Goal: Task Accomplishment & Management: Complete application form

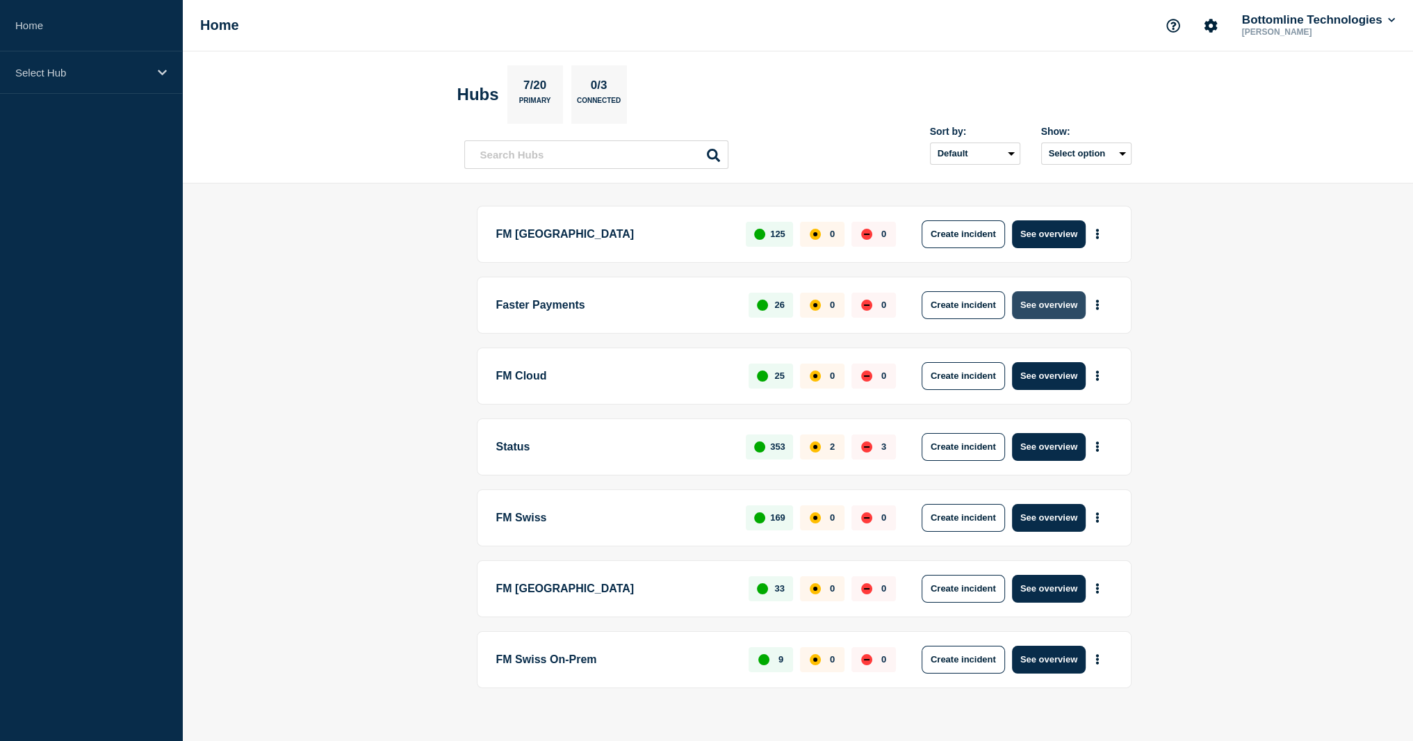
click at [1048, 305] on button "See overview" at bounding box center [1049, 305] width 74 height 28
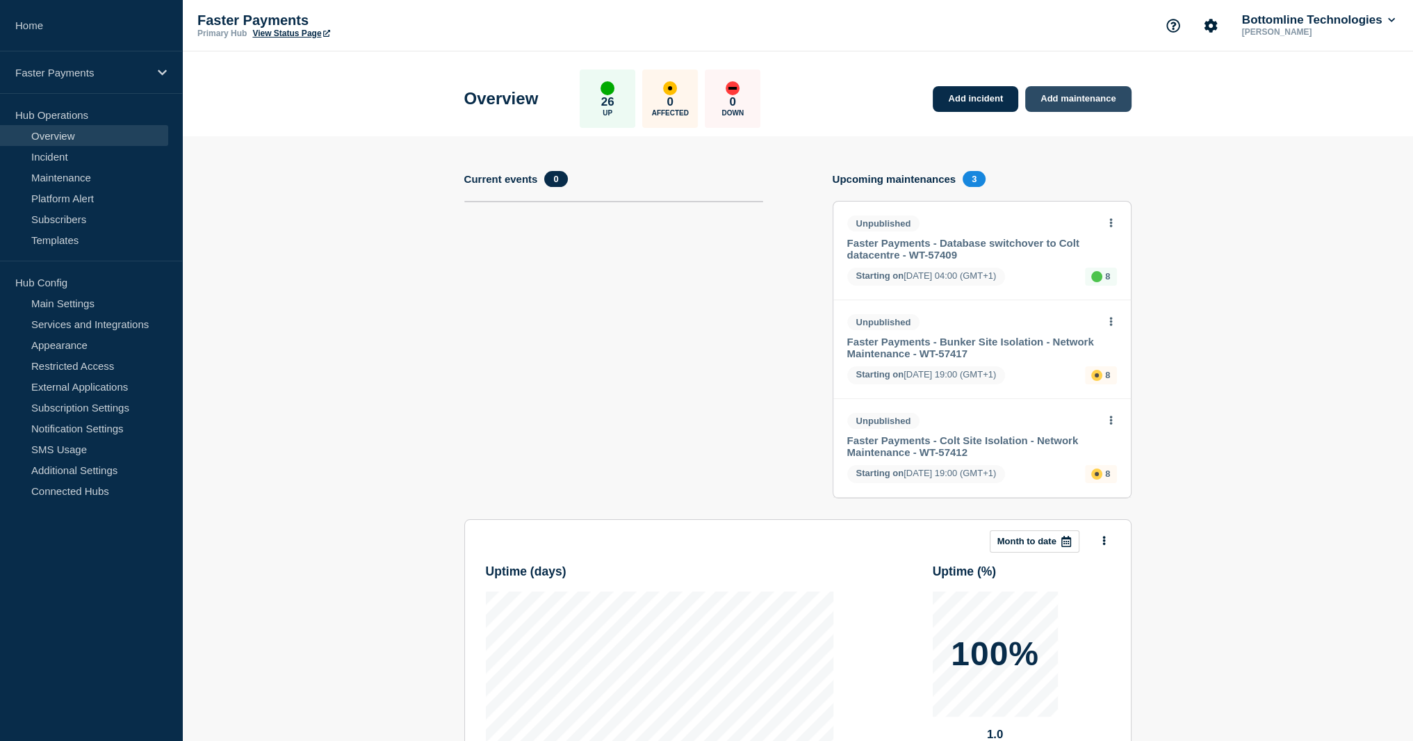
click at [1055, 101] on link "Add maintenance" at bounding box center [1078, 99] width 106 height 26
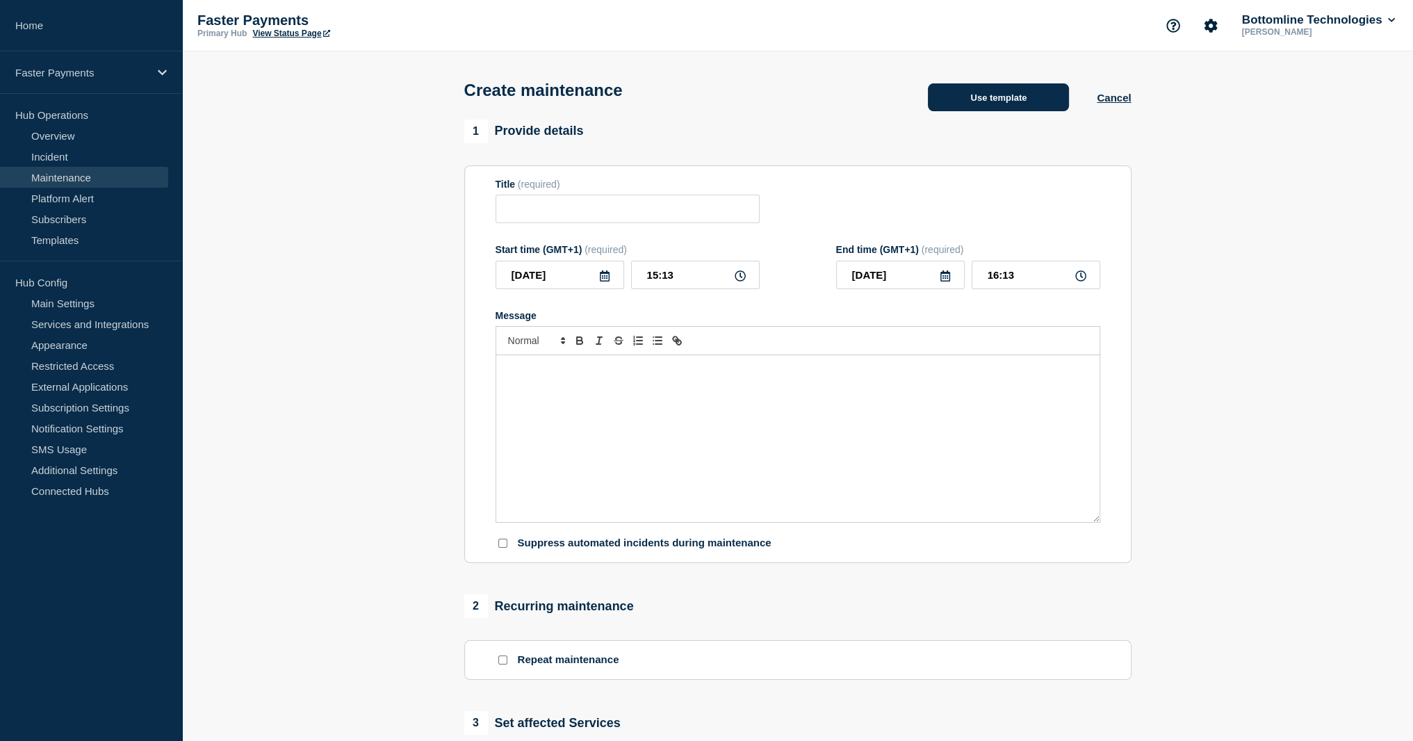
click at [1003, 90] on button "Use template" at bounding box center [998, 97] width 141 height 28
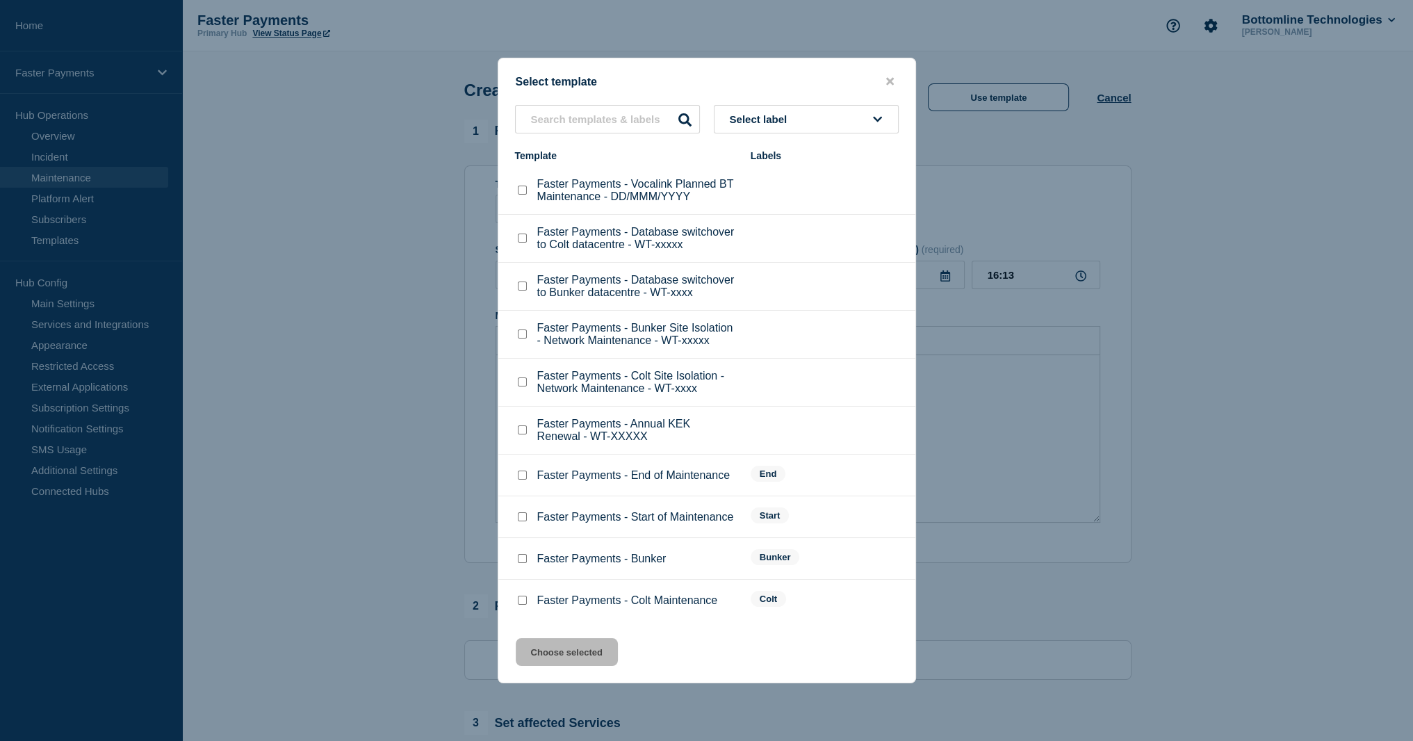
click at [529, 178] on div "Faster Payments - Vocalink Planned BT Maintenance - DD/MMM/YYYY" at bounding box center [626, 190] width 222 height 25
click at [633, 347] on p "Faster Payments - Bunker Site Isolation - Network Maintenance - WT-xxxxx" at bounding box center [637, 334] width 200 height 25
click at [612, 295] on p "Faster Payments - Database switchover to Bunker datacentre - WT-xxxx" at bounding box center [637, 286] width 200 height 25
drag, startPoint x: 612, startPoint y: 295, endPoint x: 623, endPoint y: 310, distance: 18.4
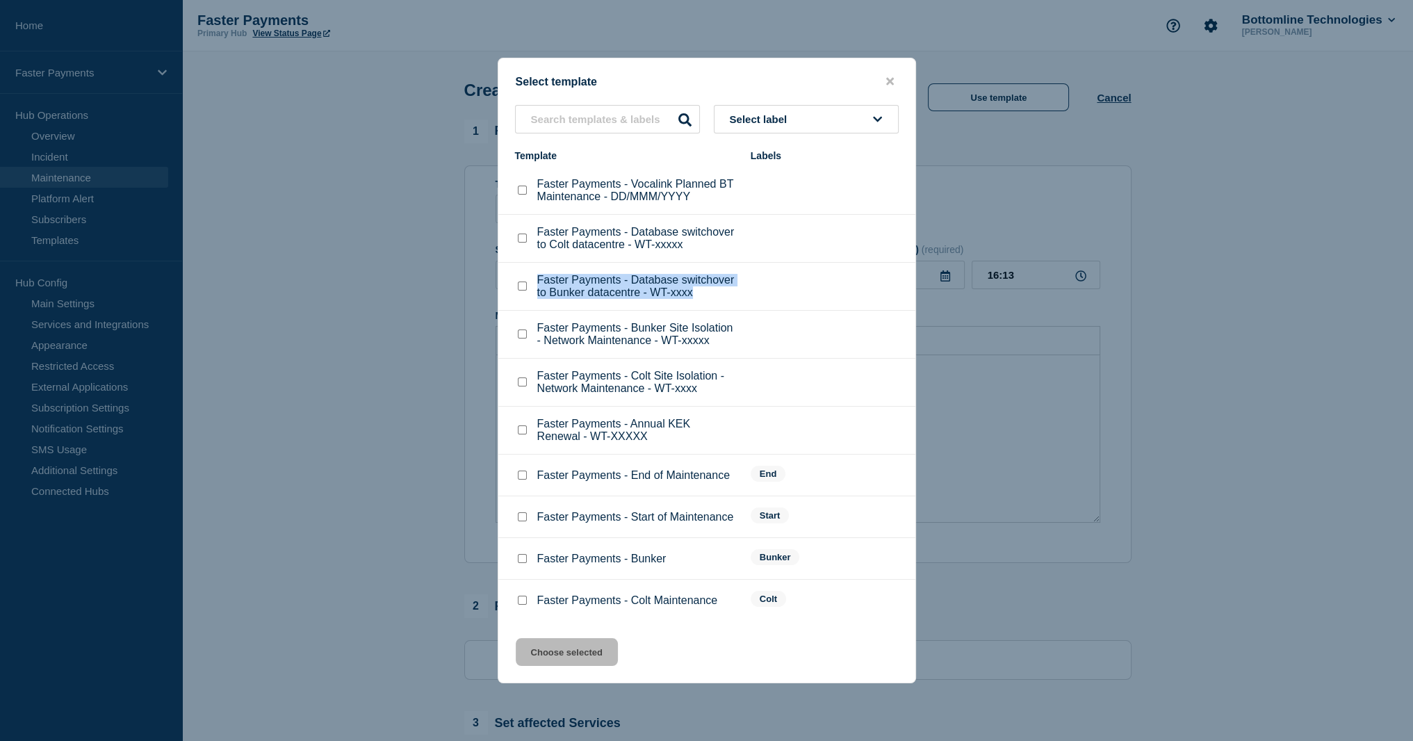
click at [623, 299] on p "Faster Payments - Database switchover to Bunker datacentre - WT-xxxx" at bounding box center [637, 286] width 200 height 25
click at [590, 455] on li "Faster Payments - Annual KEK Renewal - WT-XXXXX" at bounding box center [706, 476] width 417 height 42
click at [608, 115] on input "text" at bounding box center [607, 119] width 185 height 29
type input "main"
click at [608, 115] on input "main" at bounding box center [607, 119] width 185 height 29
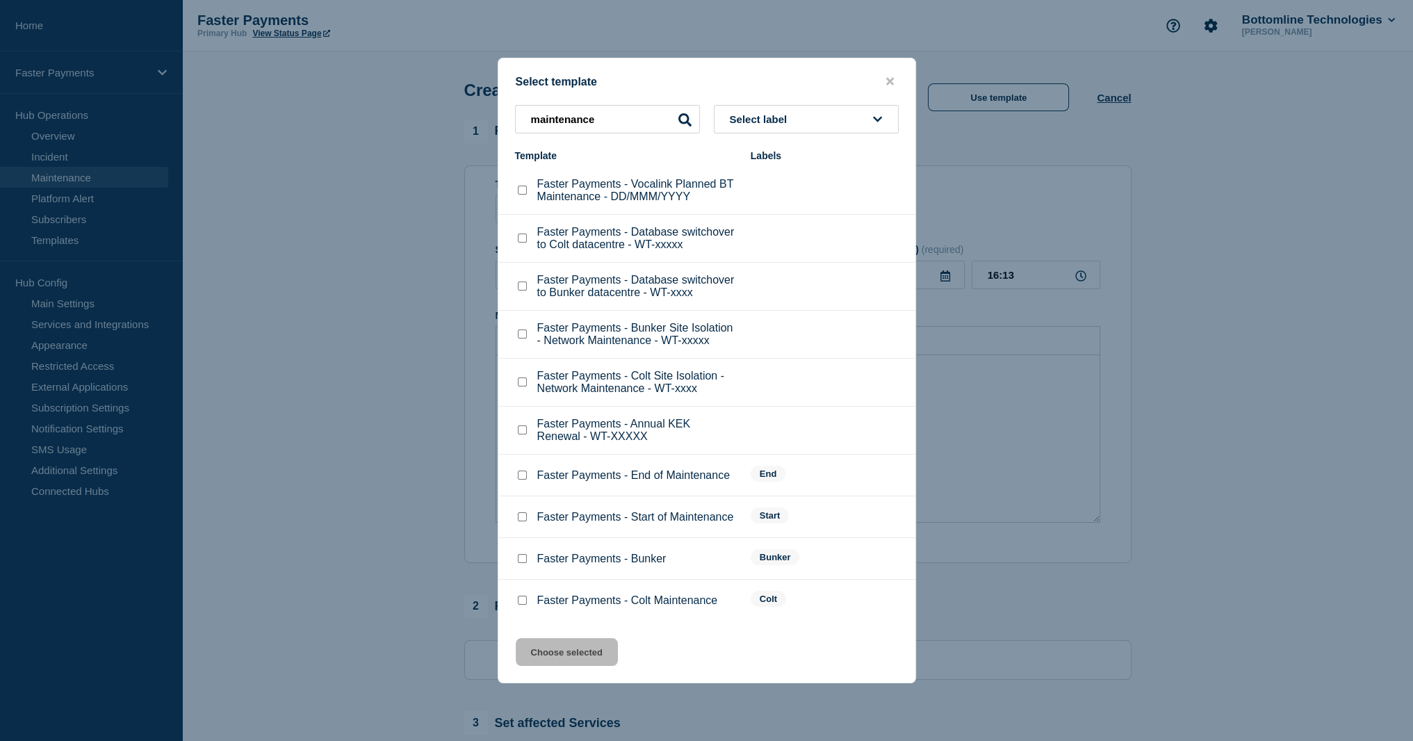
click at [684, 113] on icon at bounding box center [685, 119] width 13 height 13
click at [776, 113] on span "Select label" at bounding box center [761, 119] width 63 height 12
click at [575, 106] on input "maintenance" at bounding box center [607, 119] width 185 height 29
click at [582, 106] on input "maintenance" at bounding box center [607, 119] width 185 height 29
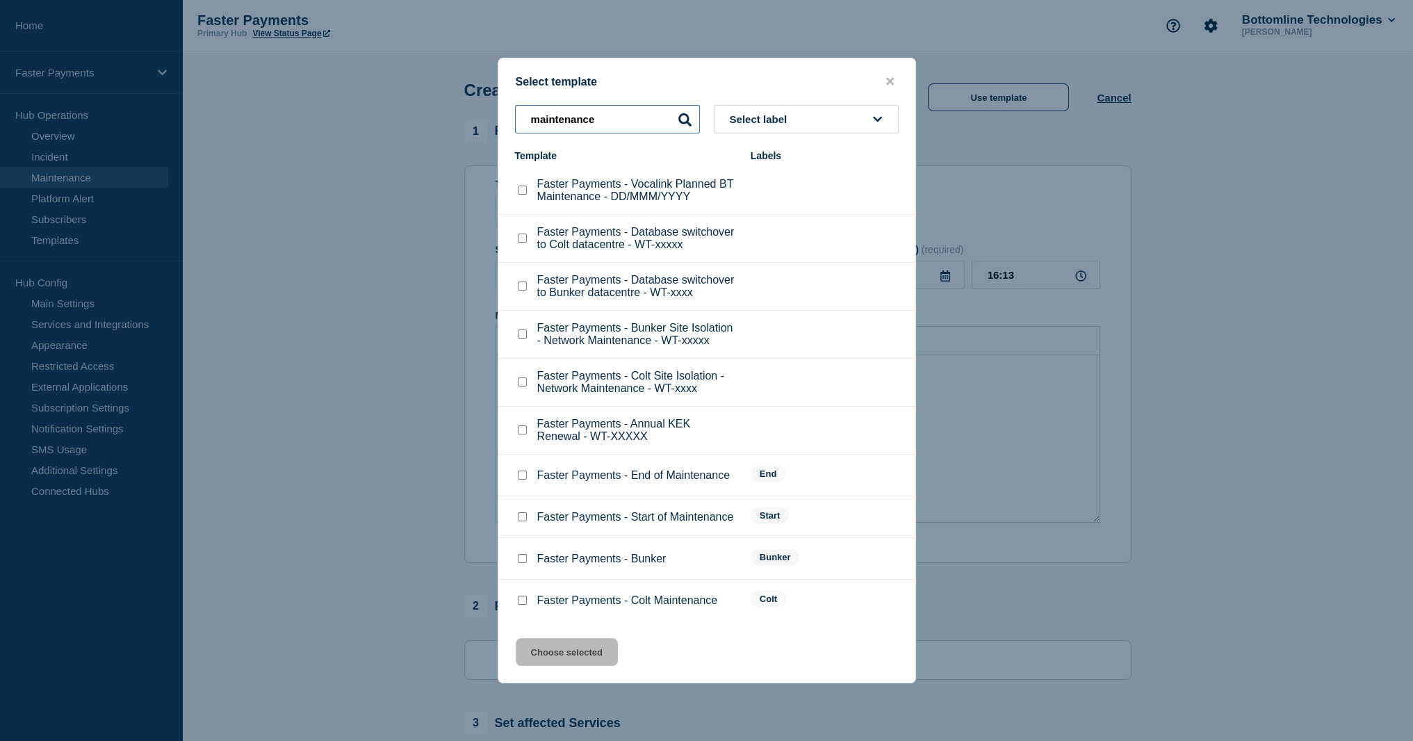
click at [582, 106] on input "maintenance" at bounding box center [607, 119] width 185 height 29
type input "Volt"
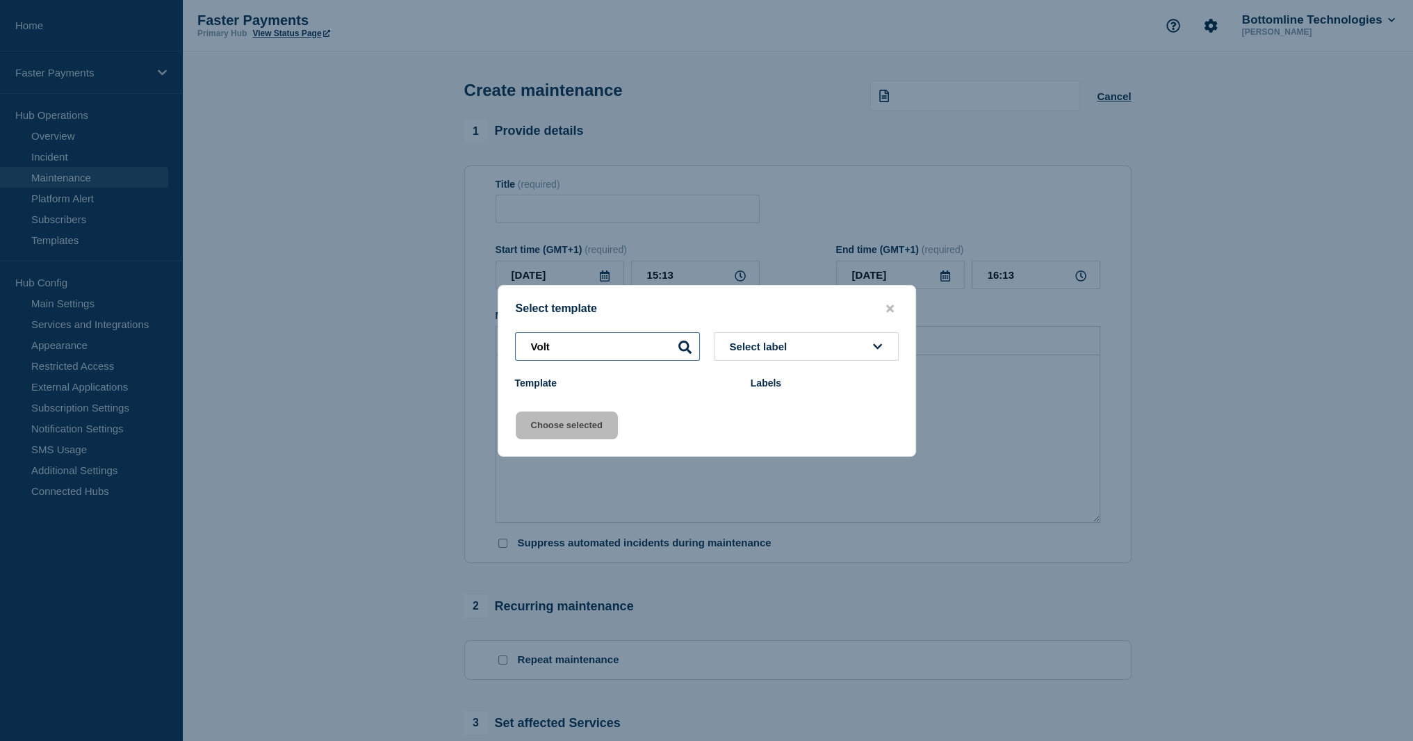
click at [610, 353] on input "Volt" at bounding box center [607, 346] width 185 height 29
click at [610, 352] on input "Volt" at bounding box center [607, 346] width 185 height 29
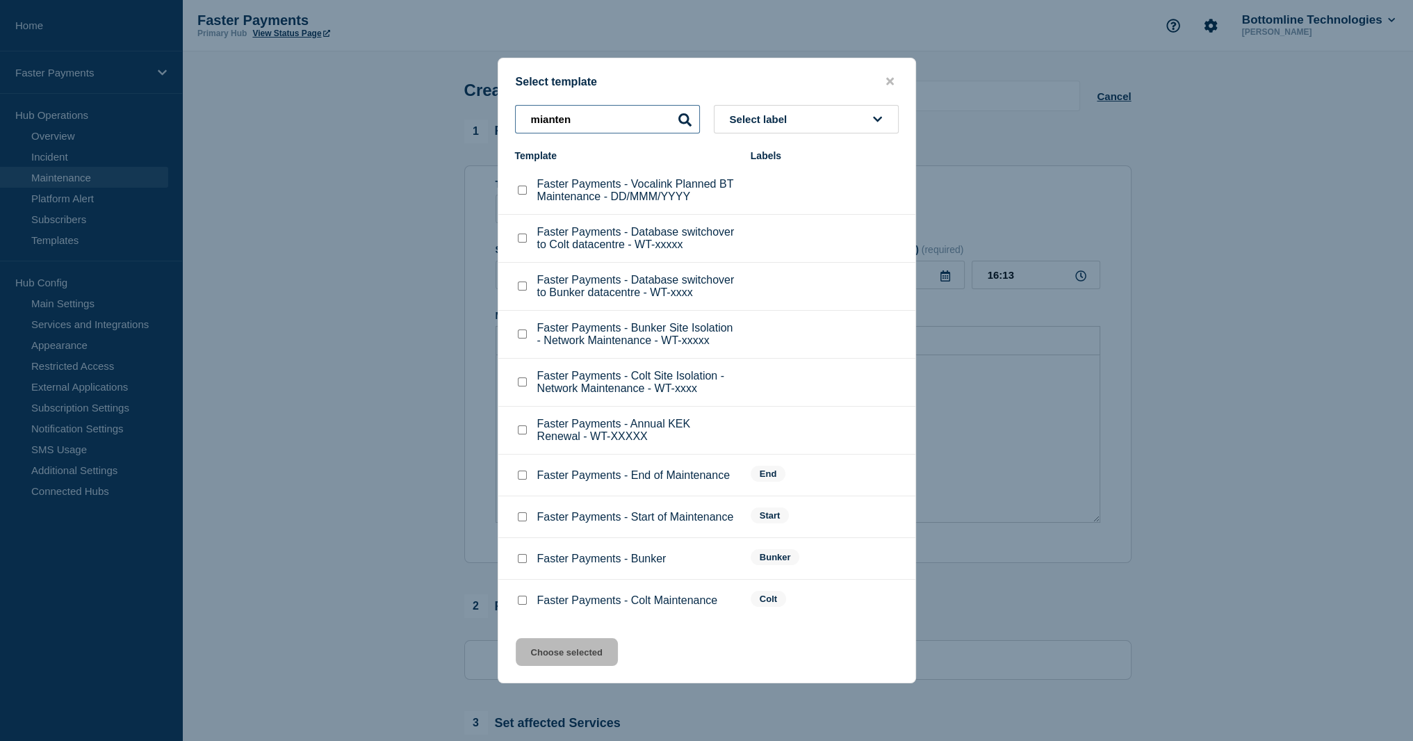
type input "miantena"
type input "maintenance"
click at [618, 178] on p "Faster Payments - Vocalink Planned BT Maintenance - DD/MMM/YYYY" at bounding box center [637, 190] width 200 height 25
click at [619, 178] on p "Faster Payments - Vocalink Planned BT Maintenance - DD/MMM/YYYY" at bounding box center [637, 190] width 200 height 25
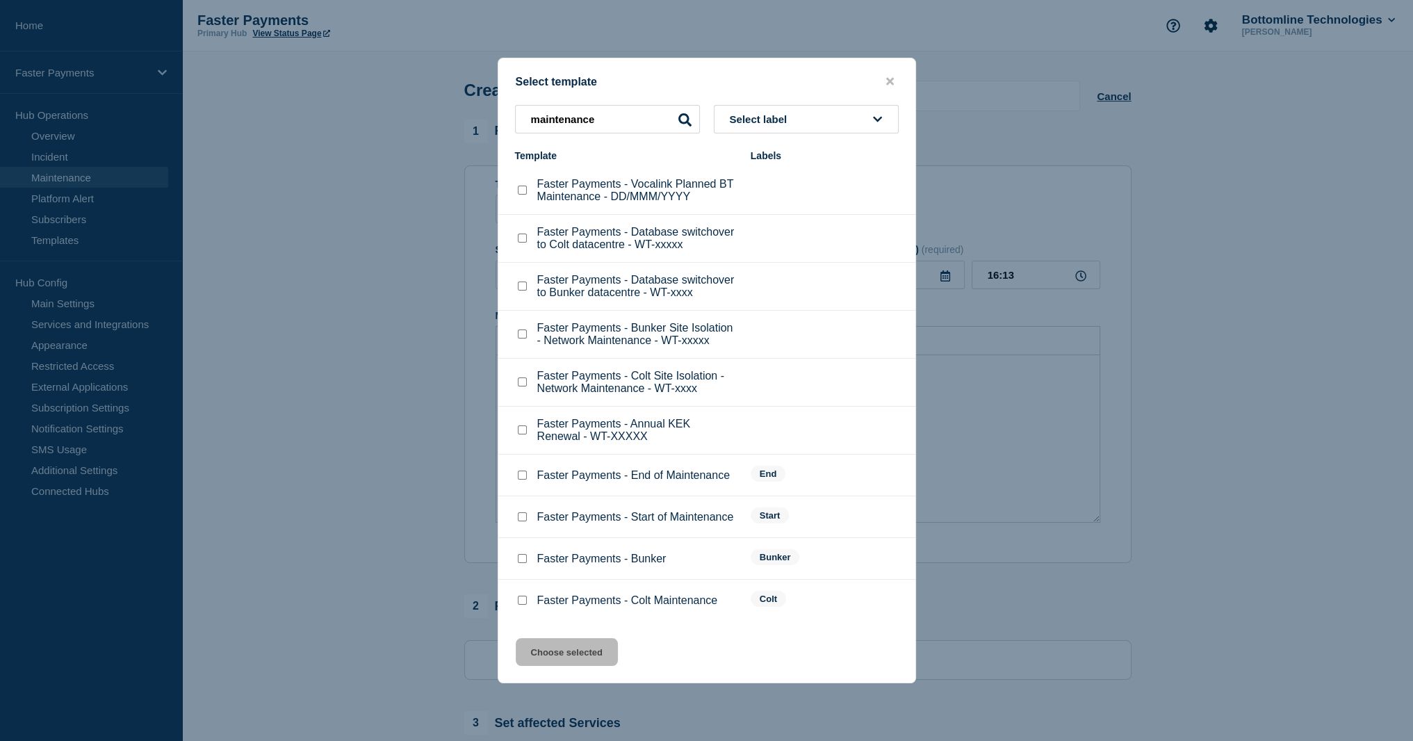
click at [629, 227] on p "Faster Payments - Database switchover to Colt datacentre - WT-xxxxx" at bounding box center [637, 238] width 200 height 25
click at [649, 295] on p "Faster Payments - Database switchover to Bunker datacentre - WT-xxxx" at bounding box center [637, 286] width 200 height 25
click at [650, 297] on p "Faster Payments - Database switchover to Bunker datacentre - WT-xxxx" at bounding box center [637, 286] width 200 height 25
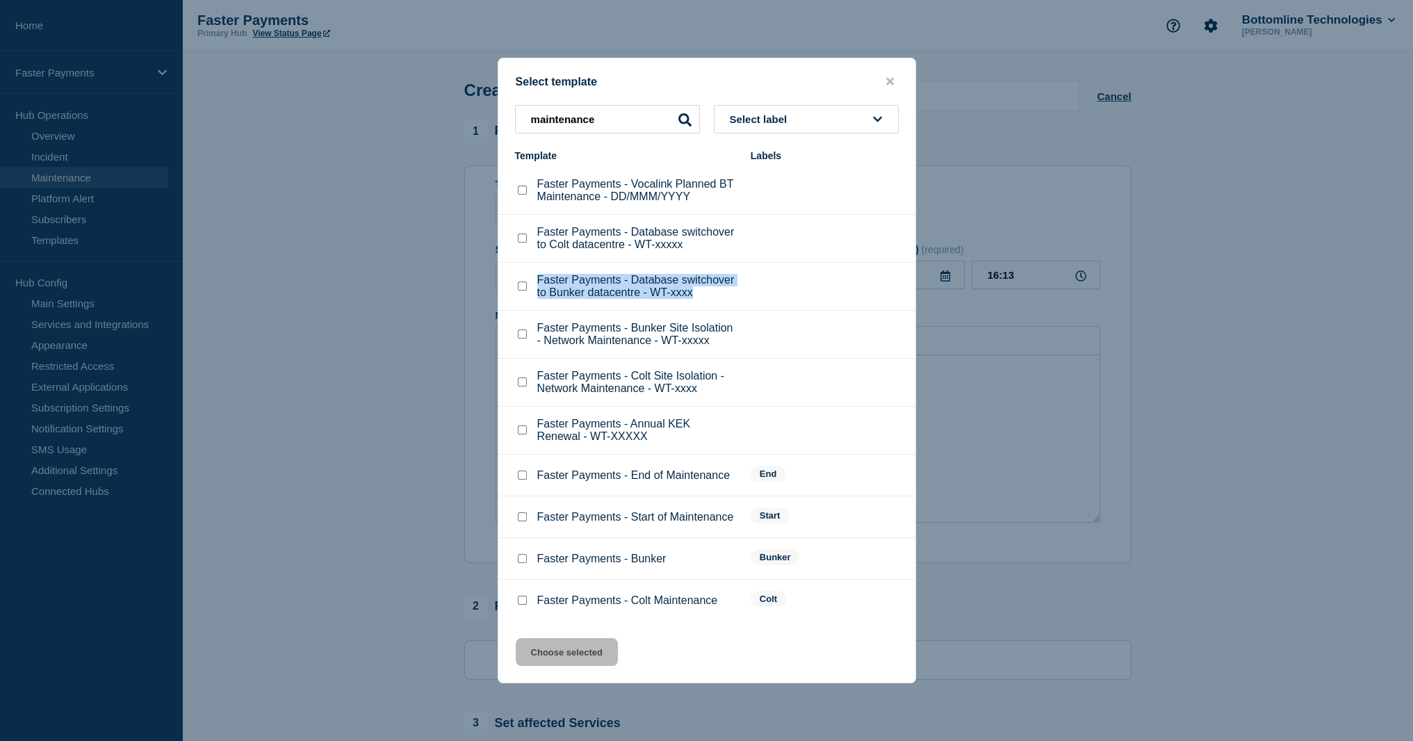
click at [650, 297] on p "Faster Payments - Database switchover to Bunker datacentre - WT-xxxx" at bounding box center [637, 286] width 200 height 25
click at [654, 345] on p "Faster Payments - Bunker Site Isolation - Network Maintenance - WT-xxxxx" at bounding box center [637, 334] width 200 height 25
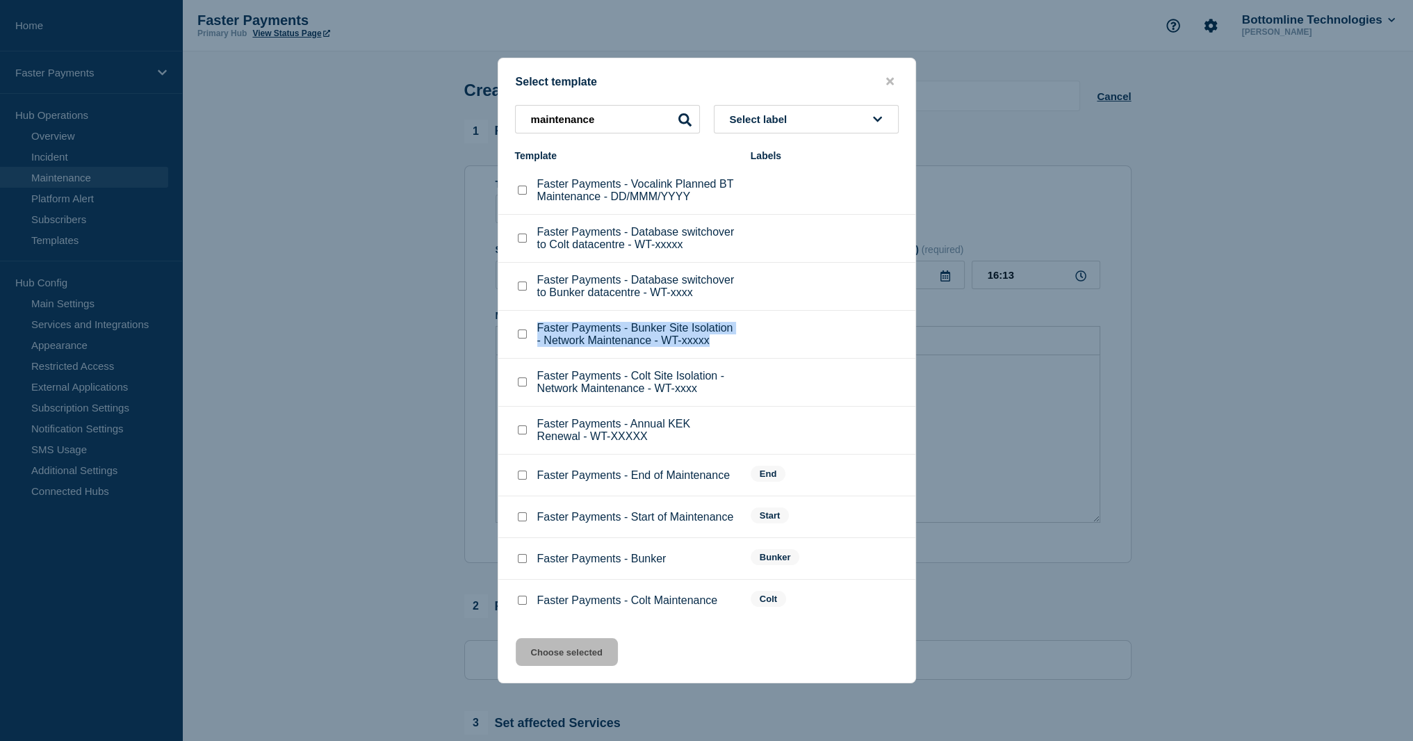
drag, startPoint x: 654, startPoint y: 345, endPoint x: 652, endPoint y: 357, distance: 11.9
click at [652, 347] on p "Faster Payments - Bunker Site Isolation - Network Maintenance - WT-xxxxx" at bounding box center [637, 334] width 200 height 25
click at [531, 439] on div "Faster Payments - Annual KEK Renewal - WT-XXXXX" at bounding box center [626, 430] width 222 height 25
click at [528, 437] on div at bounding box center [522, 430] width 14 height 14
click at [526, 437] on div at bounding box center [522, 430] width 14 height 14
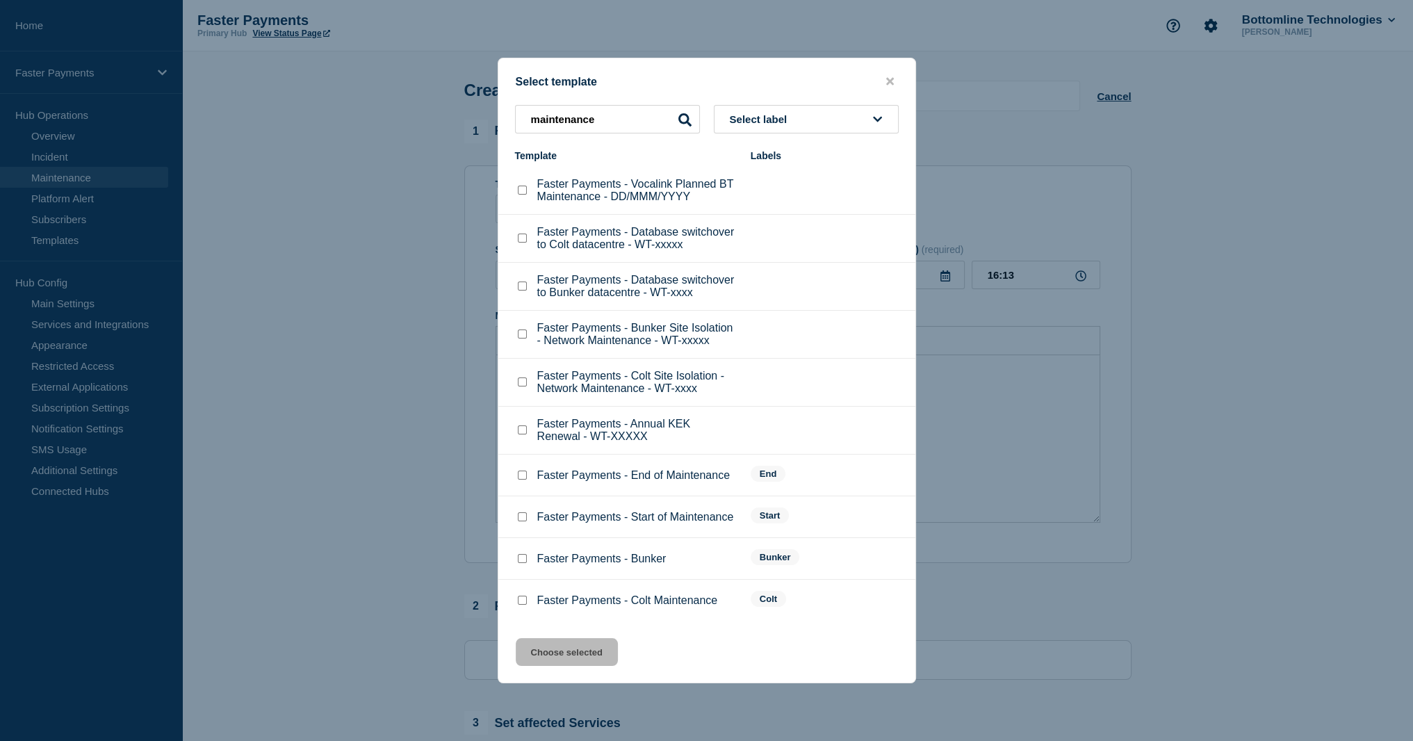
click at [520, 435] on input "Faster Payments - Annual KEK Renewal - WT-XXXXX checkbox" at bounding box center [522, 429] width 9 height 9
checkbox input "true"
click at [579, 665] on button "Choose selected" at bounding box center [567, 652] width 102 height 28
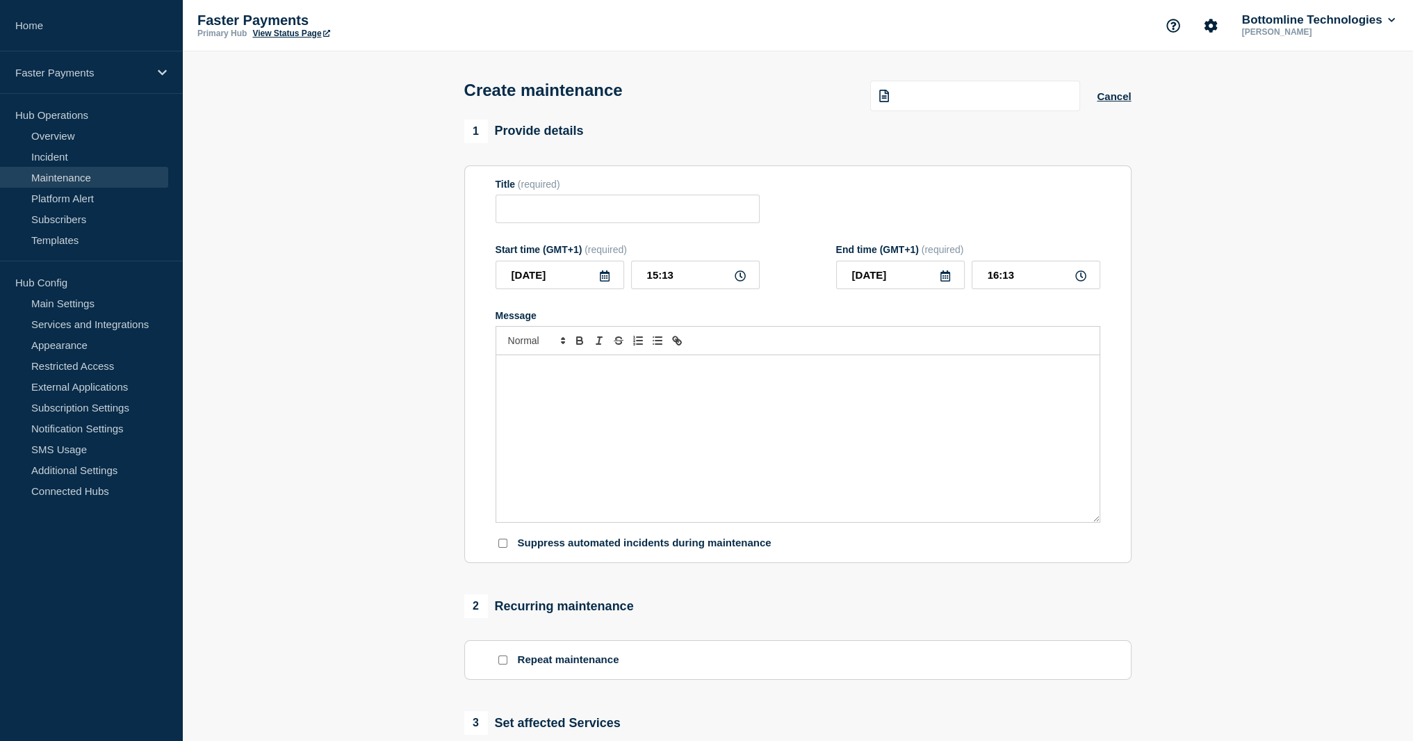
type input "Faster Payments - Annual KEK Renewal - WT-XXXXX"
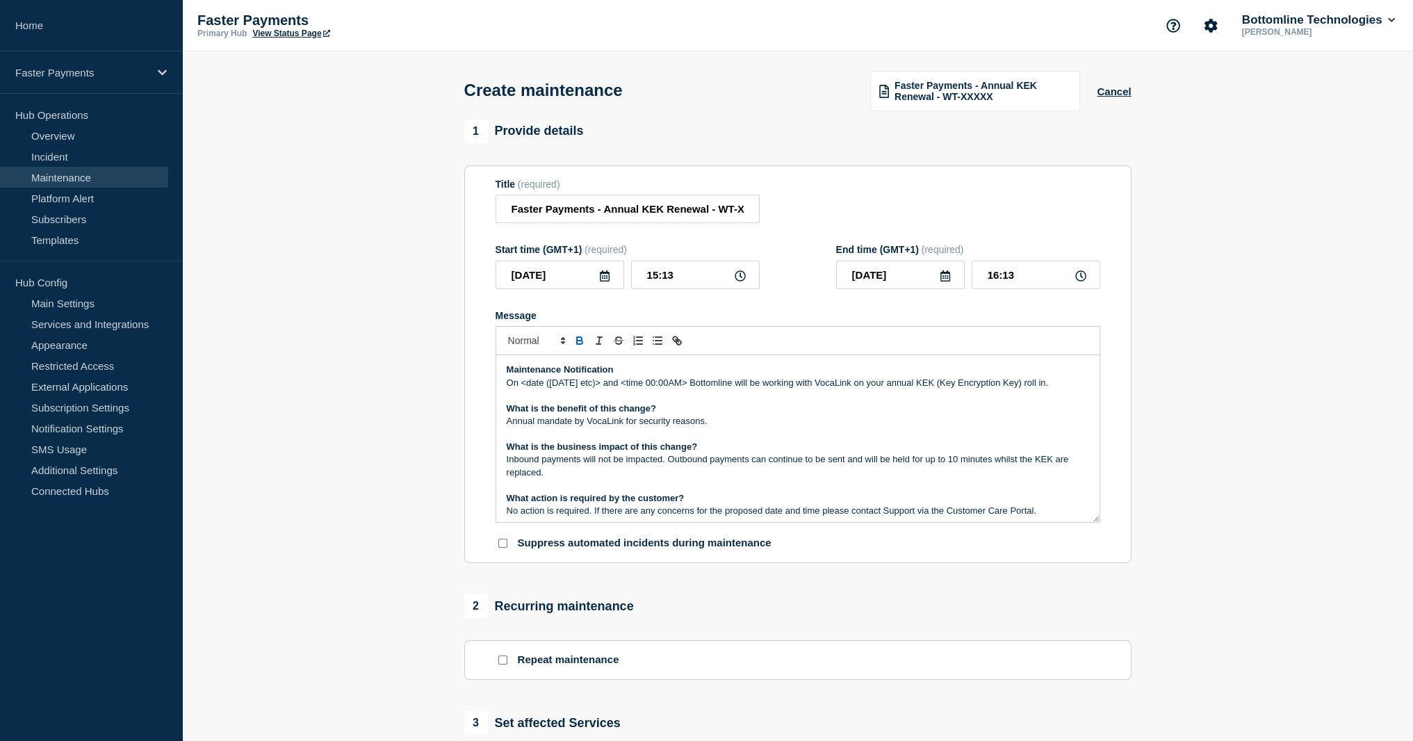
click at [638, 387] on p "On <date ([DATE] etc)> and <time 00:00AM> Bottomline will be working with VocaL…" at bounding box center [798, 383] width 583 height 13
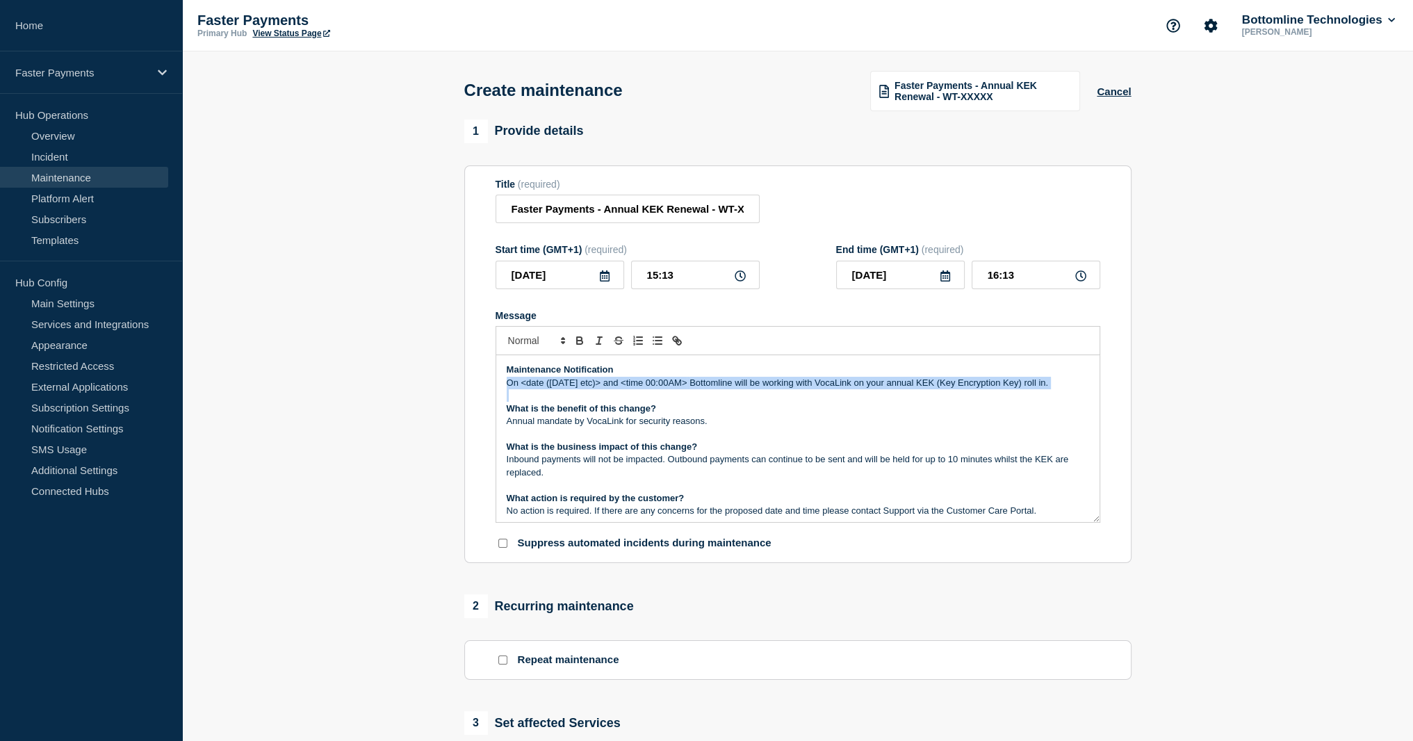
click at [638, 387] on p "On <date ([DATE] etc)> and <time 00:00AM> Bottomline will be working with VocaL…" at bounding box center [798, 383] width 583 height 13
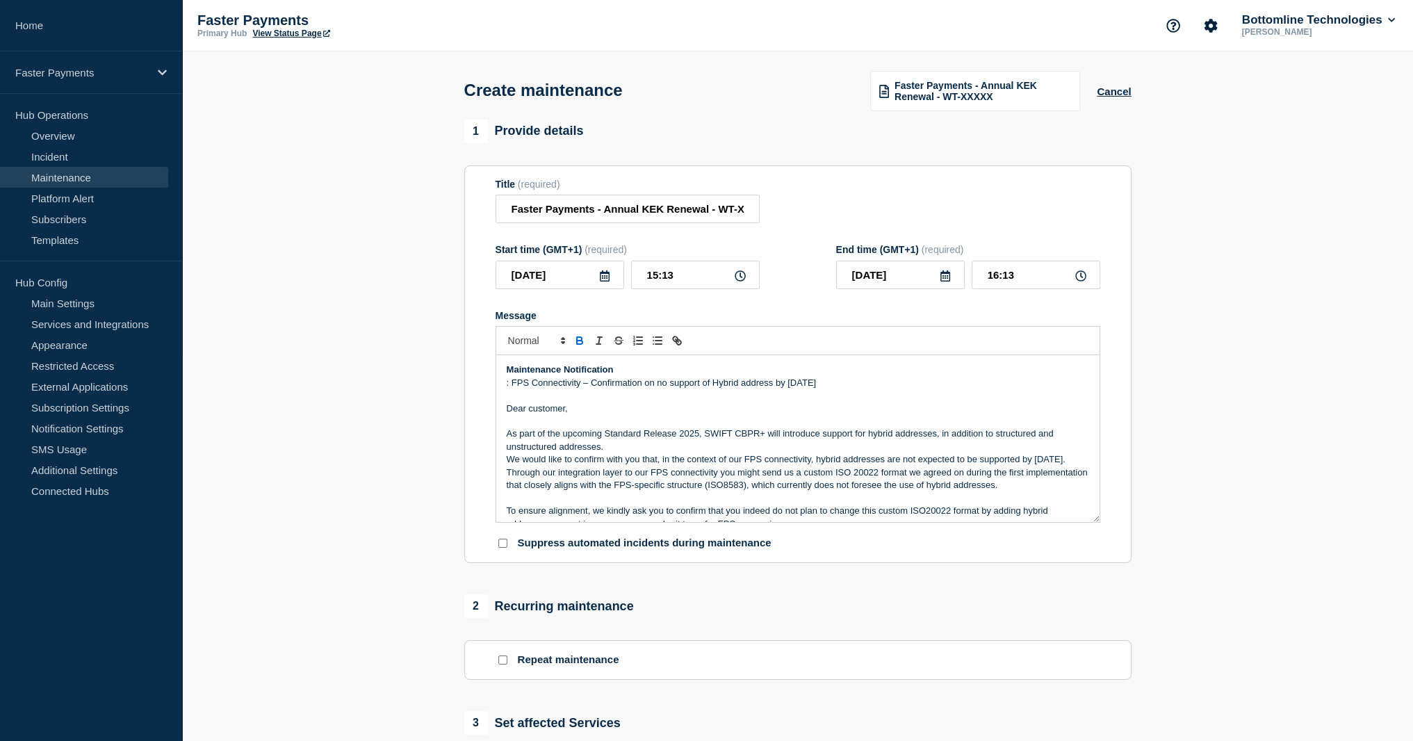
click at [597, 387] on p ": FPS Connectivity – Confirmation on no support of Hybrid address by [DATE]" at bounding box center [798, 383] width 583 height 13
drag, startPoint x: 597, startPoint y: 387, endPoint x: 845, endPoint y: 385, distance: 247.5
click at [845, 385] on p ": FPS Connectivity – Confirmation on no support of Hybrid address by [DATE]" at bounding box center [798, 383] width 583 height 13
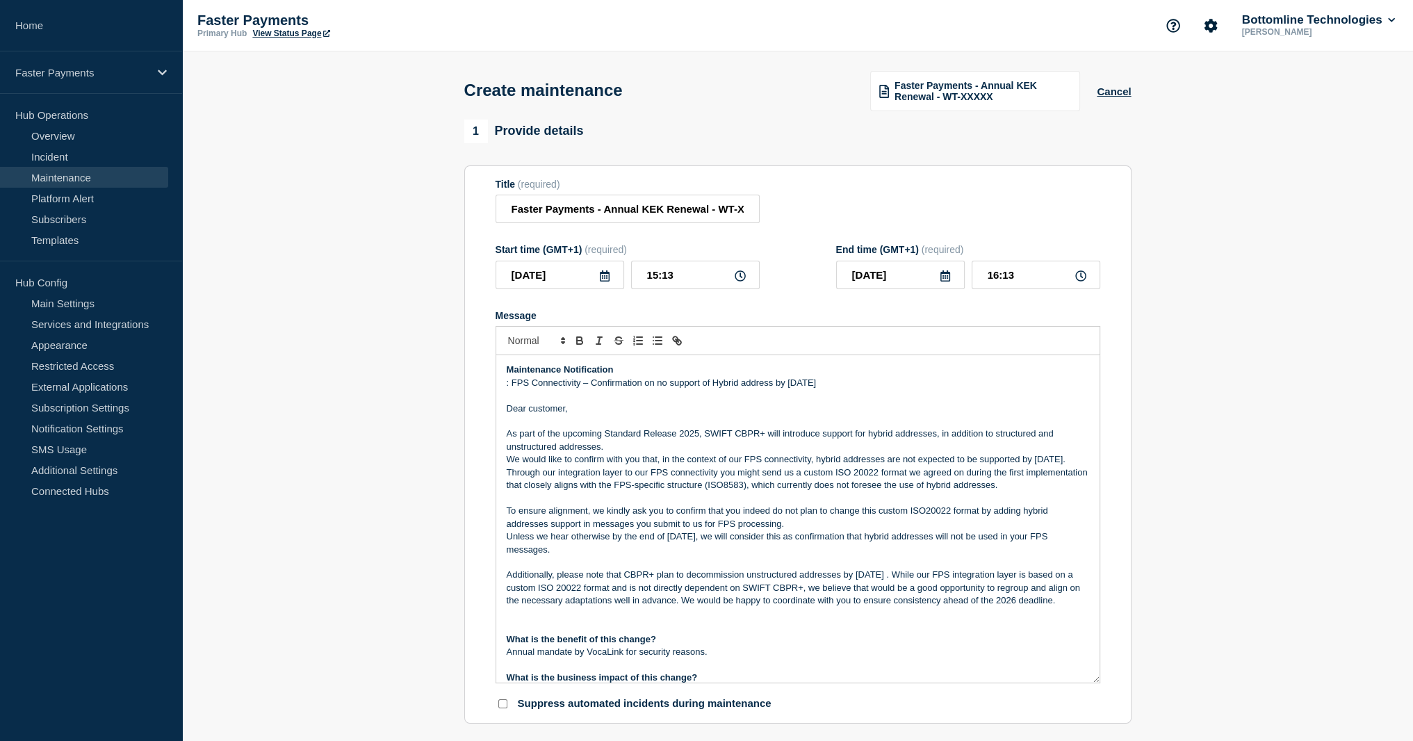
drag, startPoint x: 1098, startPoint y: 524, endPoint x: 978, endPoint y: 541, distance: 121.5
click at [1110, 683] on section "Title (required) Faster Payments - Annual KEK Renewal - WT-XXXXX Start time (GM…" at bounding box center [797, 444] width 667 height 559
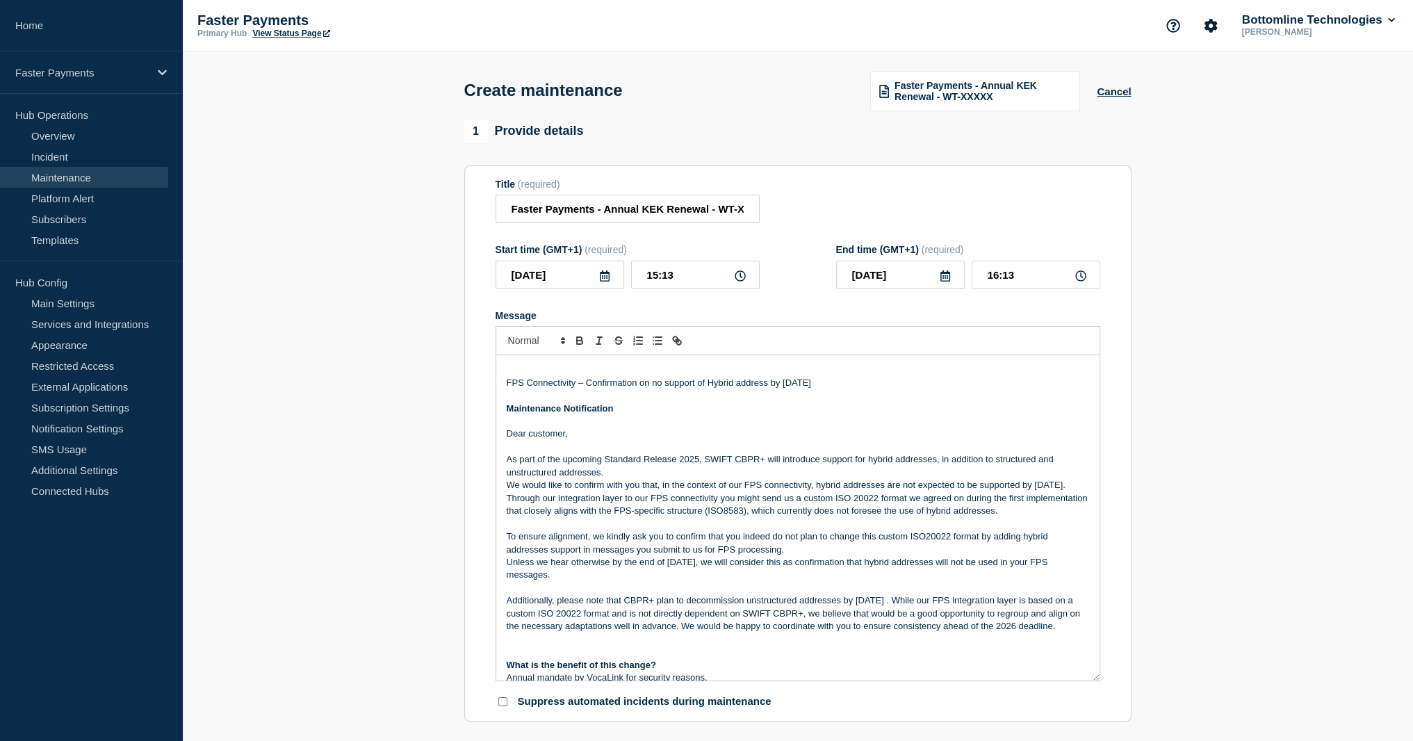
click at [599, 414] on strong "Maintenance Notification" at bounding box center [560, 408] width 107 height 10
drag, startPoint x: 599, startPoint y: 416, endPoint x: 542, endPoint y: 415, distance: 56.3
click at [542, 414] on strong "Maintenance Notification" at bounding box center [560, 408] width 107 height 10
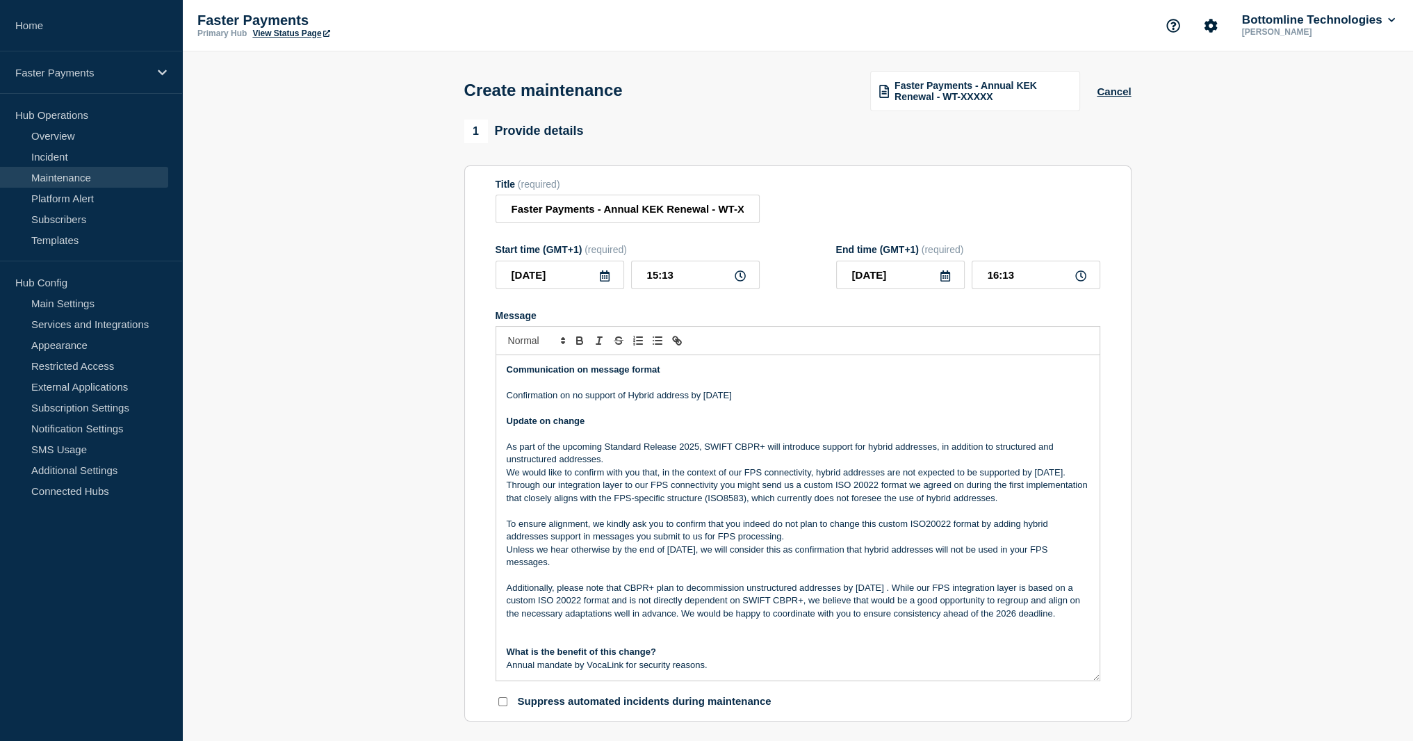
click at [826, 478] on p "We would like to confirm with you that, in the context of our FPS connectivity,…" at bounding box center [798, 473] width 583 height 13
click at [754, 460] on p "As part of the upcoming Standard Release 2025, SWIFT CBPR+ will introduce suppo…" at bounding box center [798, 454] width 583 height 26
click at [537, 398] on p "Confirmation on no support of Hybrid address by [DATE]" at bounding box center [798, 395] width 583 height 13
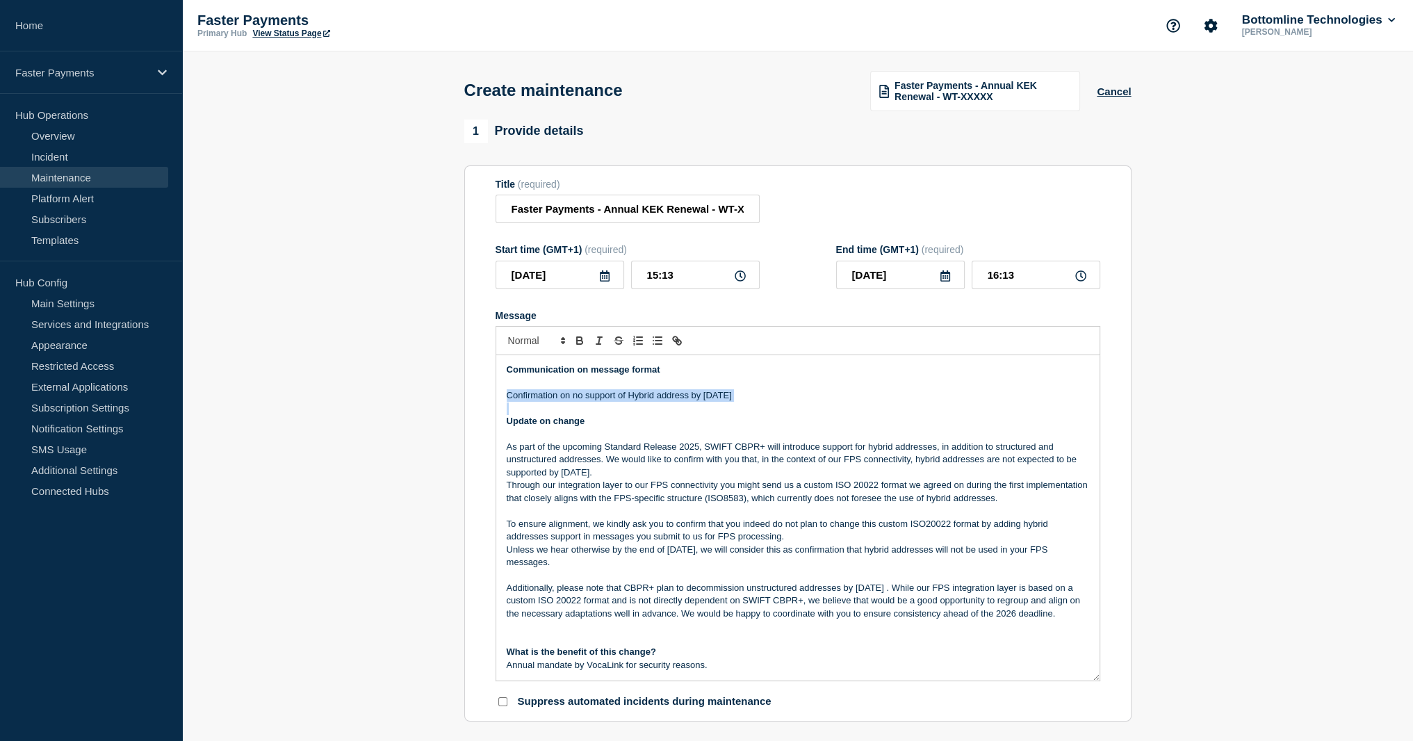
click at [537, 398] on p "Confirmation on no support of Hybrid address by [DATE]" at bounding box center [798, 395] width 583 height 13
click at [565, 402] on p "Confirmation on no support of Hybrid address by [DATE]" at bounding box center [798, 395] width 583 height 13
click at [539, 375] on strong "Communication on message format" at bounding box center [584, 369] width 154 height 10
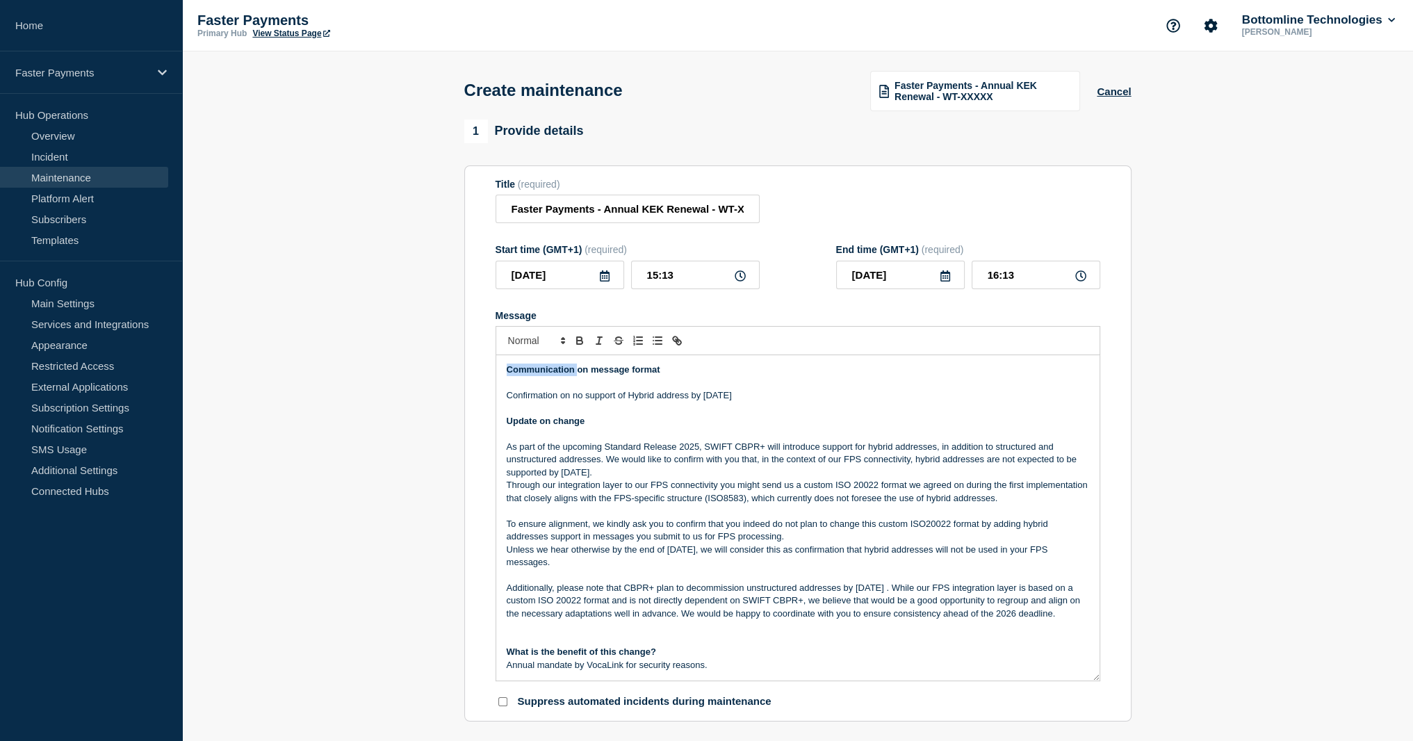
click at [539, 375] on strong "Communication on message format" at bounding box center [584, 369] width 154 height 10
click at [563, 446] on div "Communication on message format Confirmation on no support of Hybrid address by…" at bounding box center [797, 517] width 603 height 325
click at [563, 446] on p "As part of the upcoming Standard Release 2025, SWIFT CBPR+ will introduce suppo…" at bounding box center [798, 460] width 583 height 38
drag, startPoint x: 563, startPoint y: 446, endPoint x: 562, endPoint y: 479, distance: 33.4
click at [562, 479] on p "As part of the upcoming Standard Release 2025, SWIFT CBPR+ will introduce suppo…" at bounding box center [798, 460] width 583 height 38
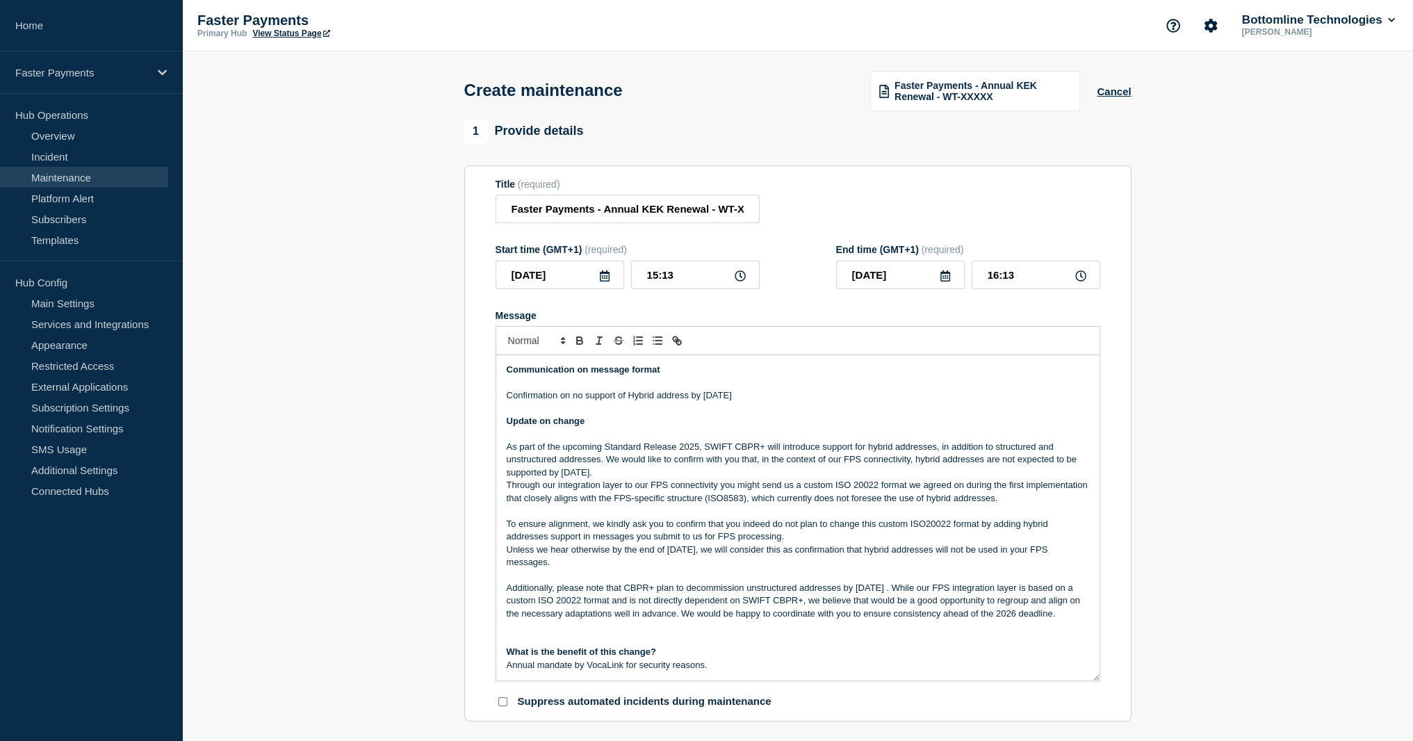
click at [609, 487] on p "Through our integration layer to our FPS connectivity you might send us a custo…" at bounding box center [798, 492] width 583 height 26
click at [644, 479] on p "As part of the upcoming Standard Release 2025, SWIFT CBPR+ will introduce suppo…" at bounding box center [798, 460] width 583 height 38
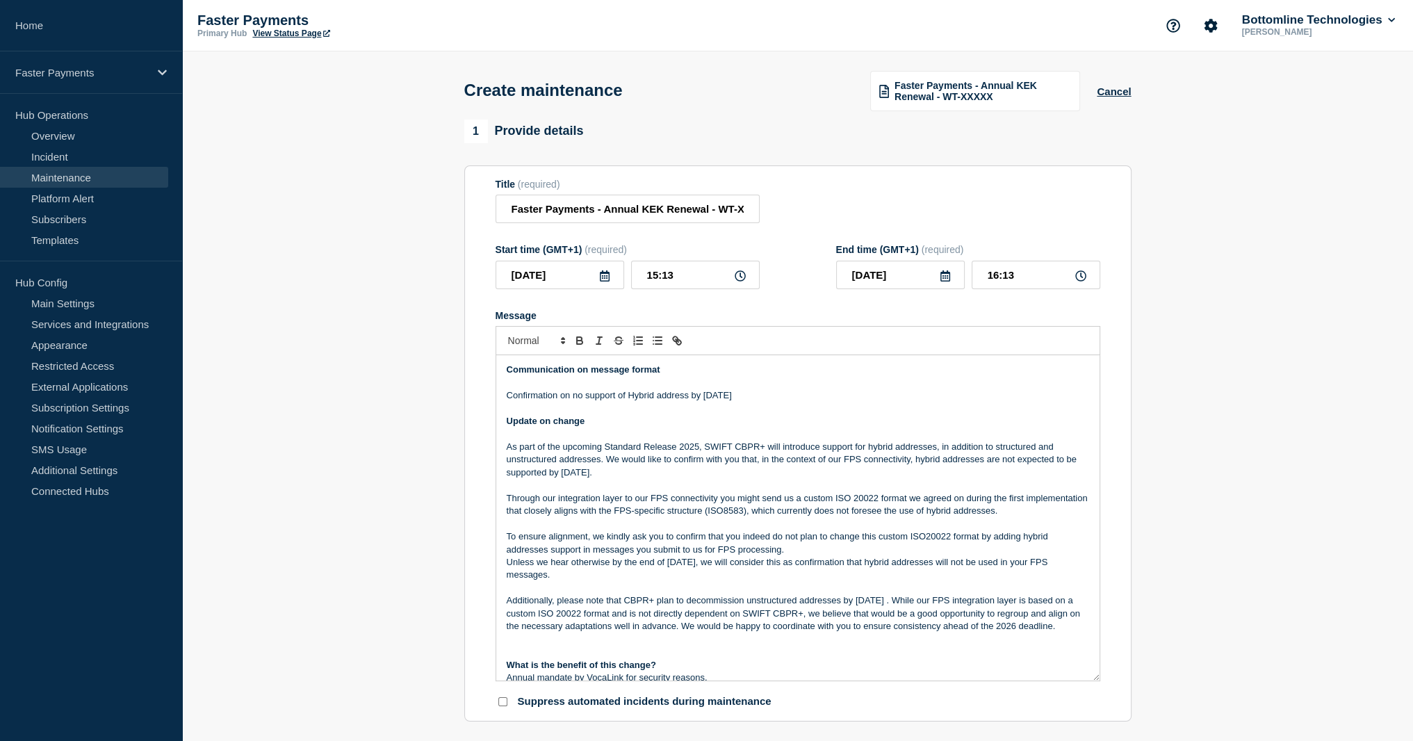
click at [575, 524] on p "Message" at bounding box center [798, 524] width 583 height 13
click at [562, 544] on p "To ensure alignment, we kindly ask you to confirm that you indeed do not plan t…" at bounding box center [798, 543] width 583 height 26
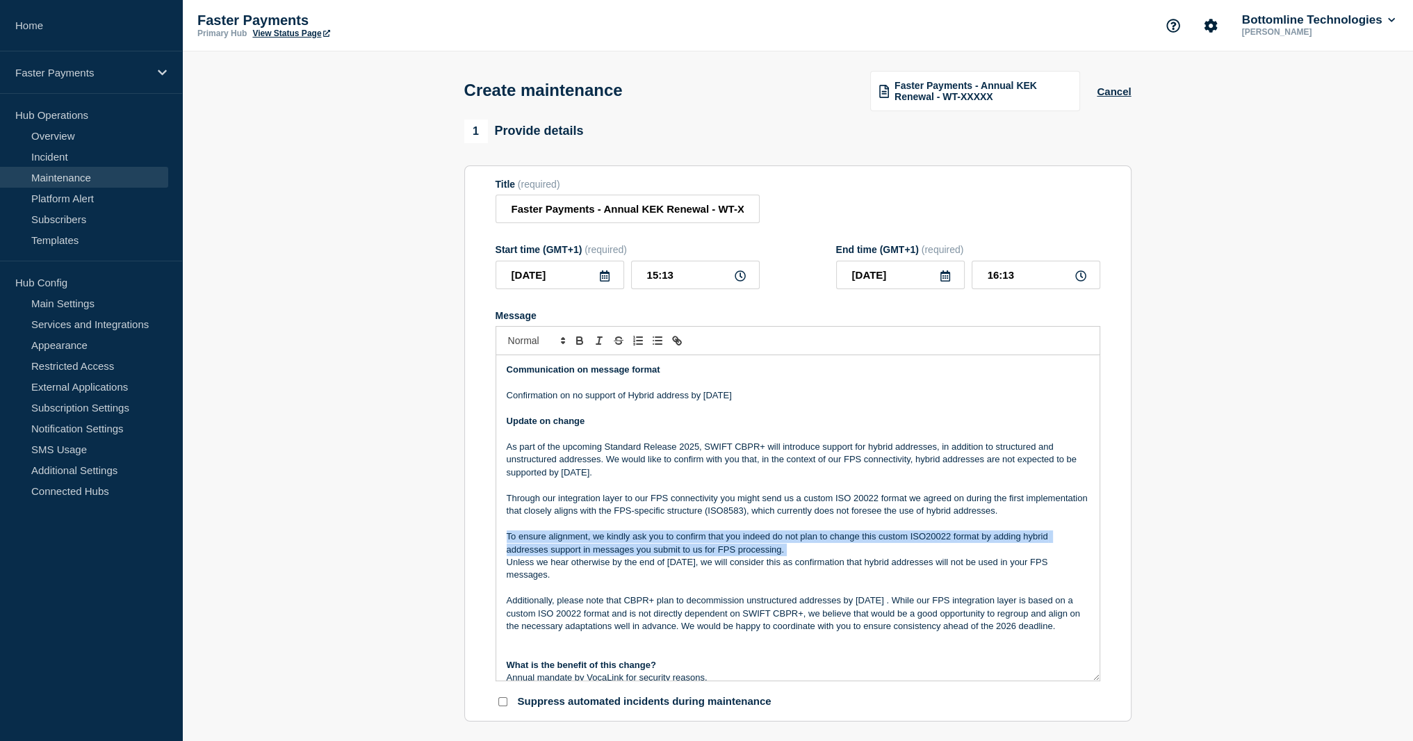
click at [562, 544] on p "To ensure alignment, we kindly ask you to confirm that you indeed do not plan t…" at bounding box center [798, 543] width 583 height 26
click at [836, 556] on p "To ensure alignment, we kindly ask you to confirm that you indeed do not plan t…" at bounding box center [798, 543] width 583 height 26
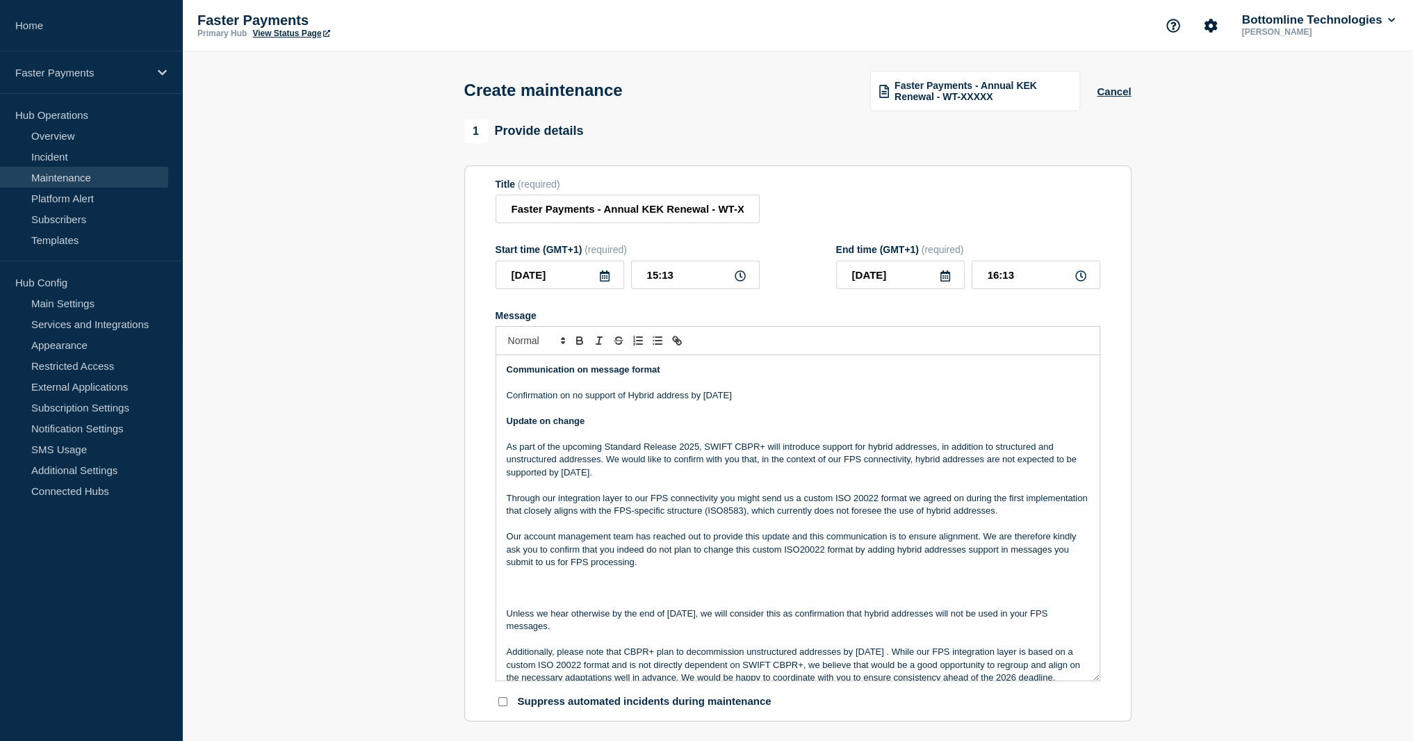
click at [717, 589] on p "Message" at bounding box center [798, 588] width 583 height 13
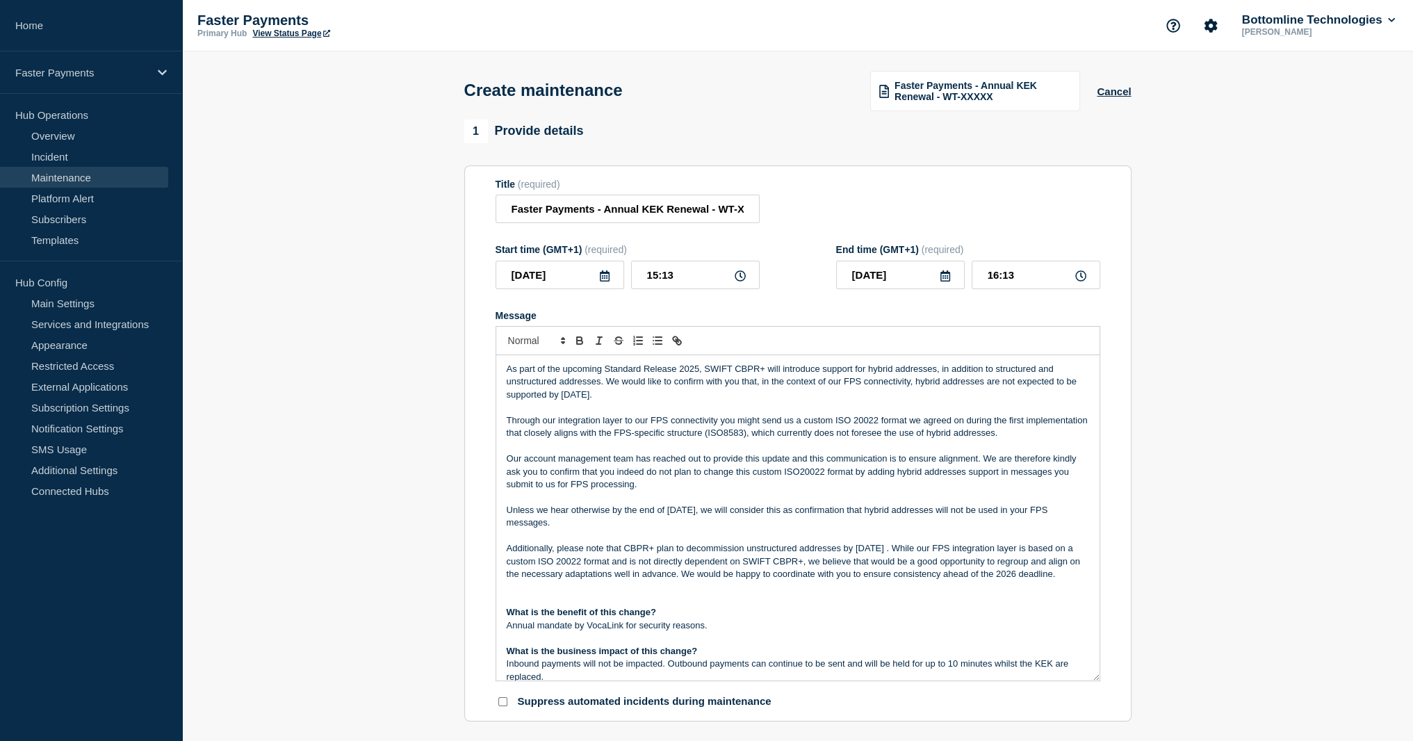
scroll to position [70, 0]
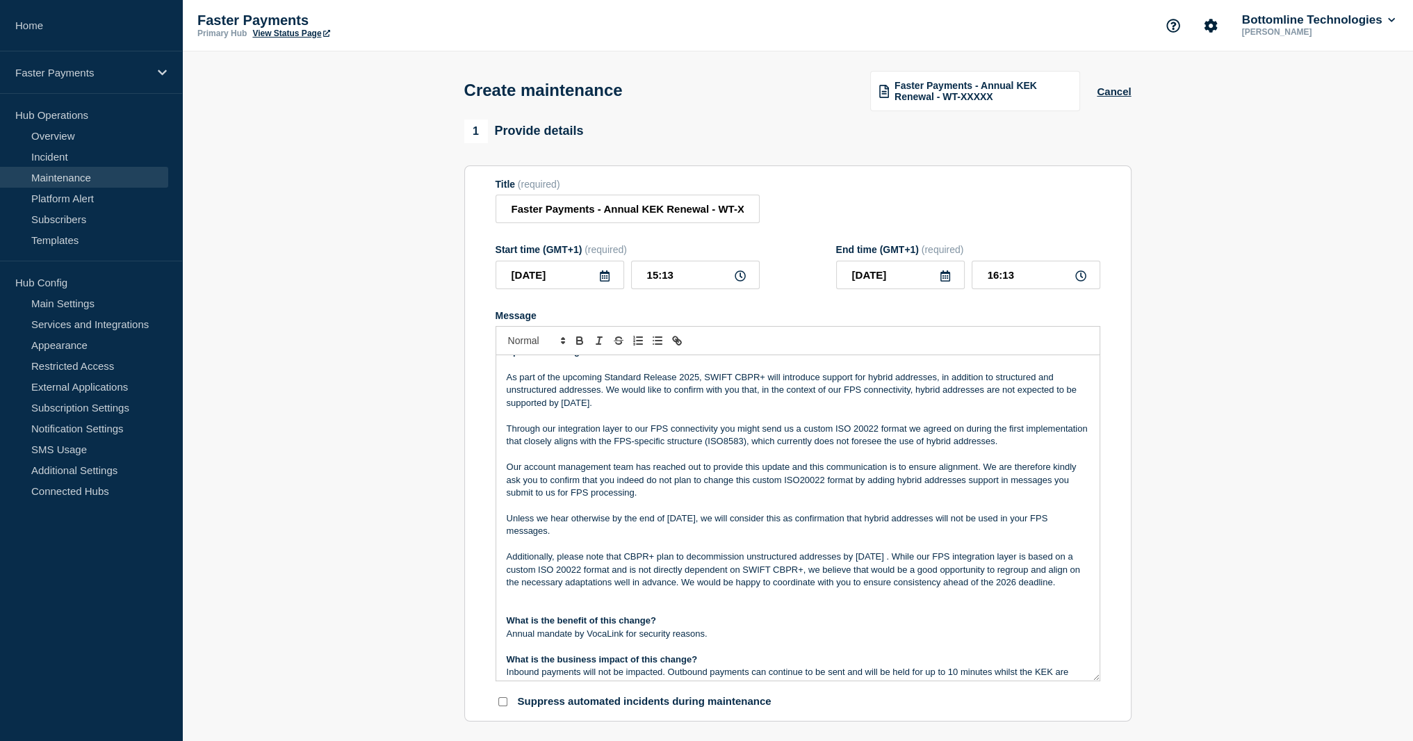
click at [581, 571] on p "Additionally, please note that CBPR+ plan to decommission unstructured addresse…" at bounding box center [798, 570] width 583 height 38
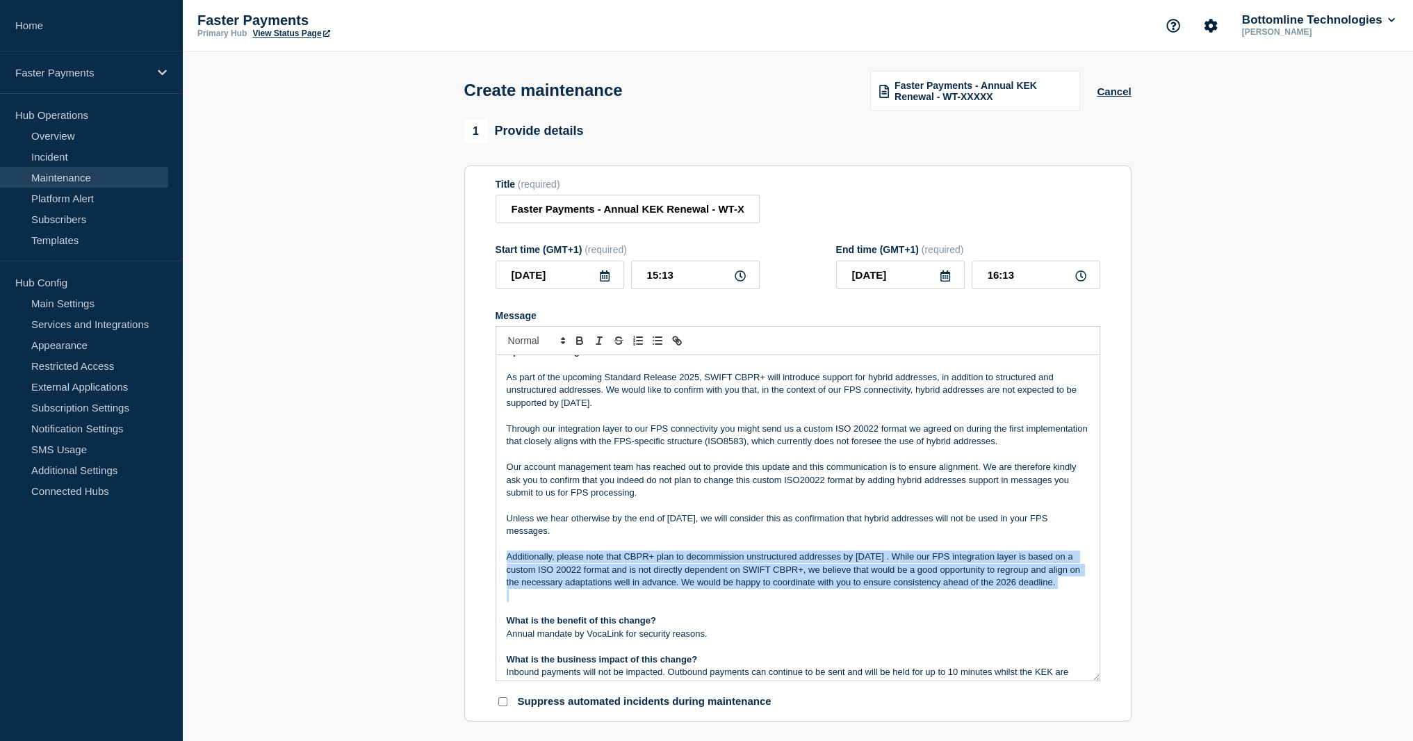
click at [581, 571] on p "Additionally, please note that CBPR+ plan to decommission unstructured addresse…" at bounding box center [798, 570] width 583 height 38
click at [678, 565] on p "Additionally, please note that CBPR+ plan to decommission unstructured addresse…" at bounding box center [798, 570] width 583 height 38
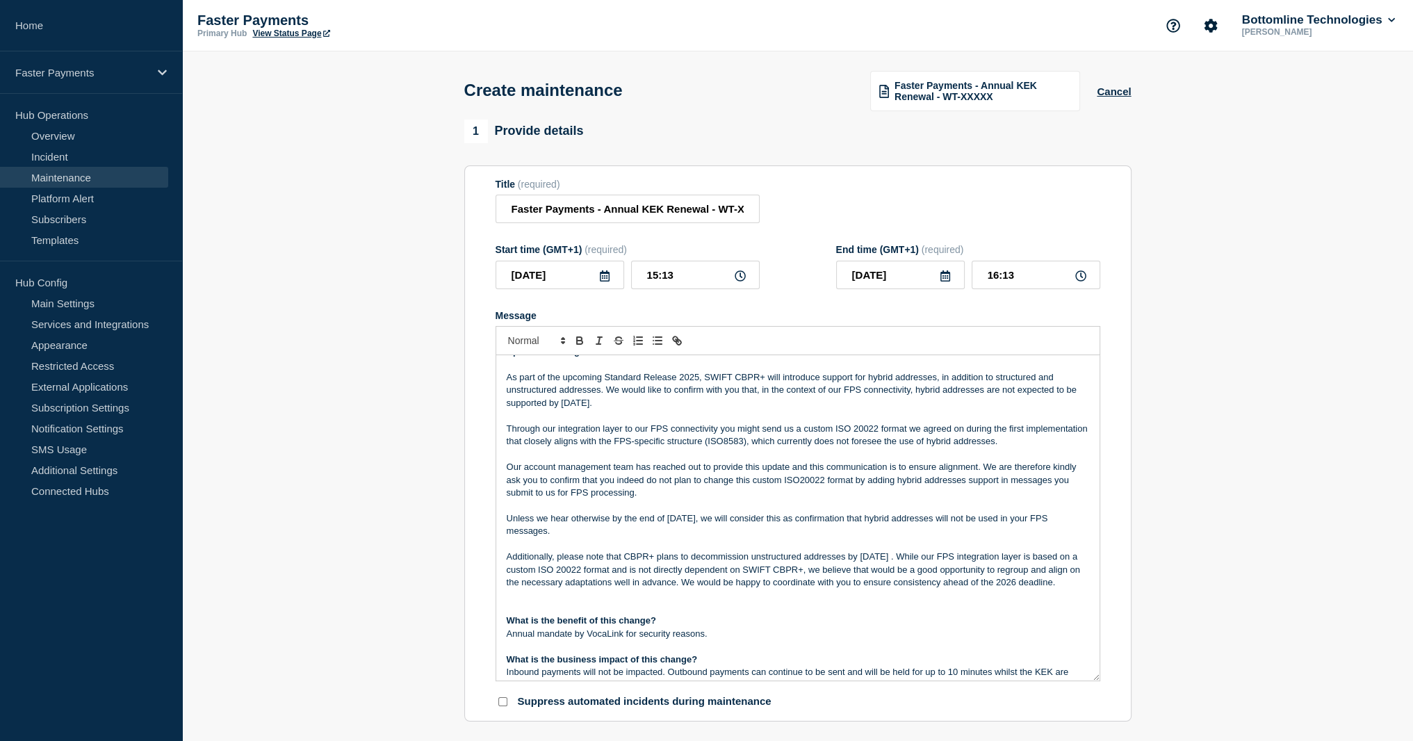
click at [932, 562] on p "Additionally, please note that CBPR+ plans to decommission unstructured address…" at bounding box center [798, 570] width 583 height 38
click at [722, 579] on p "Additionally, please note that CBPR+ plans to decommission unstructured address…" at bounding box center [798, 570] width 583 height 38
click at [723, 579] on p "Additionally, please note that CBPR+ plans to decommission unstructured address…" at bounding box center [798, 570] width 583 height 38
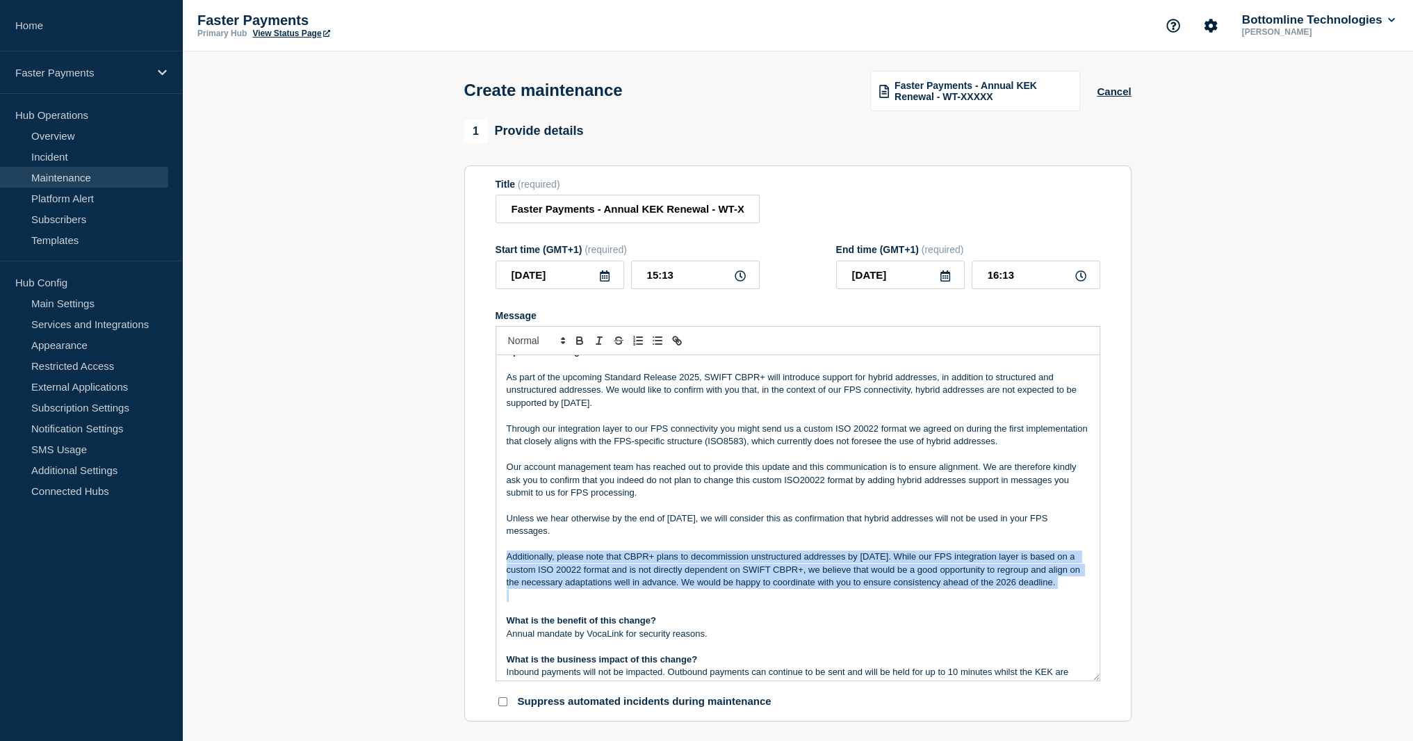
click at [723, 580] on p "Additionally, please note that CBPR+ plans to decommission unstructured address…" at bounding box center [798, 570] width 583 height 38
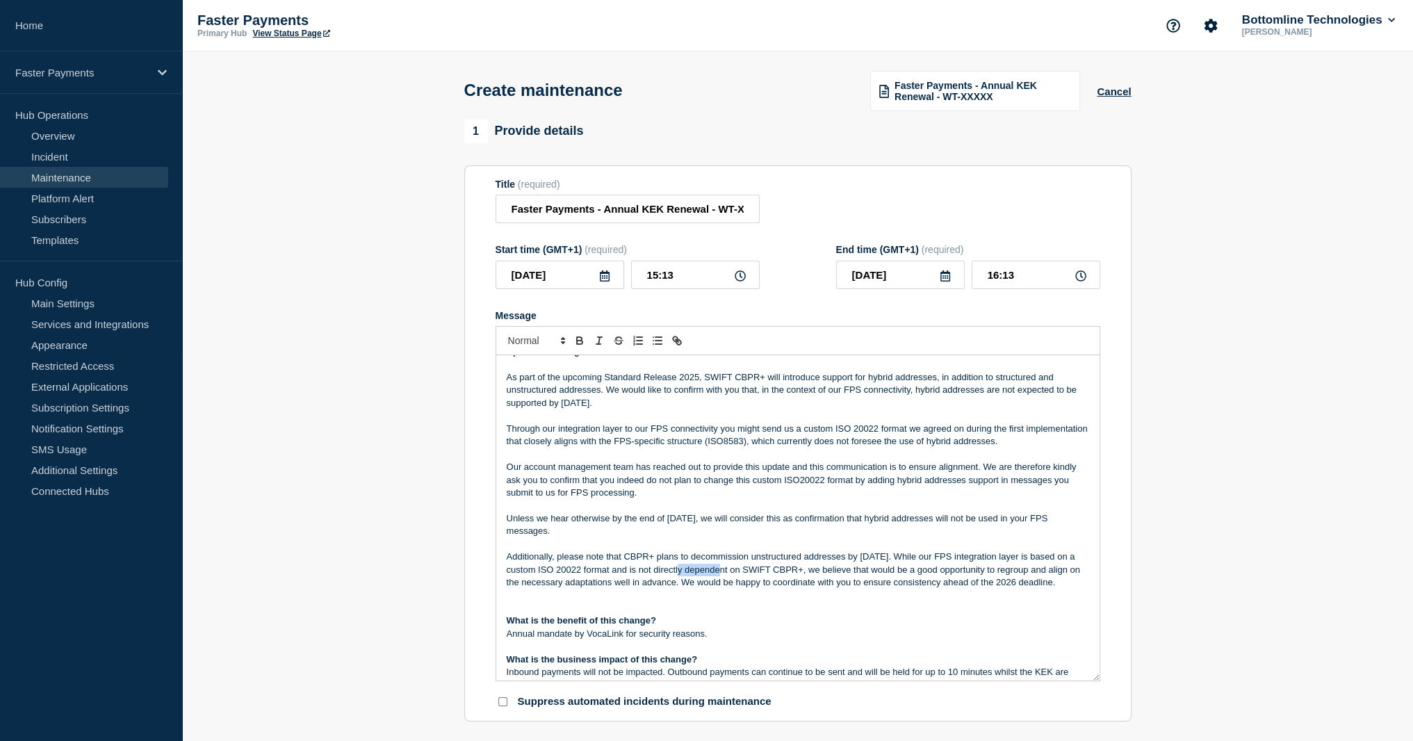
click at [723, 580] on p "Additionally, please note that CBPR+ plans to decommission unstructured address…" at bounding box center [798, 570] width 583 height 38
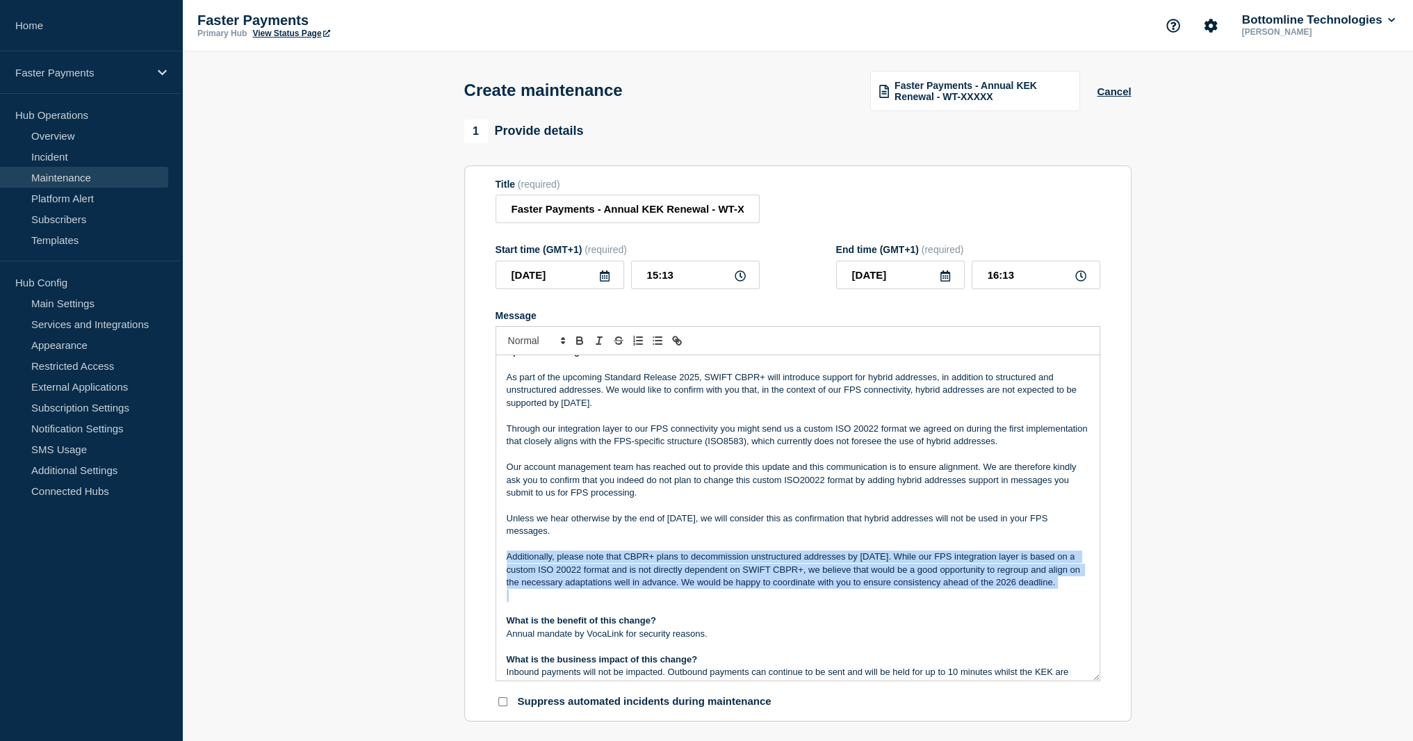
click at [723, 582] on p "Additionally, please note that CBPR+ plans to decommission unstructured address…" at bounding box center [798, 570] width 583 height 38
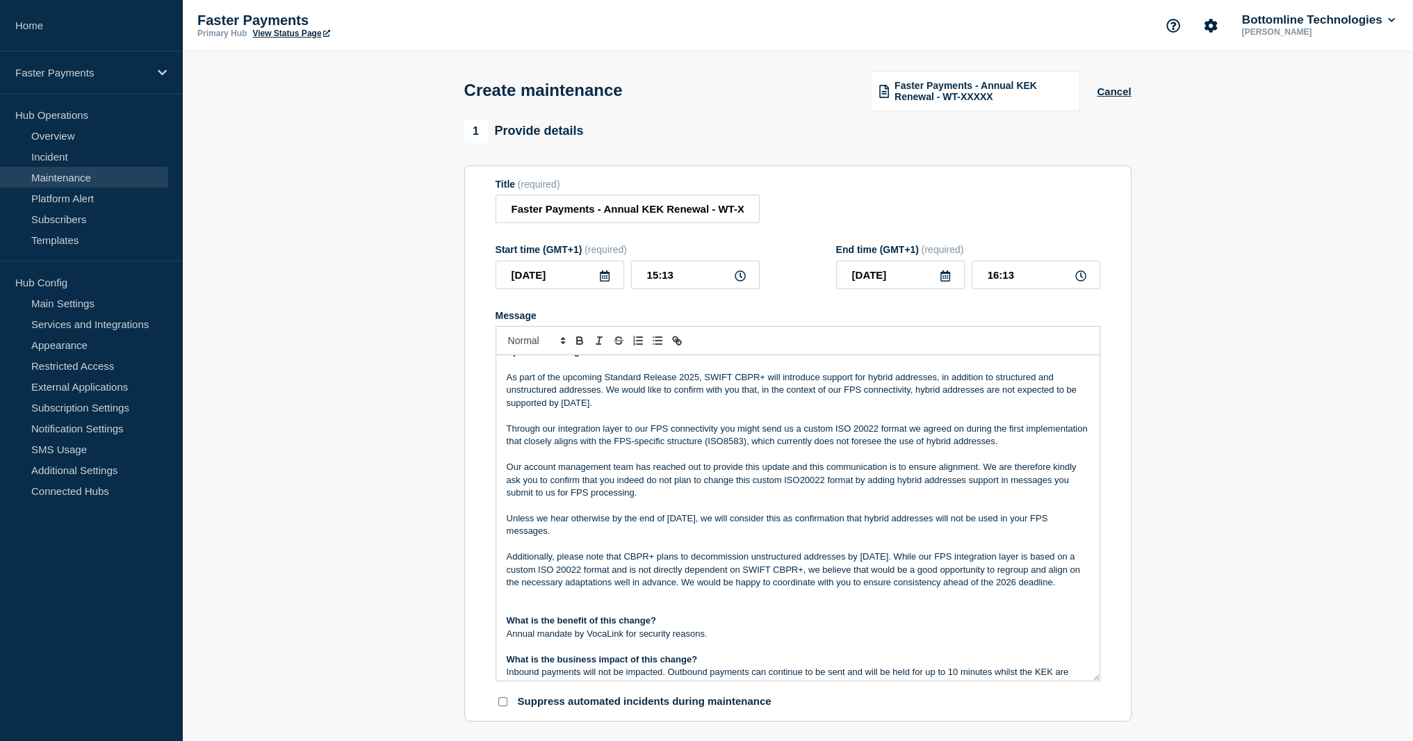
click at [701, 538] on p "Unless we hear otherwise by the end of [DATE], we will consider this as confirm…" at bounding box center [798, 525] width 583 height 26
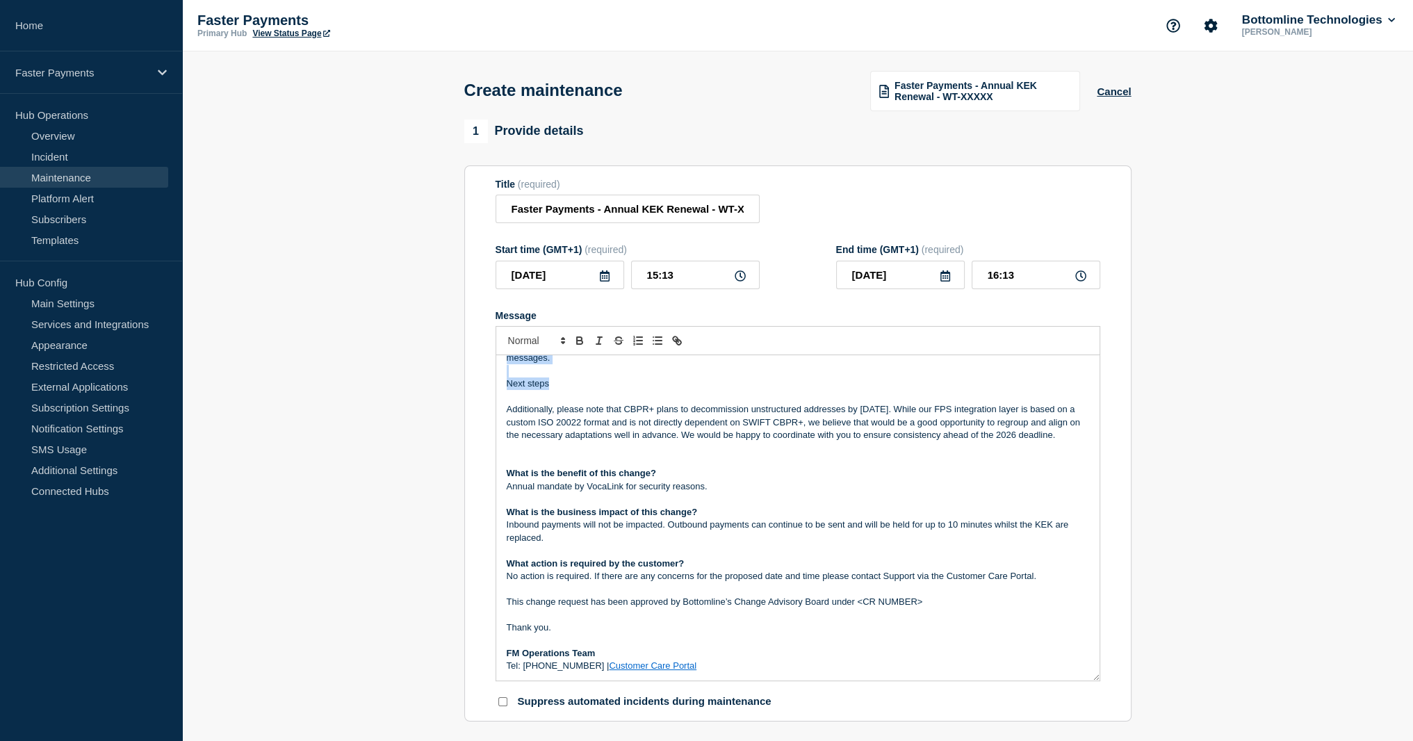
scroll to position [186, 0]
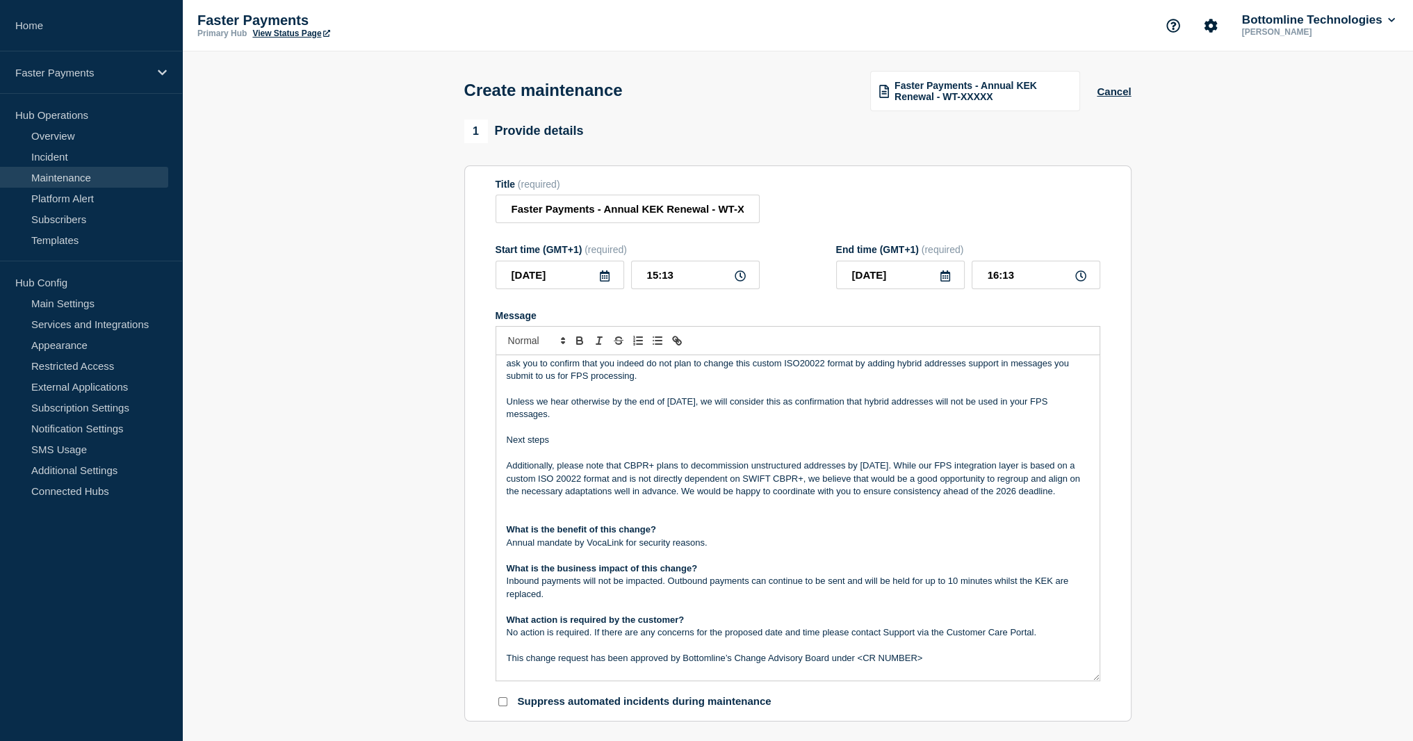
click at [606, 613] on p "Message" at bounding box center [798, 607] width 583 height 13
click at [609, 625] on strong "What action is required by the customer?" at bounding box center [596, 620] width 178 height 10
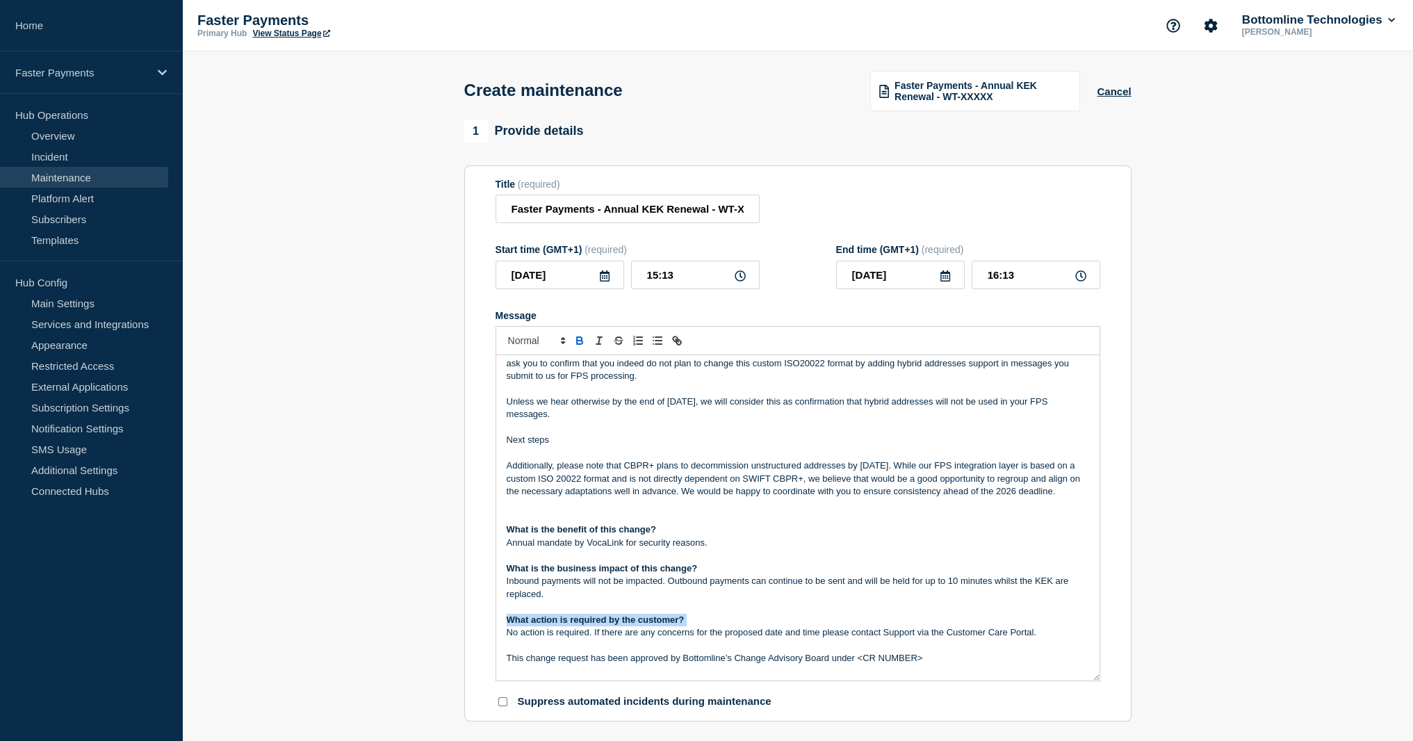
click at [609, 625] on strong "What action is required by the customer?" at bounding box center [596, 620] width 178 height 10
copy strong "What action is required by the customer?"
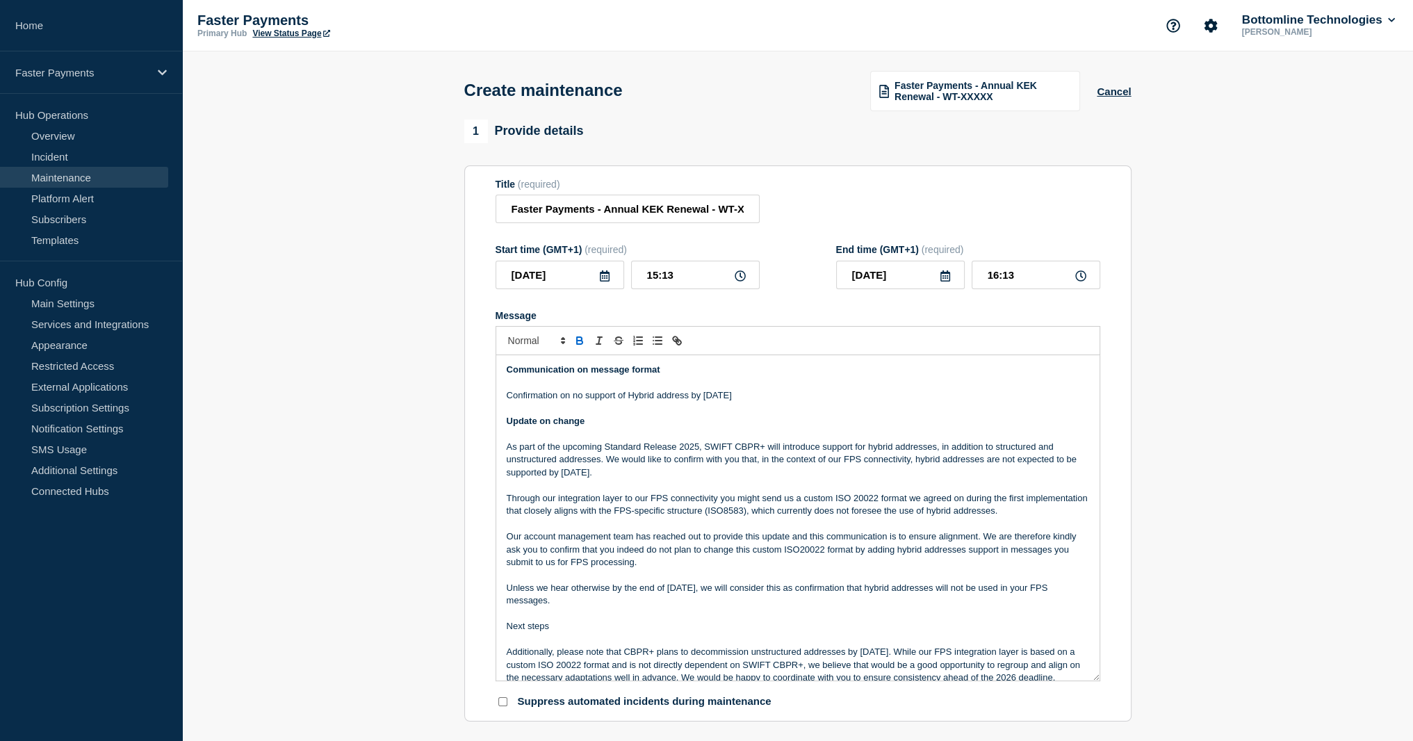
click at [610, 535] on p "Our account management team has reached out to provide this update and this com…" at bounding box center [798, 549] width 583 height 38
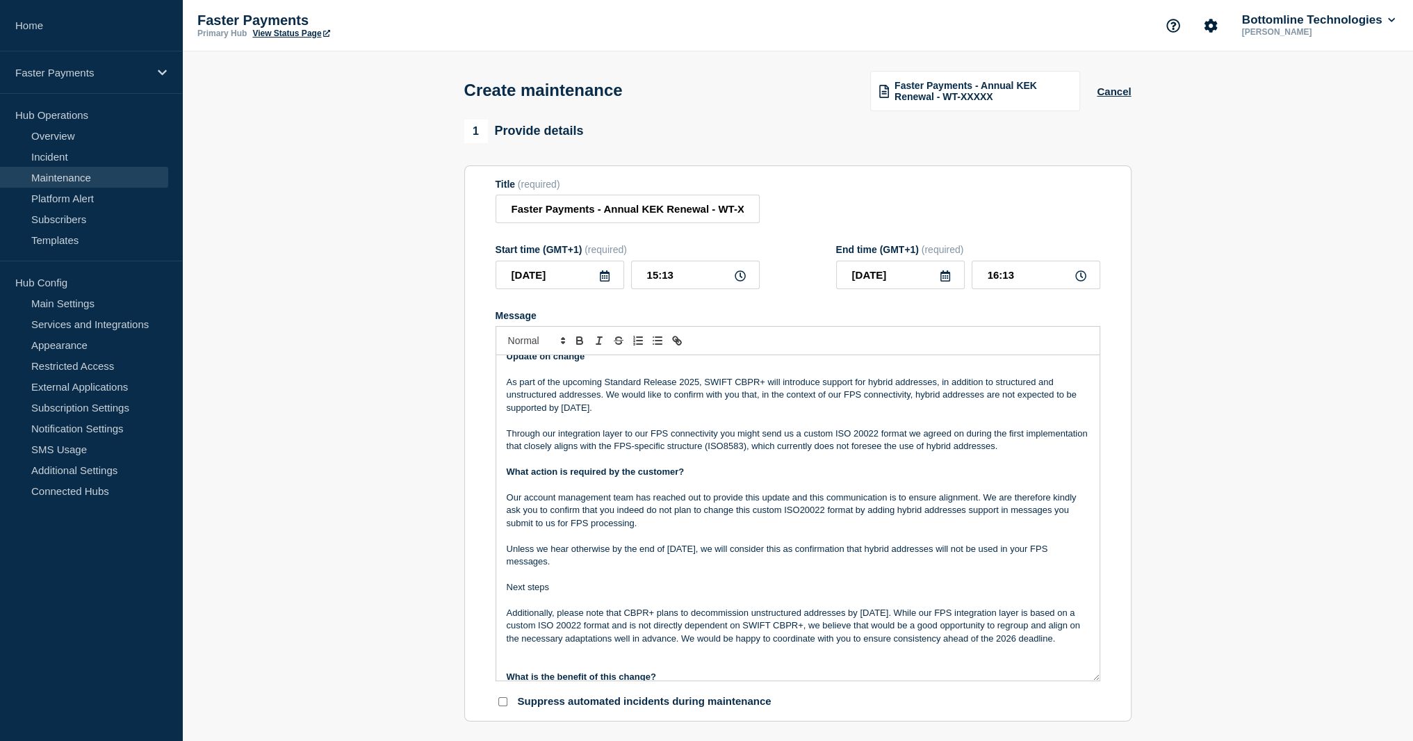
scroll to position [209, 0]
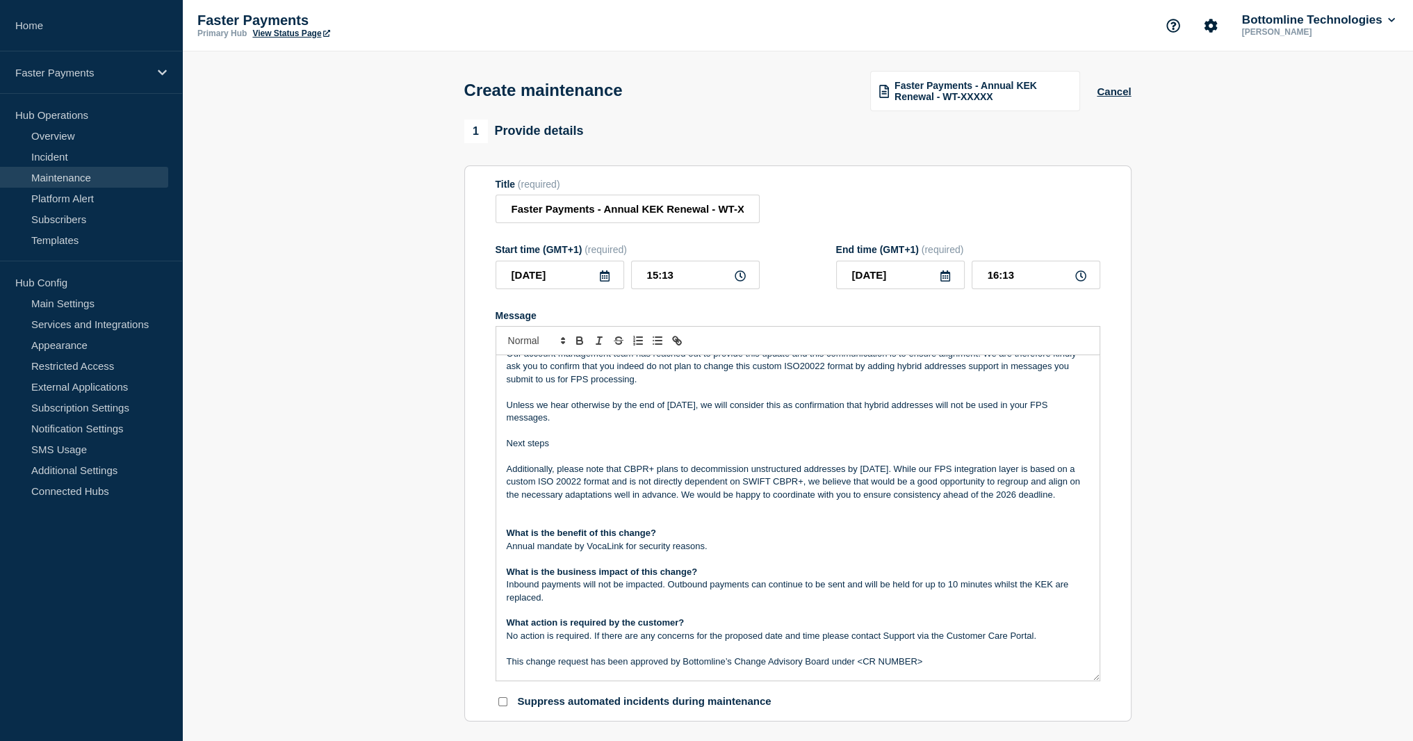
click at [602, 628] on strong "What action is required by the customer?" at bounding box center [596, 622] width 178 height 10
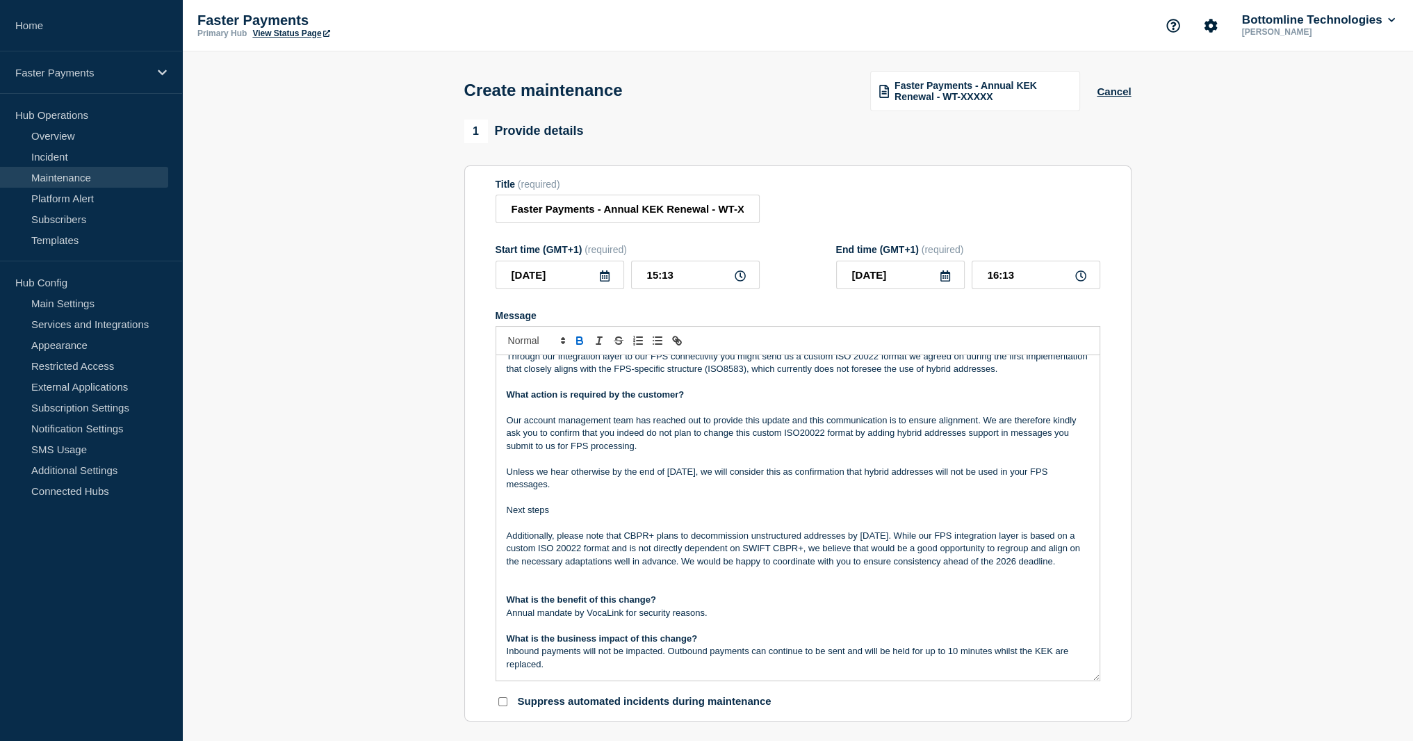
click at [604, 605] on strong "What is the benefit of this change?" at bounding box center [581, 599] width 149 height 10
copy strong "What is the benefit of this change?"
click at [610, 517] on p "Next steps" at bounding box center [798, 510] width 583 height 13
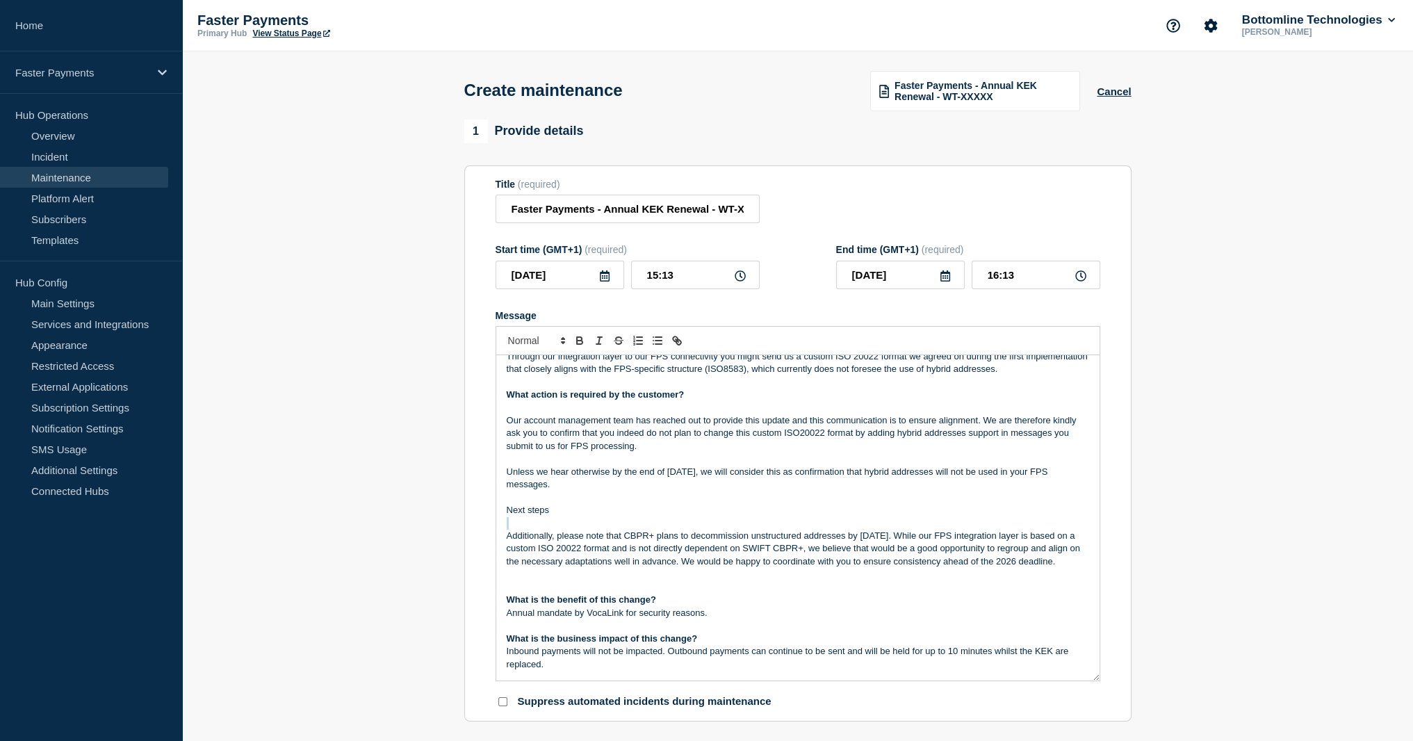
click at [610, 517] on p "Next steps" at bounding box center [798, 510] width 583 height 13
click at [567, 594] on p "Message" at bounding box center [798, 587] width 583 height 13
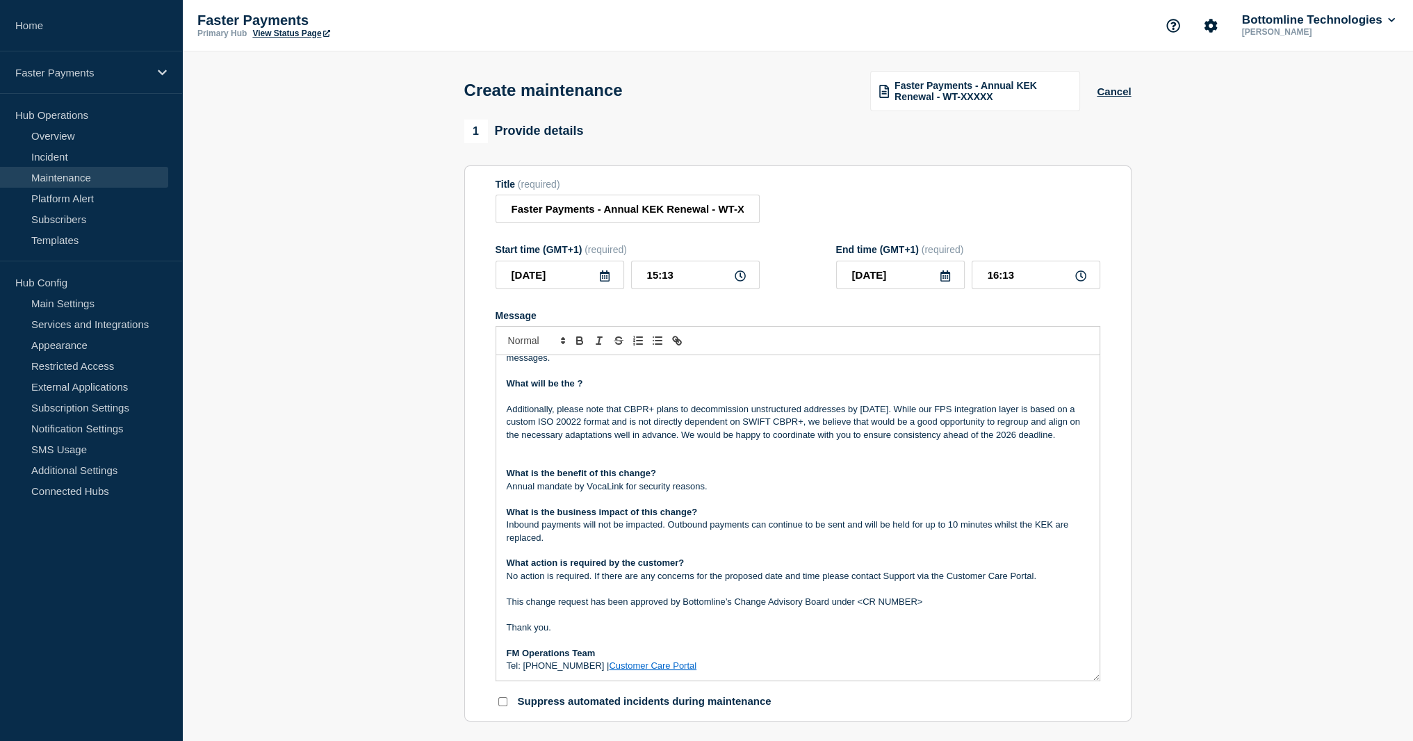
scroll to position [281, 0]
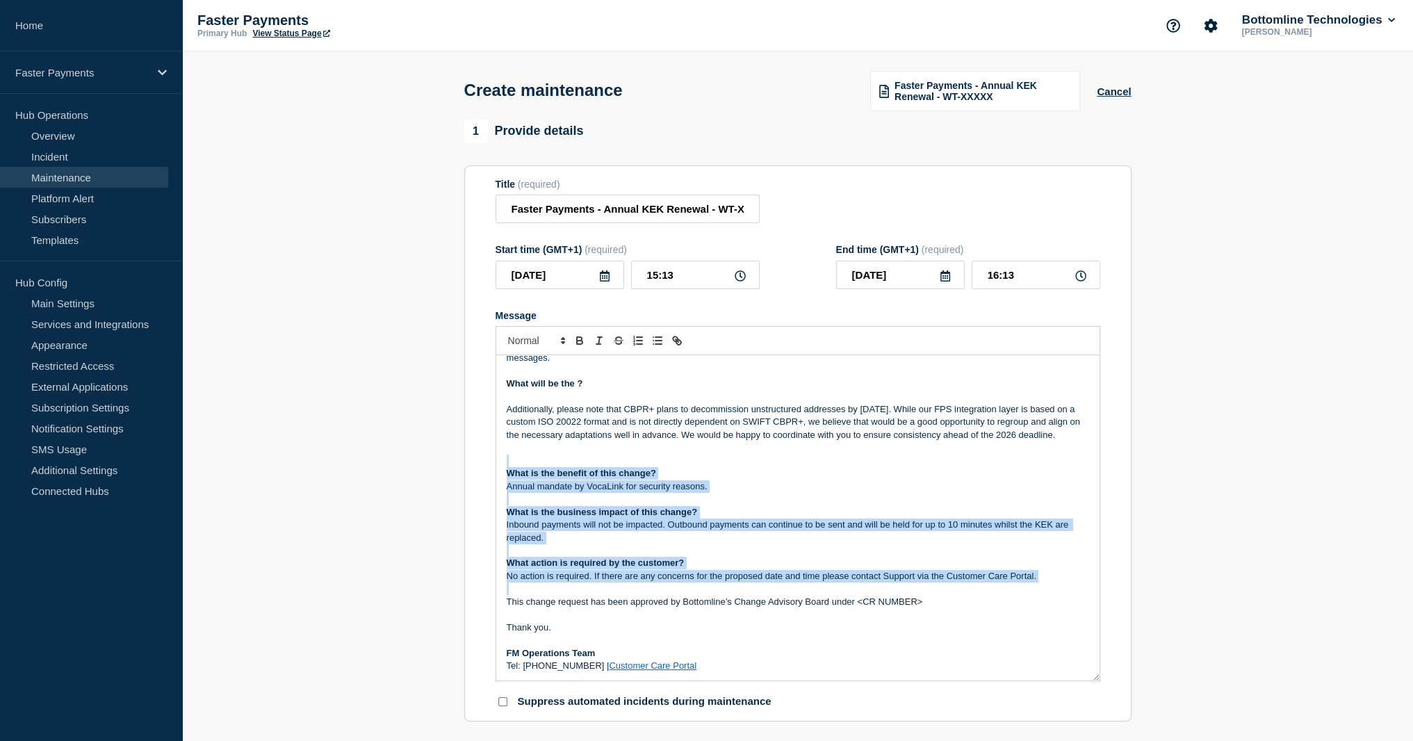
click at [637, 590] on p "Message" at bounding box center [798, 589] width 583 height 13
click at [641, 608] on p "This change request has been approved by Bottomline’s Change Advisory Board und…" at bounding box center [798, 602] width 583 height 13
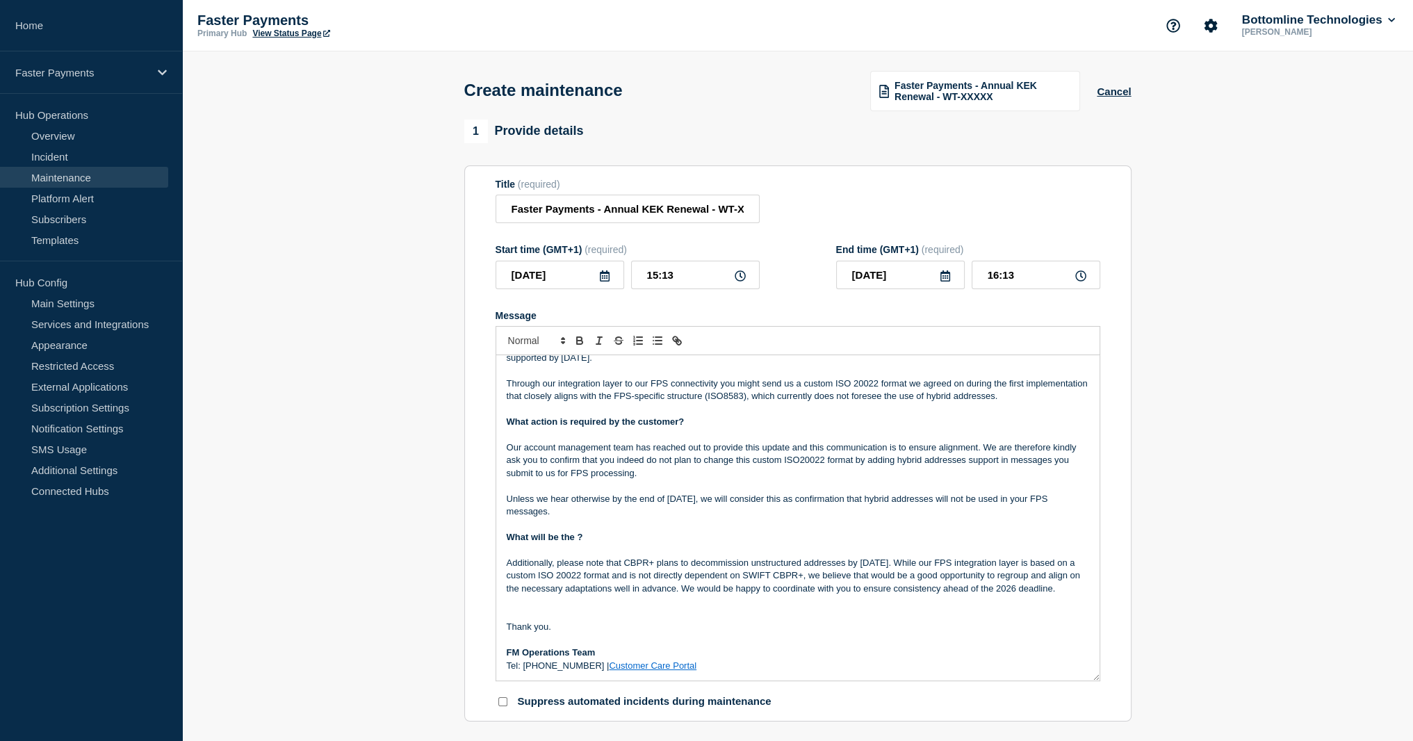
scroll to position [114, 0]
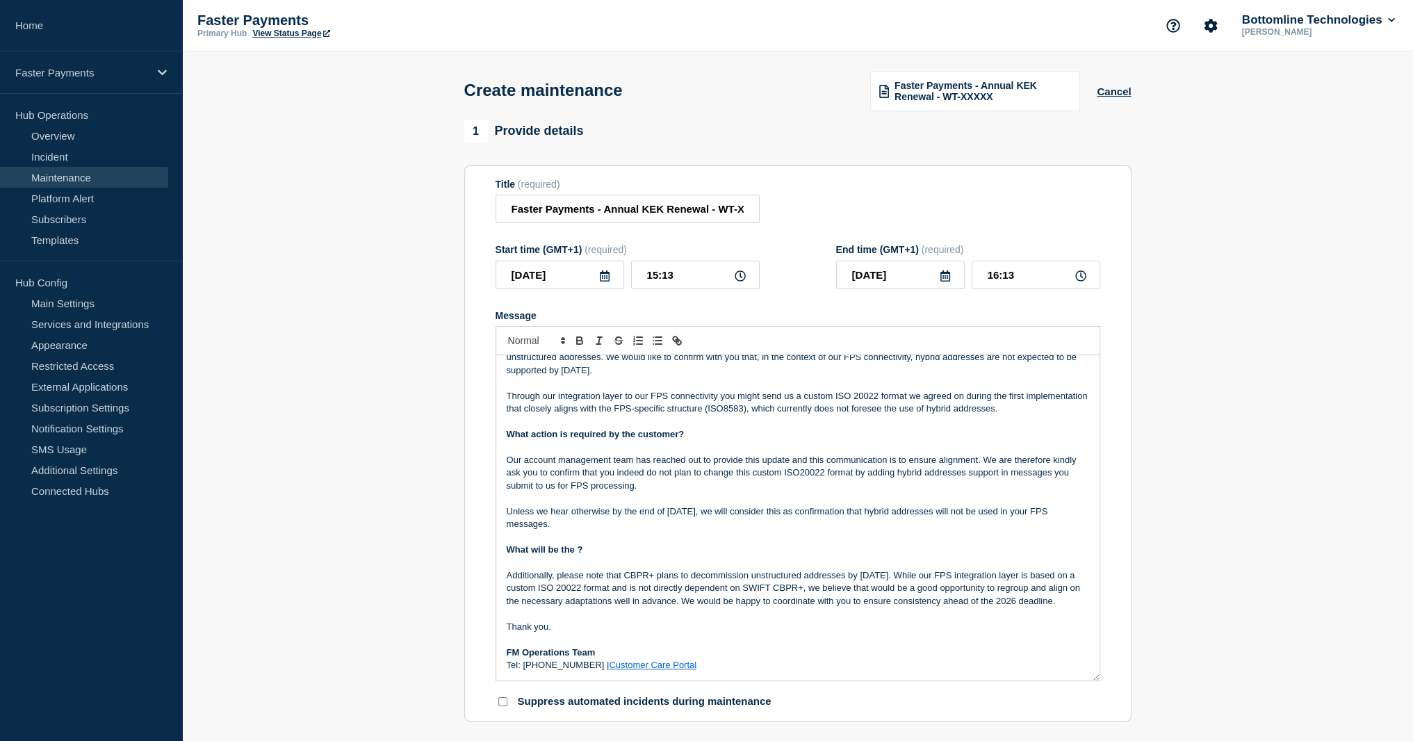
click at [574, 544] on strong "What will be the ?" at bounding box center [545, 549] width 76 height 10
click at [683, 582] on p "Additionally, please note that CBPR+ plans to decommission unstructured address…" at bounding box center [798, 588] width 583 height 38
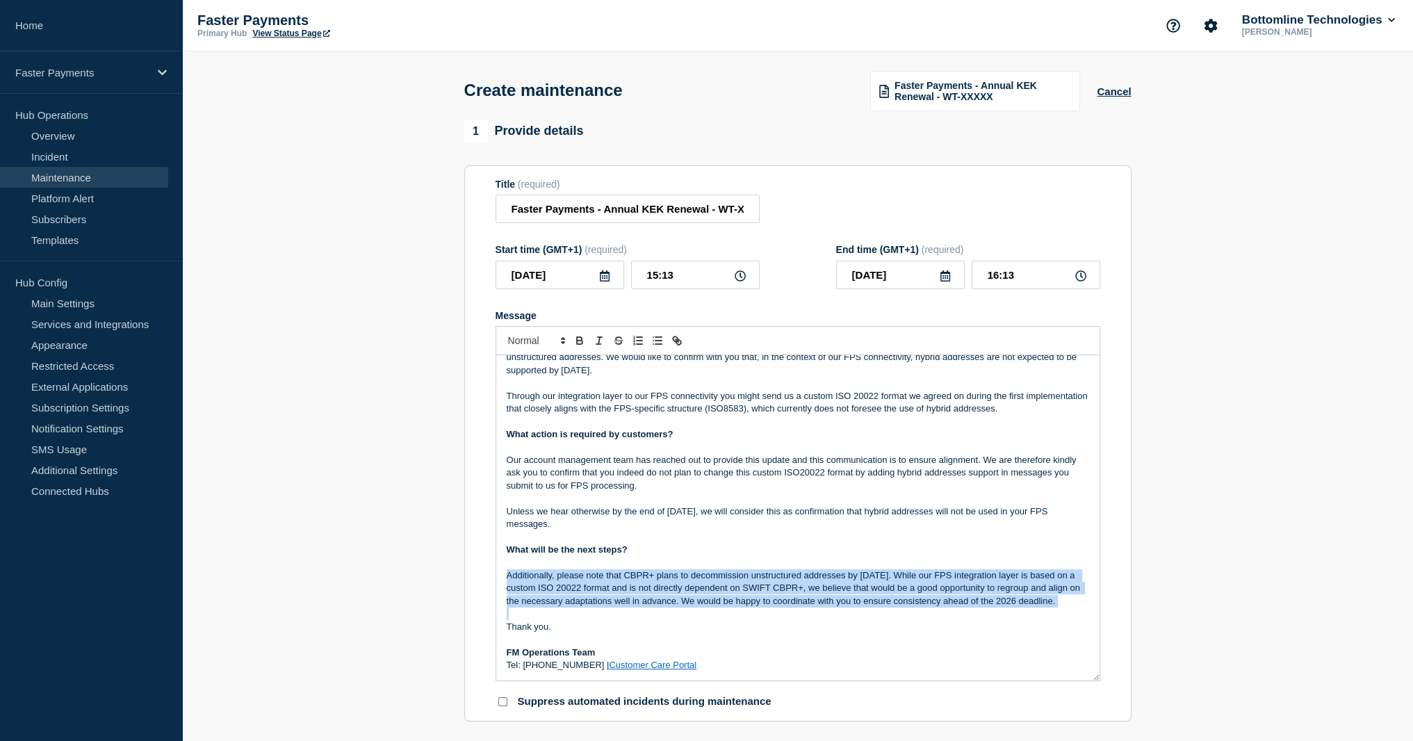
click at [683, 582] on p "Additionally, please note that CBPR+ plans to decommission unstructured address…" at bounding box center [798, 588] width 583 height 38
click at [613, 569] on p "Additionally, please note that CBPR+ plans to decommission unstructured address…" at bounding box center [798, 588] width 583 height 38
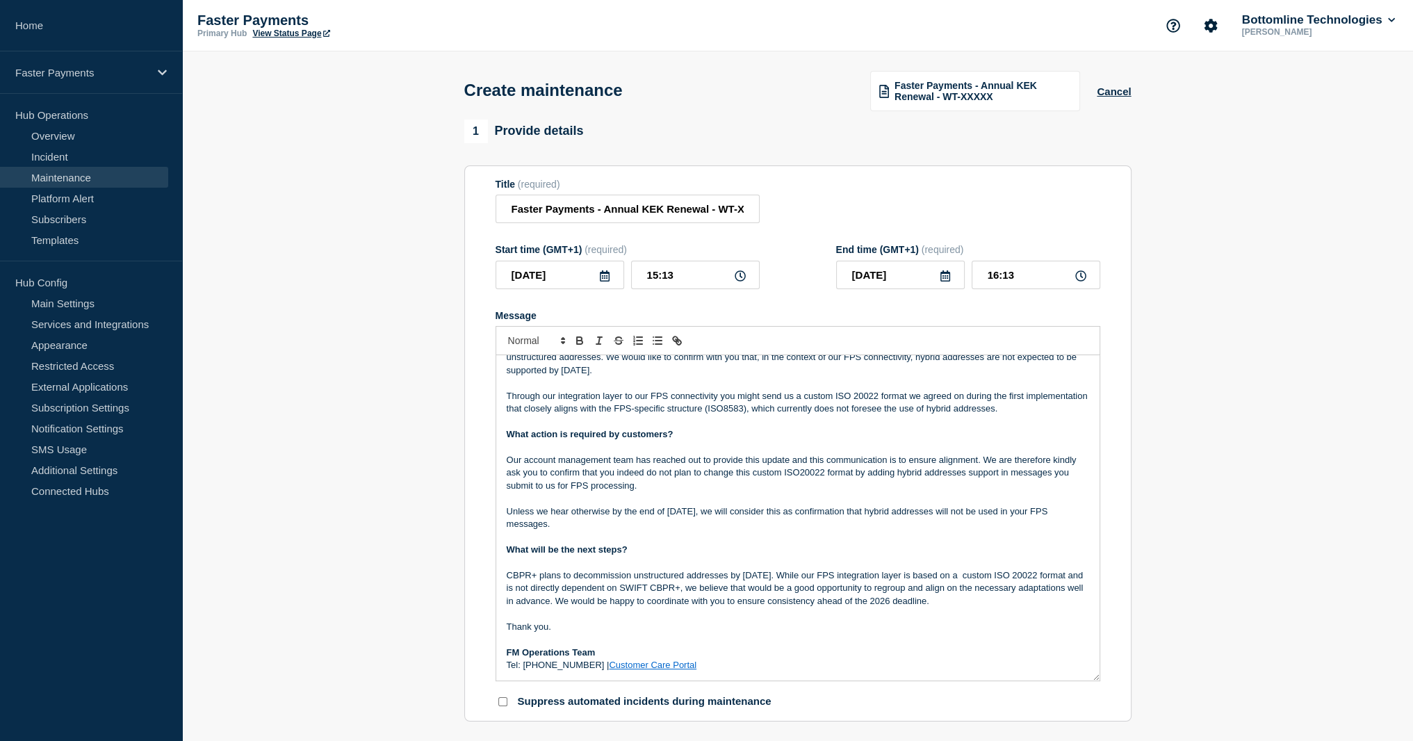
scroll to position [102, 0]
click at [996, 581] on p "CBPR+ plans to decommission unstructured addresses by [DATE]. While our FPS int…" at bounding box center [798, 589] width 583 height 38
click at [801, 590] on p "CBPR+ plans to decommission unstructured addresses by [DATE]. While our FPS int…" at bounding box center [798, 589] width 583 height 38
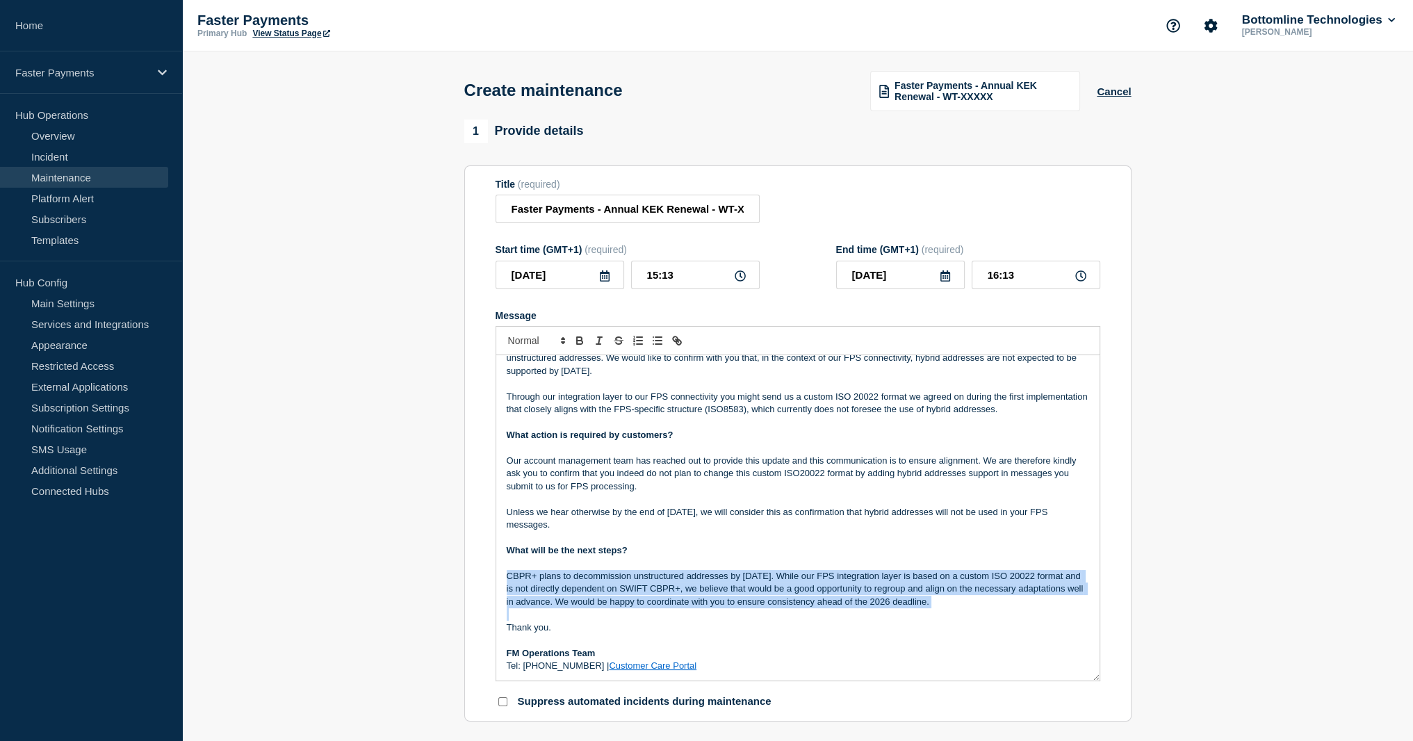
click at [801, 590] on p "CBPR+ plans to decommission unstructured addresses by [DATE]. While our FPS int…" at bounding box center [798, 589] width 583 height 38
click at [667, 608] on p "CBPR+ plans to decommission unstructured addresses by [DATE]. While our FPS int…" at bounding box center [798, 589] width 583 height 38
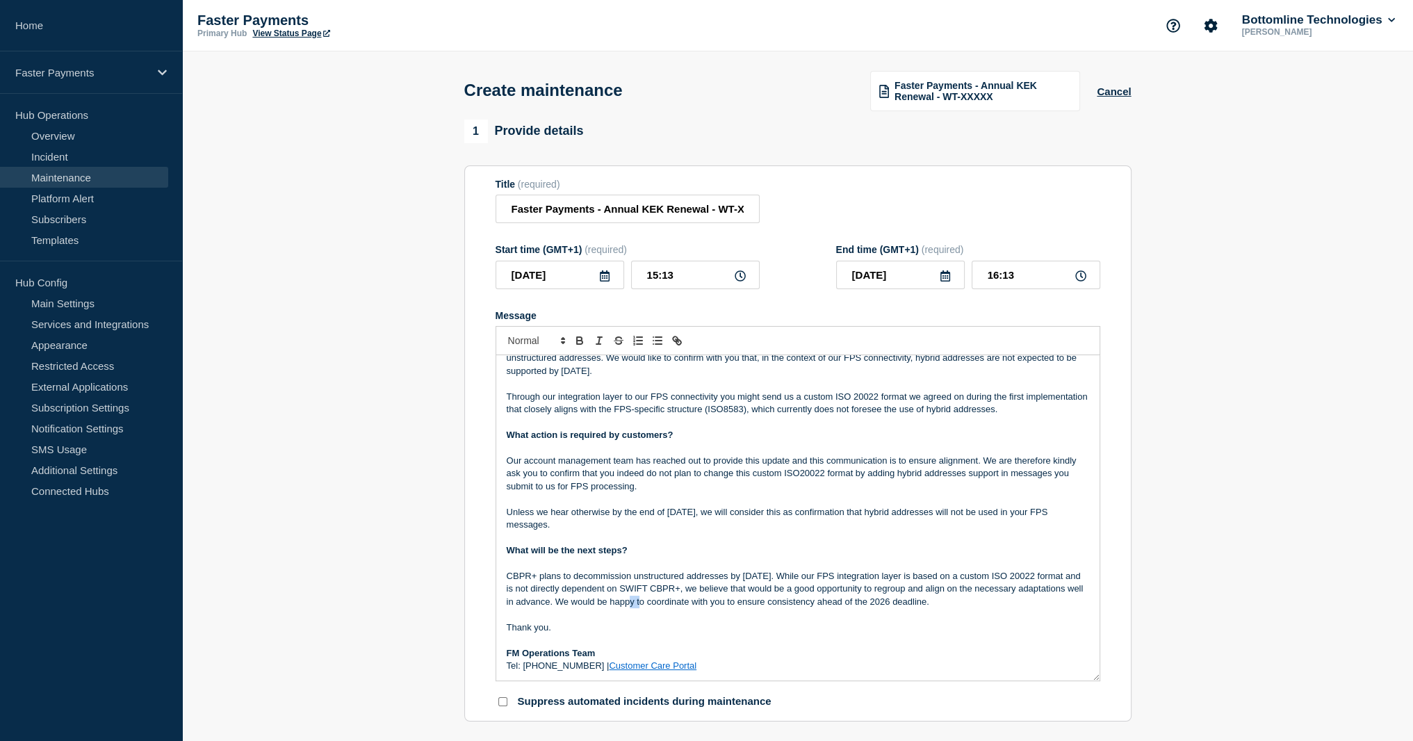
click at [667, 608] on p "CBPR+ plans to decommission unstructured addresses by [DATE]. While our FPS int…" at bounding box center [798, 589] width 583 height 38
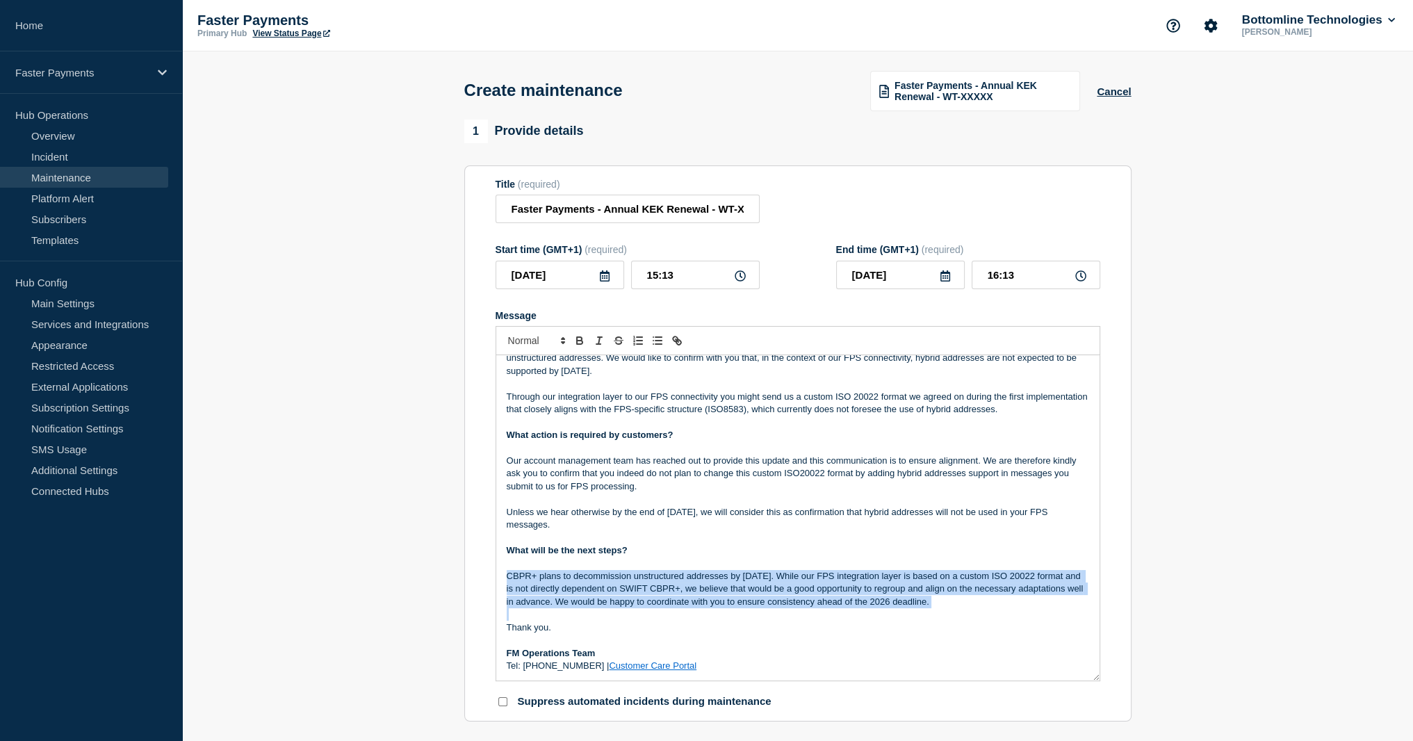
click at [667, 608] on p "CBPR+ plans to decommission unstructured addresses by [DATE]. While our FPS int…" at bounding box center [798, 589] width 583 height 38
click at [712, 608] on p "CBPR+ plans to decommission unstructured addresses by [DATE]. While our FPS int…" at bounding box center [798, 589] width 583 height 38
click at [711, 608] on p "CBPR+ plans to decommission unstructured addresses by [DATE]. While our FPS int…" at bounding box center [798, 589] width 583 height 38
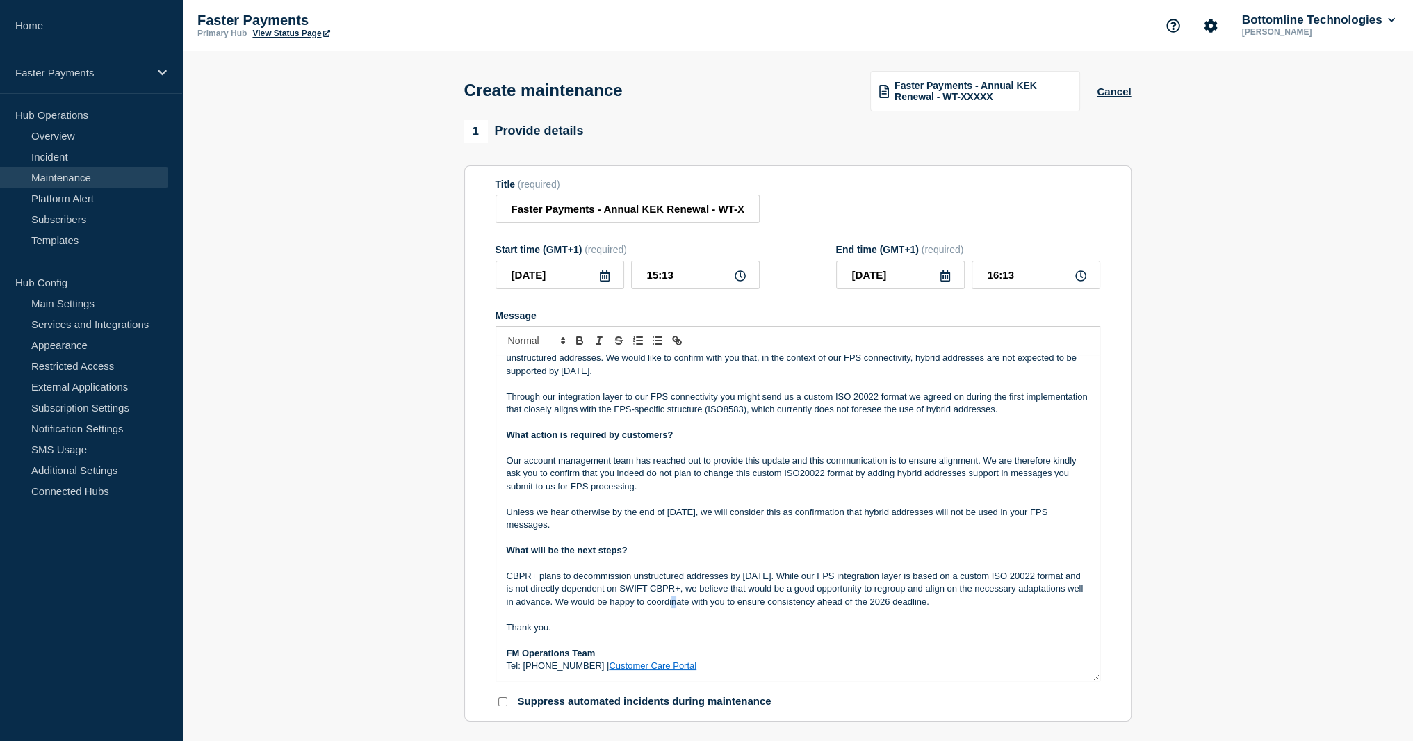
click at [711, 608] on p "CBPR+ plans to decommission unstructured addresses by [DATE]. While our FPS int…" at bounding box center [798, 589] width 583 height 38
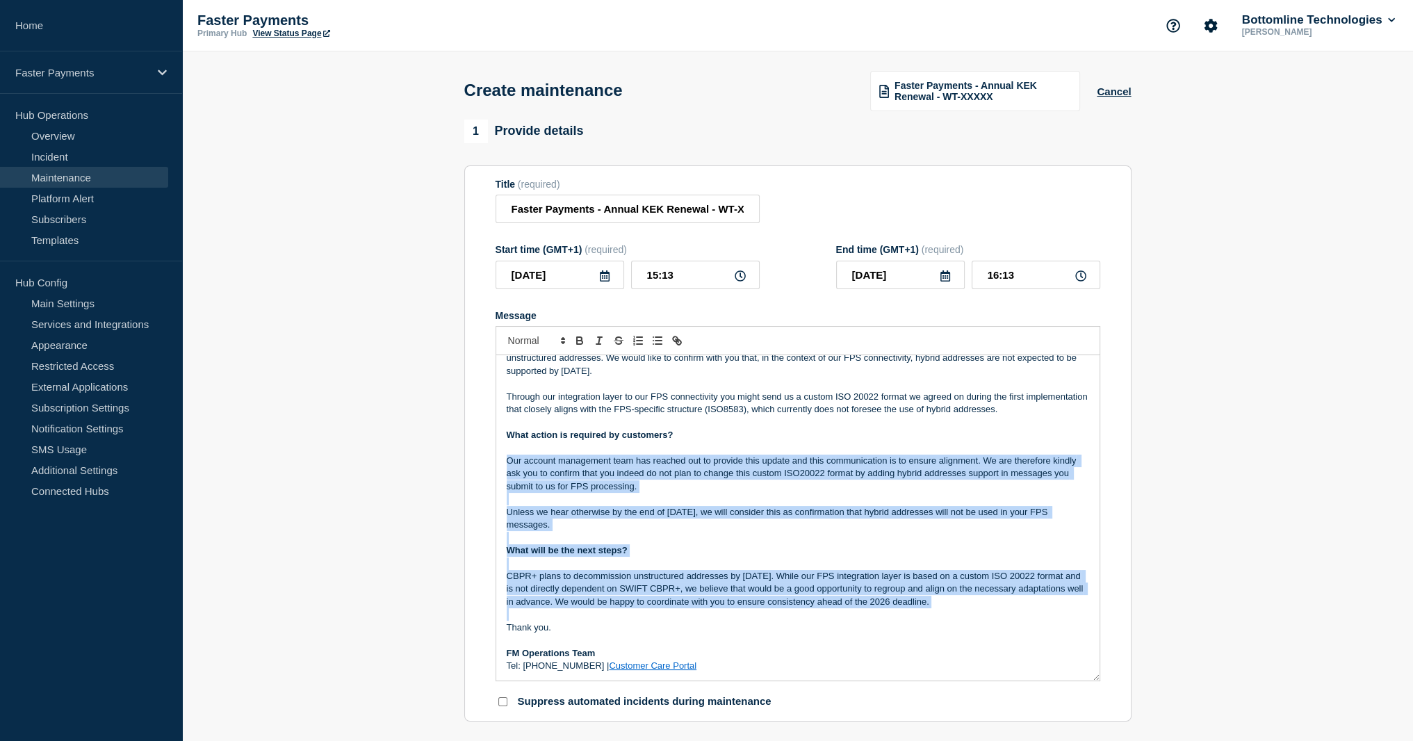
drag, startPoint x: 711, startPoint y: 610, endPoint x: 657, endPoint y: 492, distance: 129.1
click at [657, 492] on div "Communication on message format Confirmation on no support of Hybrid address by…" at bounding box center [797, 517] width 603 height 325
click at [770, 579] on p "CBPR+ plans to decommission unstructured addresses by [DATE]. While our FPS int…" at bounding box center [798, 589] width 583 height 38
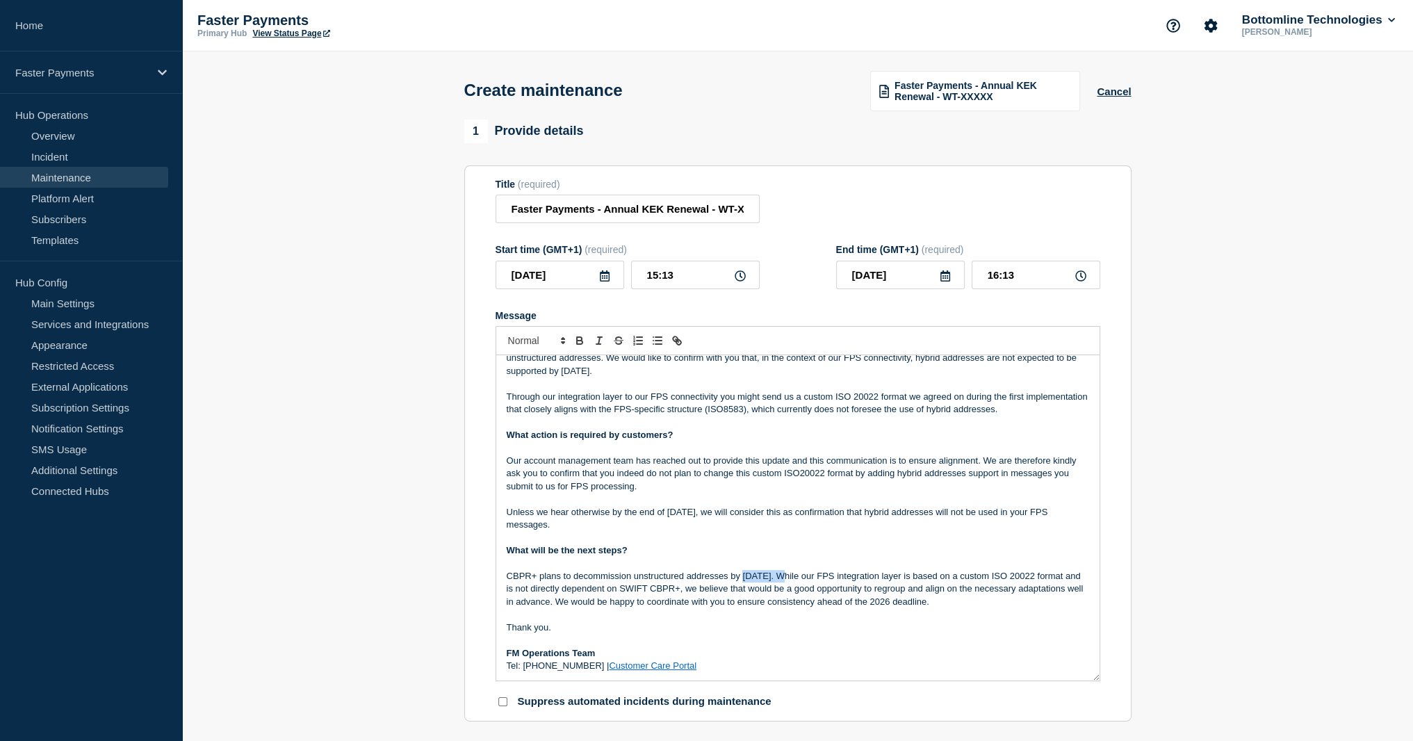
click at [770, 579] on p "CBPR+ plans to decommission unstructured addresses by [DATE]. While our FPS int…" at bounding box center [798, 589] width 583 height 38
copy p "November"
click at [934, 608] on p "CBPR+ plans to decommission unstructured addresses by [DATE]. While our FPS int…" at bounding box center [798, 589] width 583 height 38
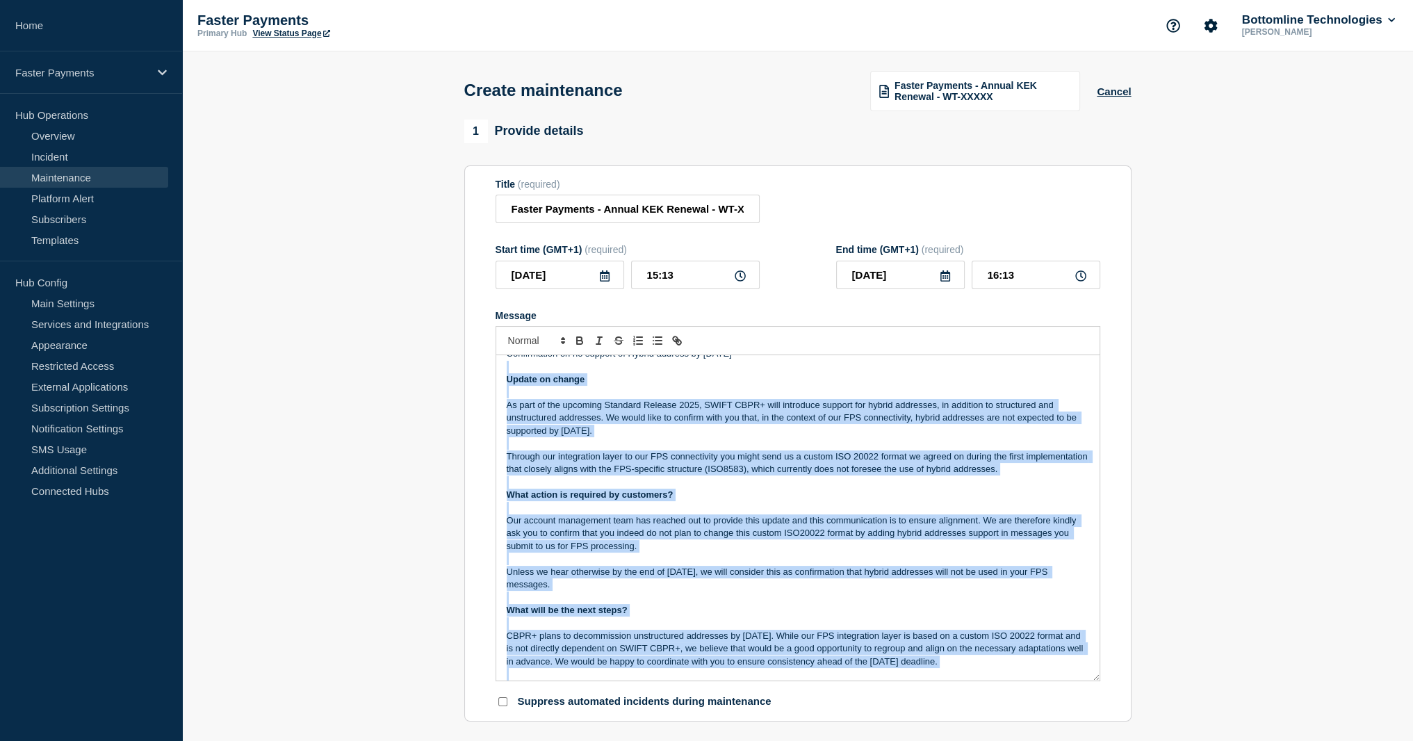
scroll to position [0, 0]
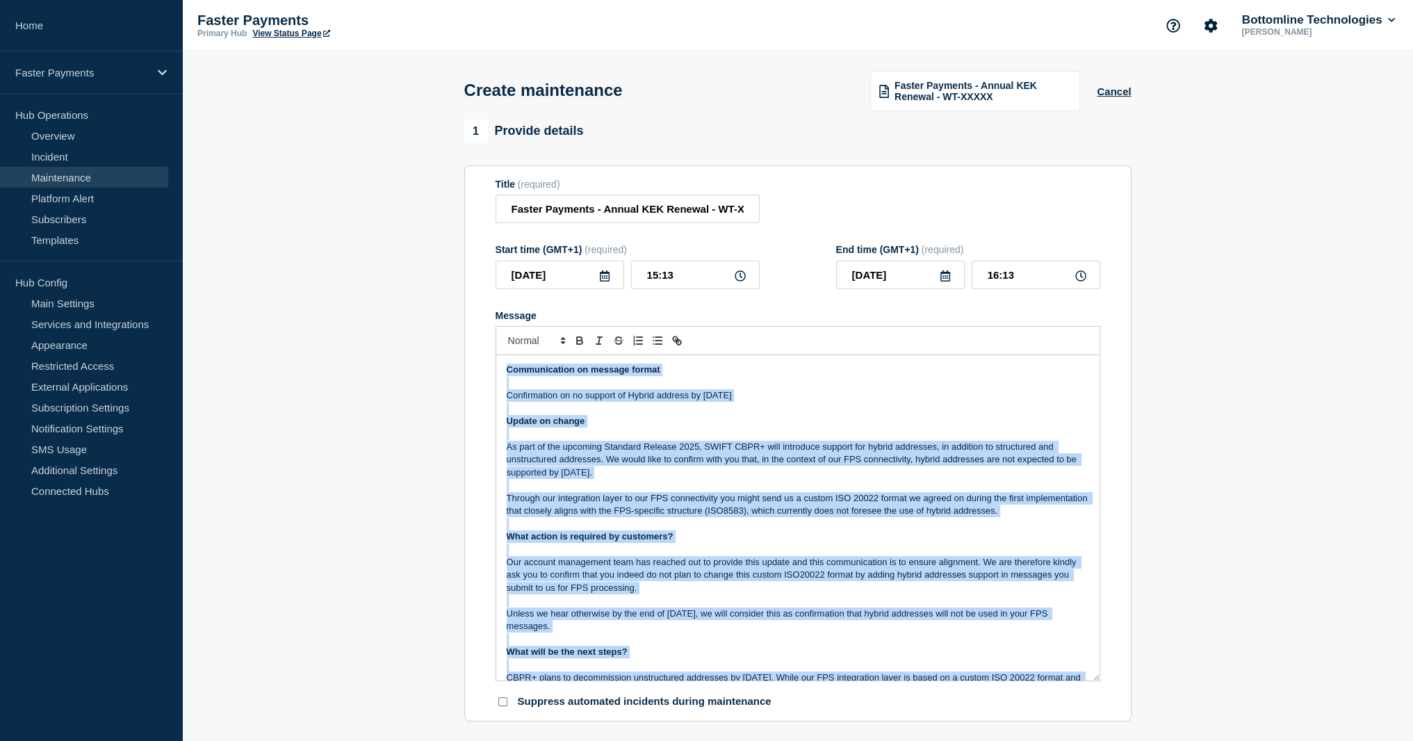
drag, startPoint x: 1028, startPoint y: 601, endPoint x: 496, endPoint y: 368, distance: 580.6
click at [496, 368] on div "Communication on message format Confirmation on no support of Hybrid address by…" at bounding box center [797, 517] width 603 height 325
click at [567, 433] on p "Message" at bounding box center [798, 434] width 583 height 13
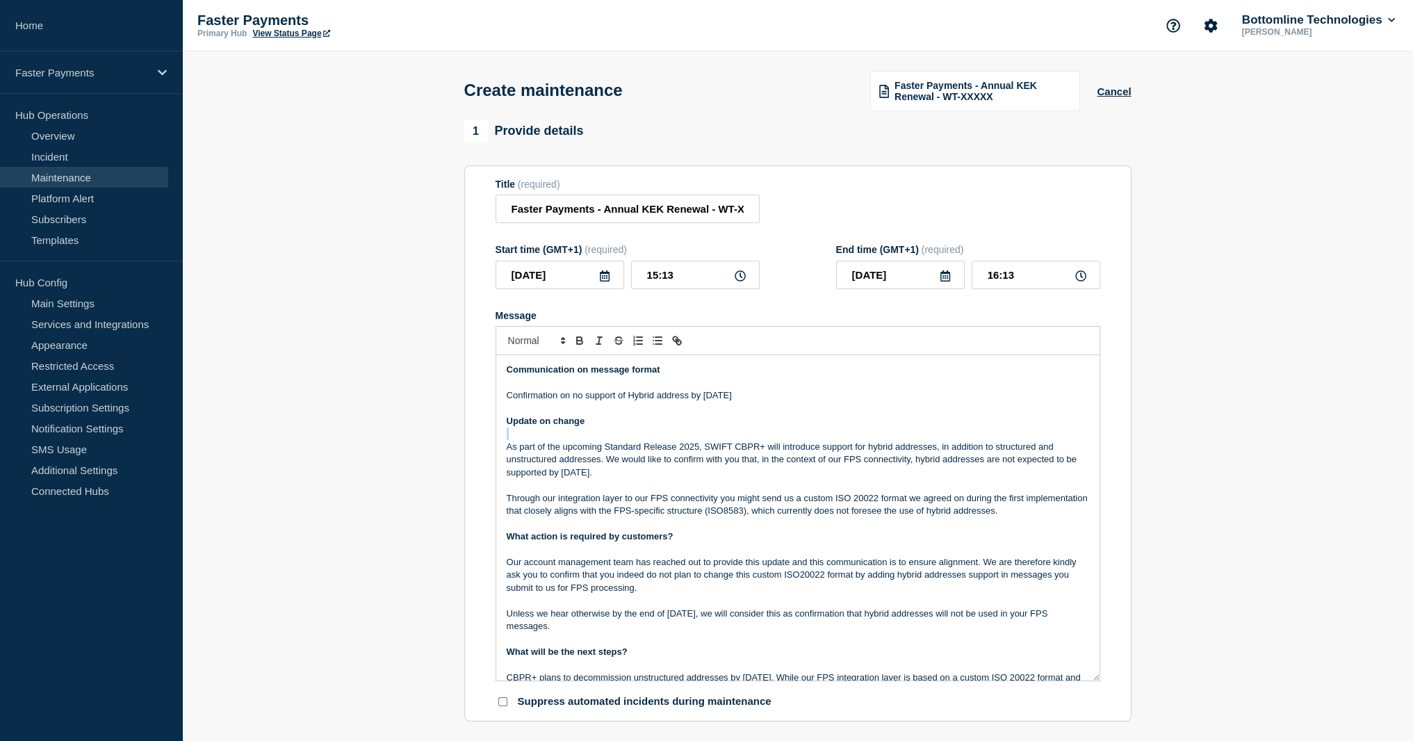
click at [567, 433] on p "Message" at bounding box center [798, 434] width 583 height 13
click at [567, 426] on strong "Update on change" at bounding box center [546, 421] width 79 height 10
click at [562, 426] on strong "Update on change" at bounding box center [546, 421] width 79 height 10
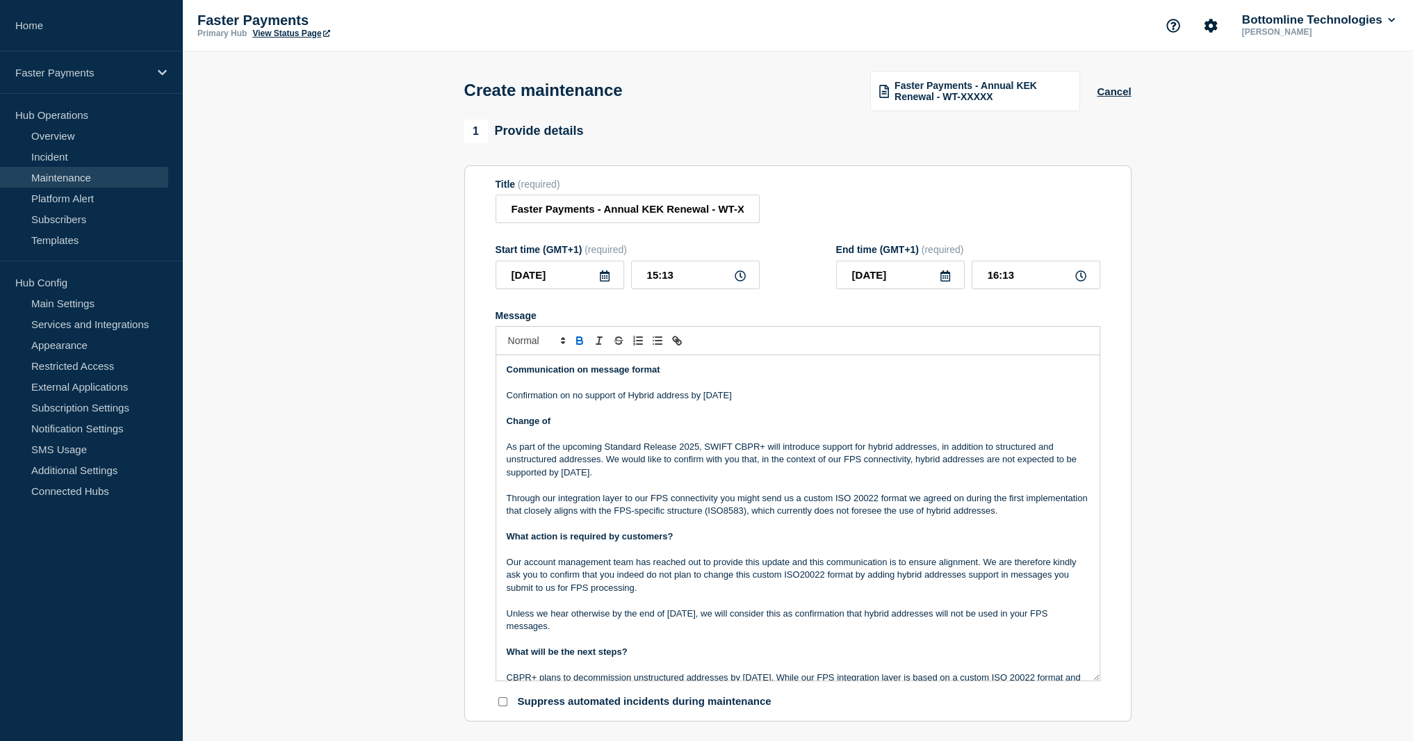
click at [603, 402] on p "Confirmation on no support of Hybrid address by [DATE]" at bounding box center [798, 395] width 583 height 13
drag, startPoint x: 603, startPoint y: 404, endPoint x: 661, endPoint y: 400, distance: 57.8
click at [661, 400] on p "Confirmation on no support of Hybrid address by [DATE]" at bounding box center [798, 395] width 583 height 13
copy p "support of Hybrid address"
click at [562, 425] on p "Change of" at bounding box center [798, 421] width 583 height 13
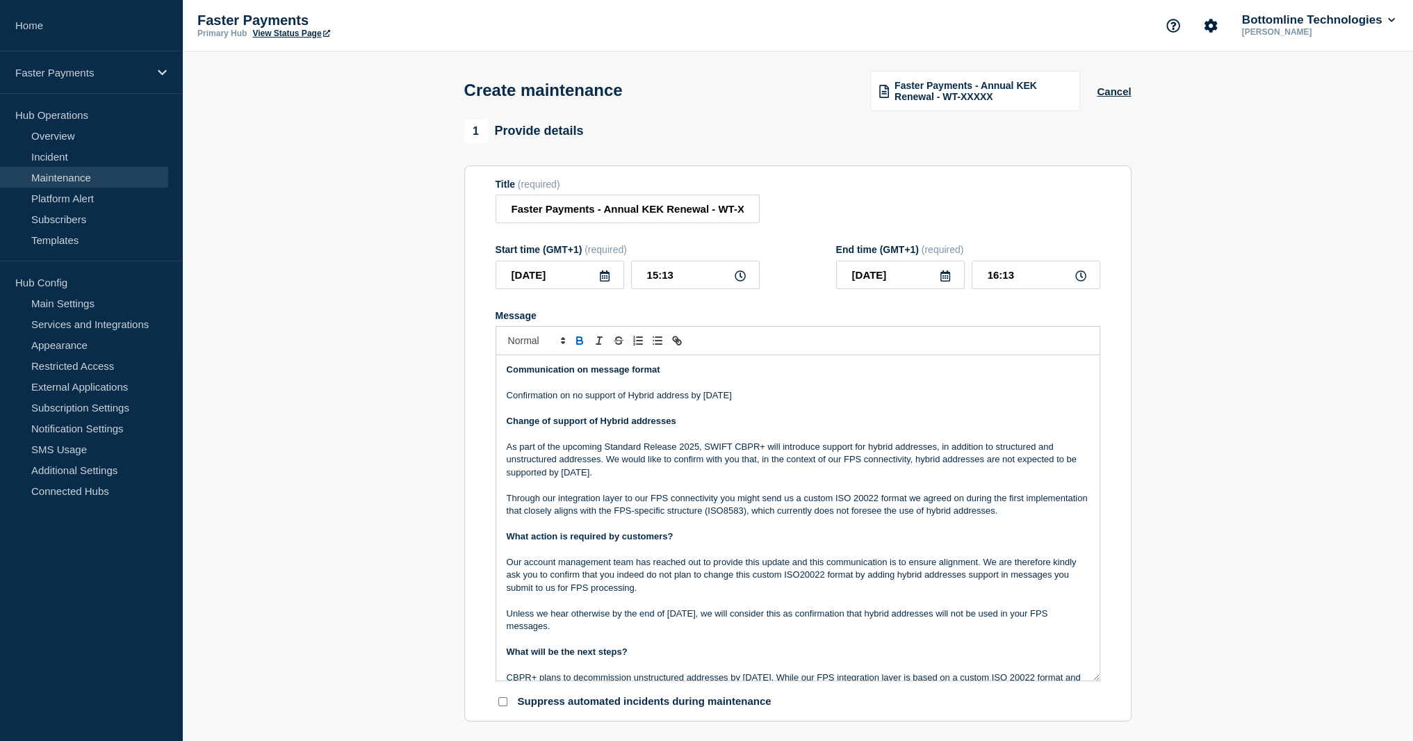
click at [626, 368] on p "Communication on message format" at bounding box center [798, 370] width 583 height 13
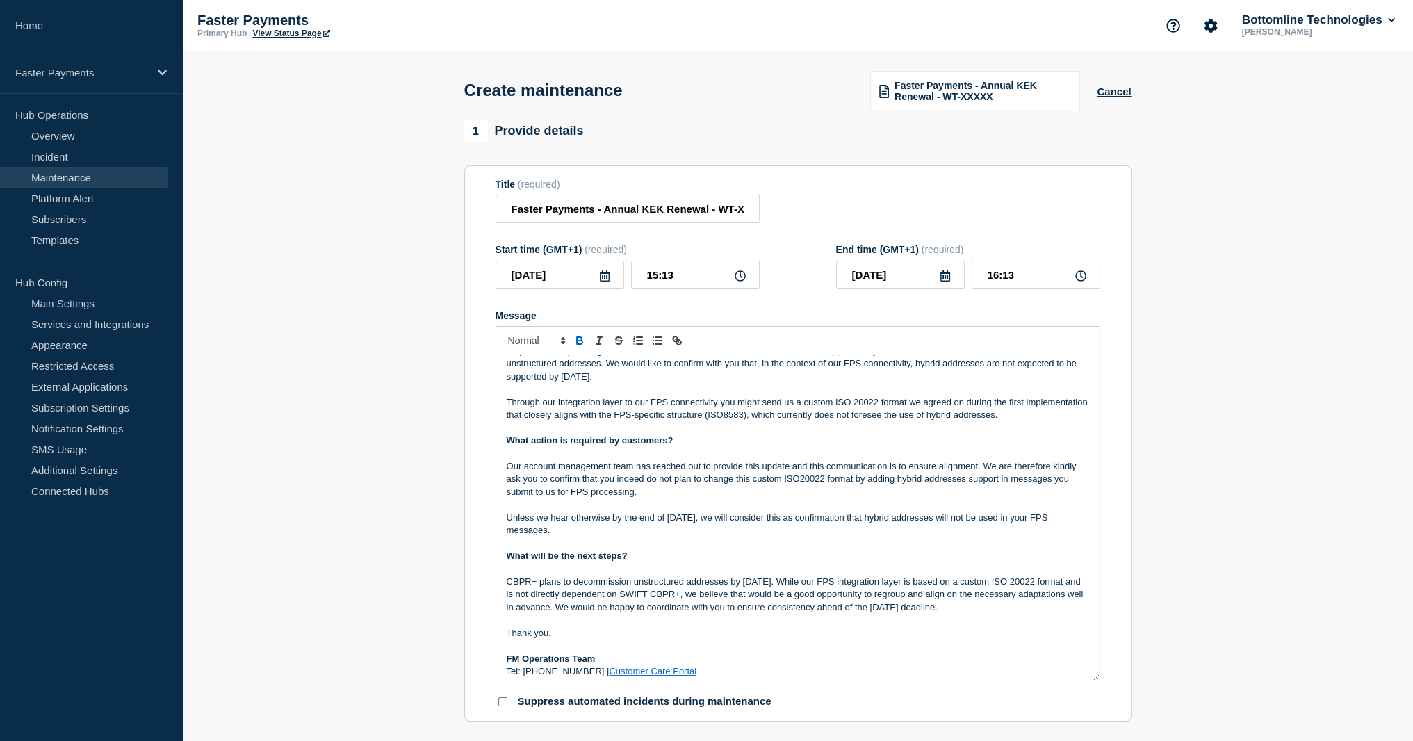
scroll to position [102, 0]
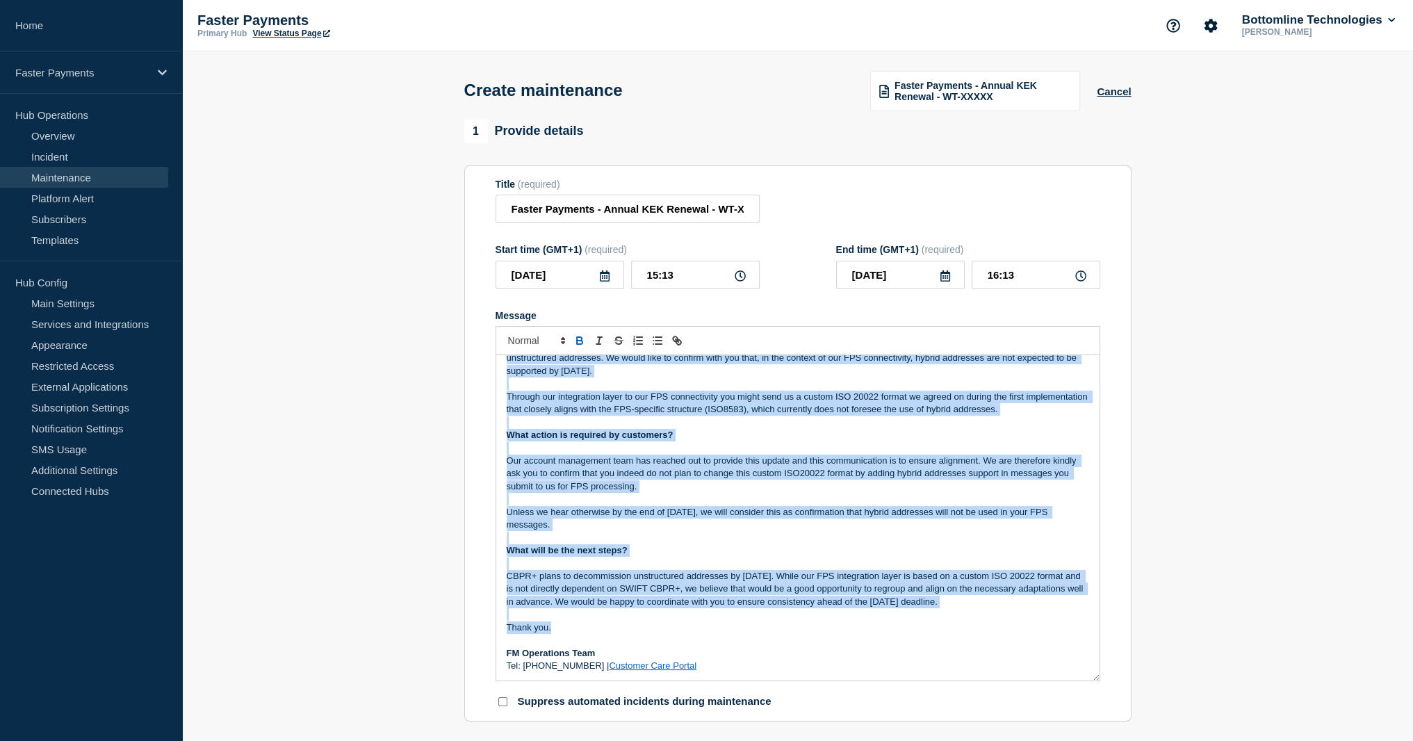
drag, startPoint x: 600, startPoint y: 626, endPoint x: 623, endPoint y: 619, distance: 24.2
click at [600, 626] on p "Thank you." at bounding box center [798, 628] width 583 height 13
click at [1054, 608] on p "CBPR+ plans to decommission unstructured addresses by [DATE]. While our FPS int…" at bounding box center [798, 589] width 583 height 38
copy div "Change of support of Hybrid addresses As part of the upcoming Standard Release …"
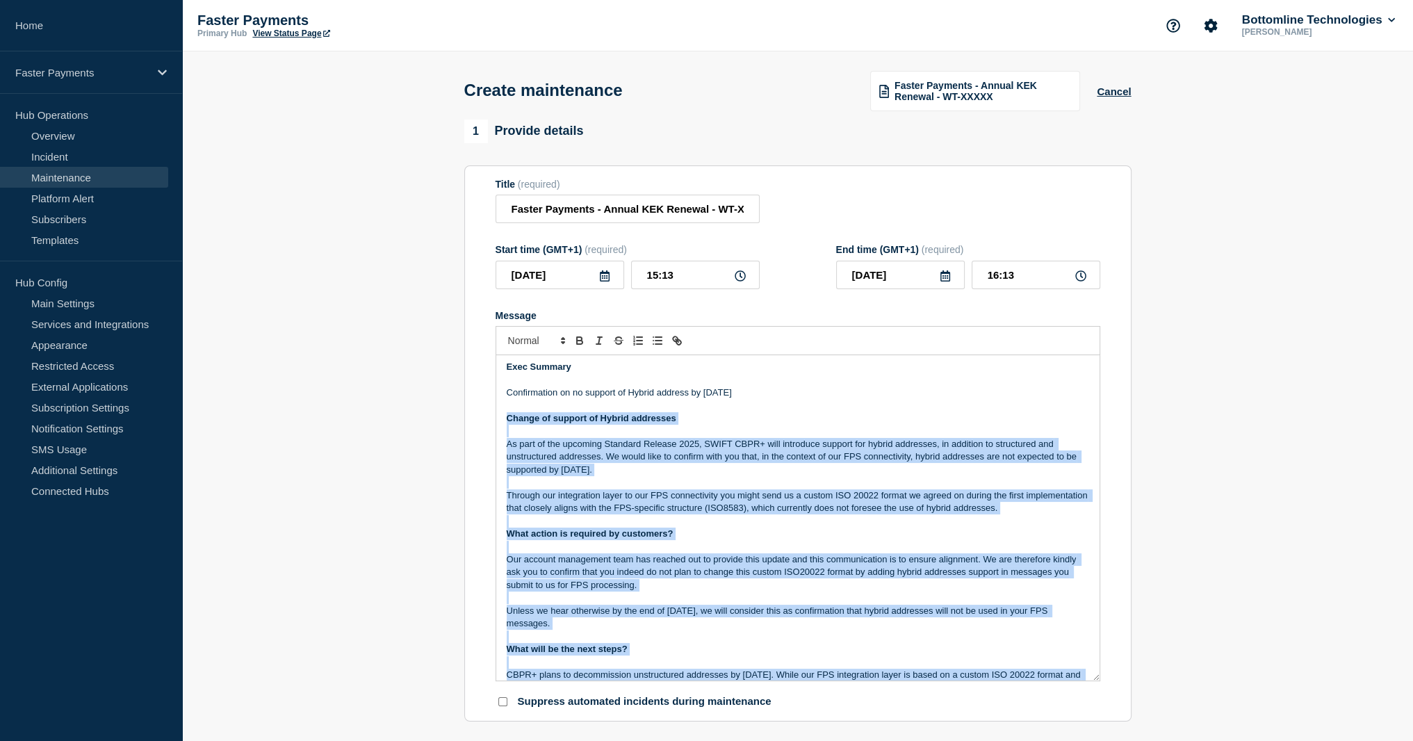
scroll to position [0, 0]
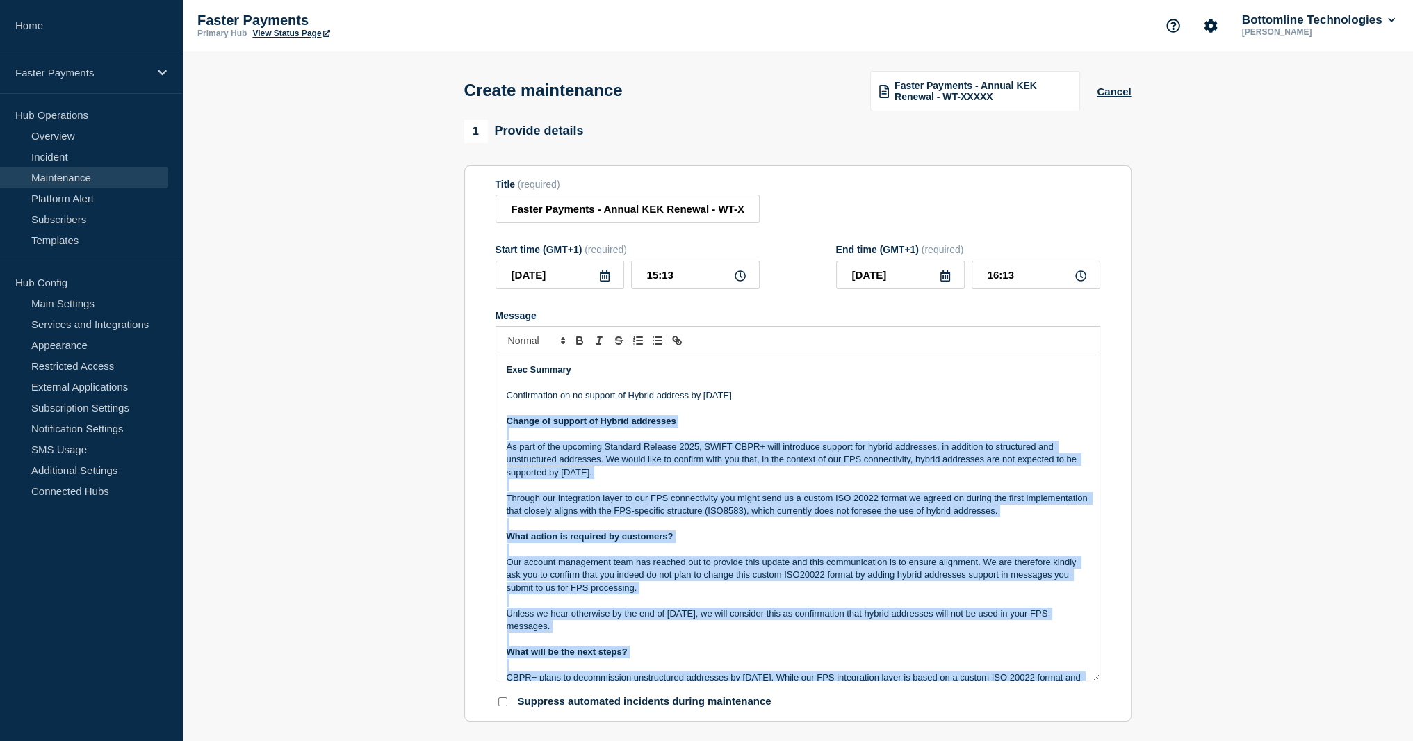
click at [670, 423] on strong "Change of support of Hybrid addresses" at bounding box center [592, 421] width 170 height 10
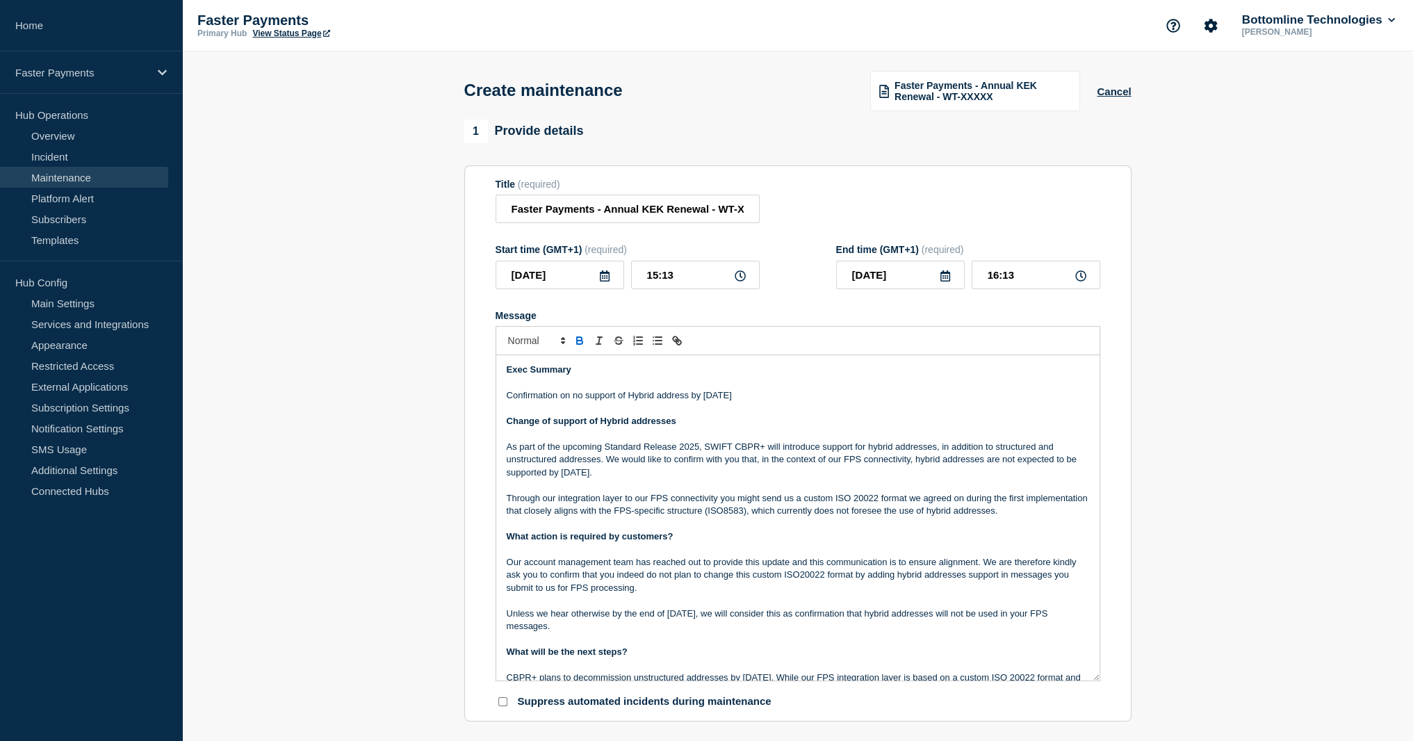
click at [703, 423] on p "Change of support of Hybrid addresses" at bounding box center [798, 421] width 583 height 13
click at [759, 415] on p "Message" at bounding box center [798, 409] width 583 height 13
click at [688, 423] on p "Change of support of Hybrid addresses" at bounding box center [798, 421] width 583 height 13
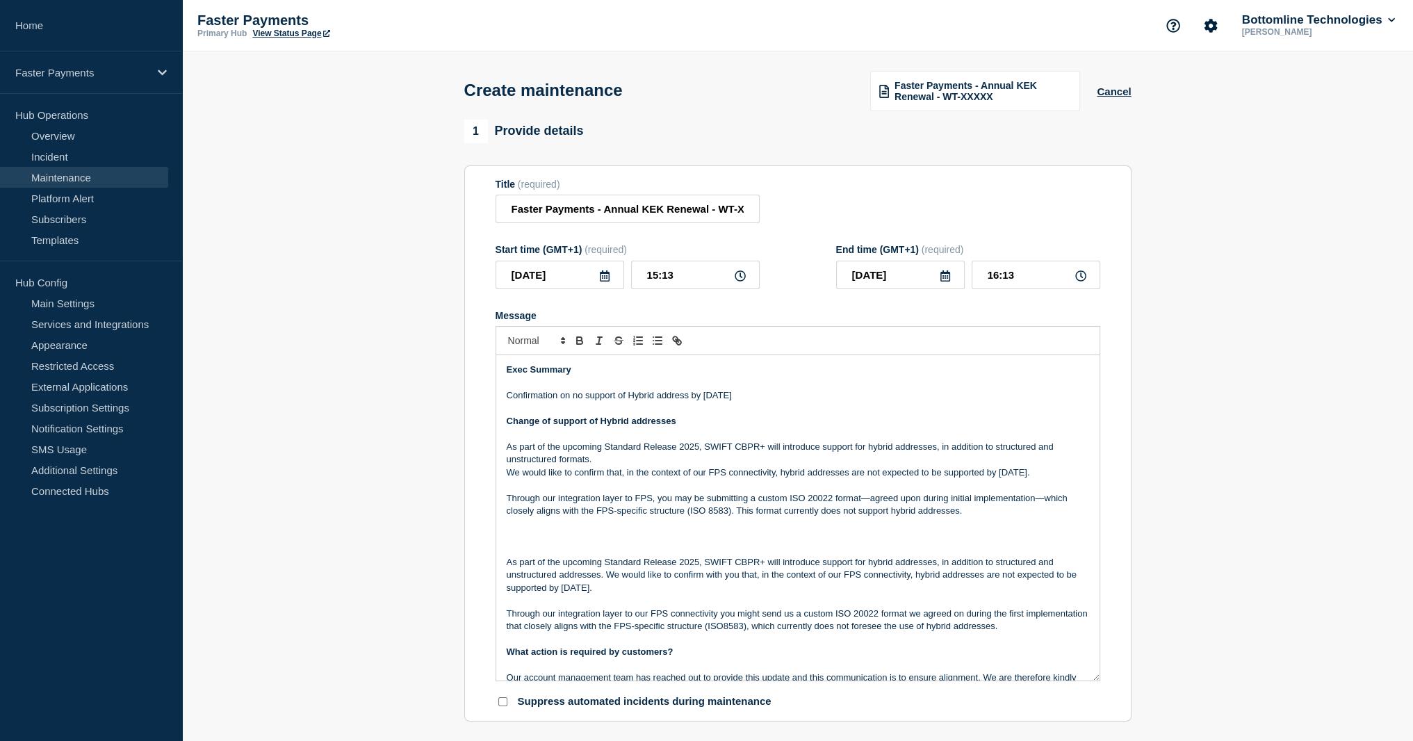
click at [634, 562] on p "As part of the upcoming Standard Release 2025, SWIFT CBPR+ will introduce suppo…" at bounding box center [798, 575] width 583 height 38
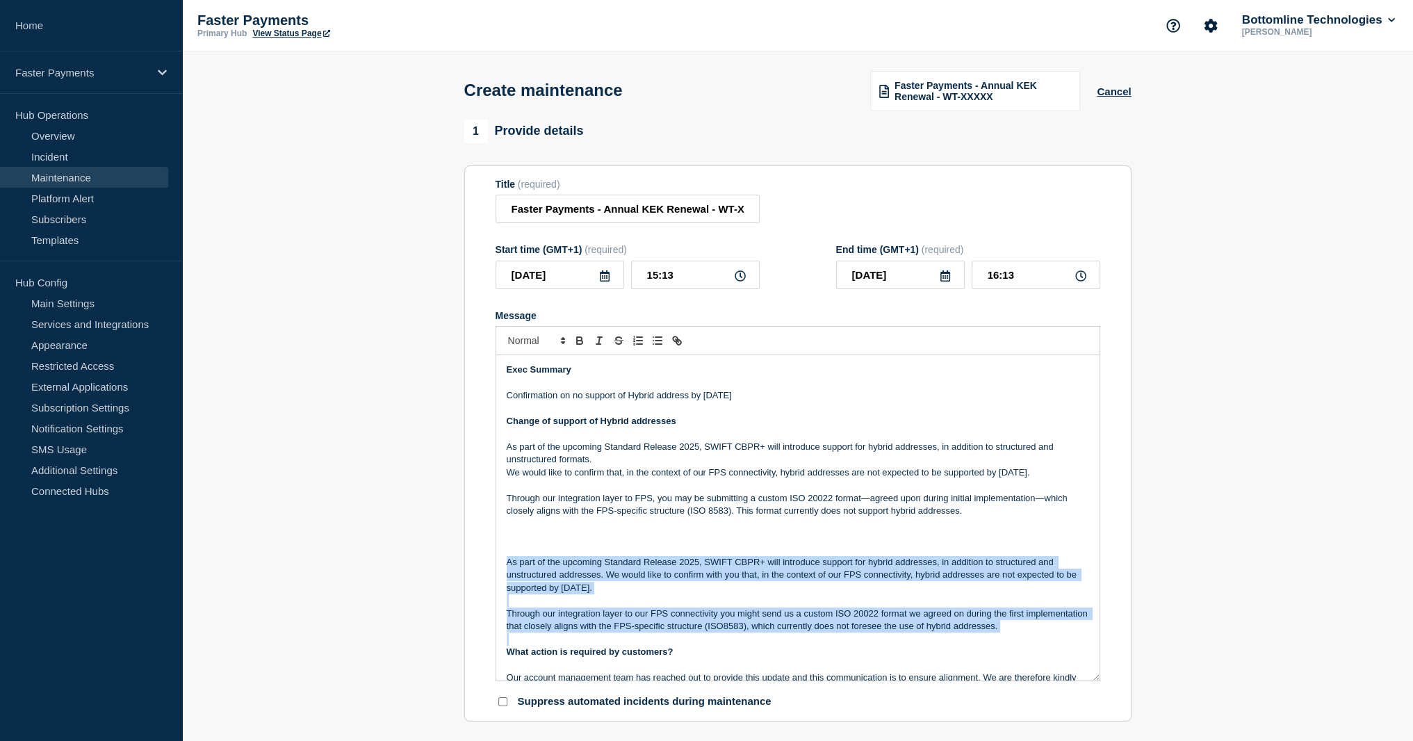
drag, startPoint x: 634, startPoint y: 562, endPoint x: 690, endPoint y: 624, distance: 83.2
click at [690, 624] on div "Exec Summary Confirmation on no support of Hybrid address by [DATE] Change of s…" at bounding box center [797, 517] width 603 height 325
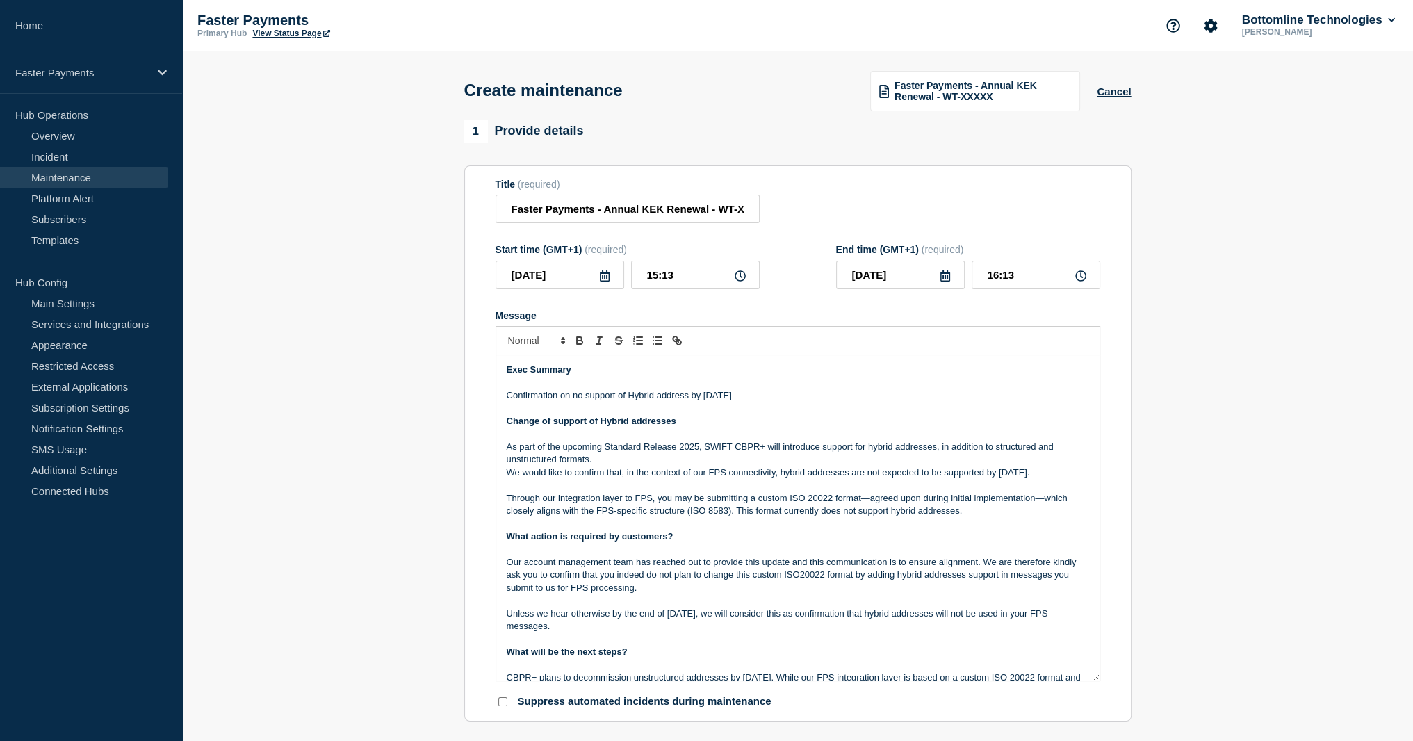
click at [601, 464] on p "As part of the upcoming Standard Release 2025, SWIFT CBPR+ will introduce suppo…" at bounding box center [798, 454] width 583 height 26
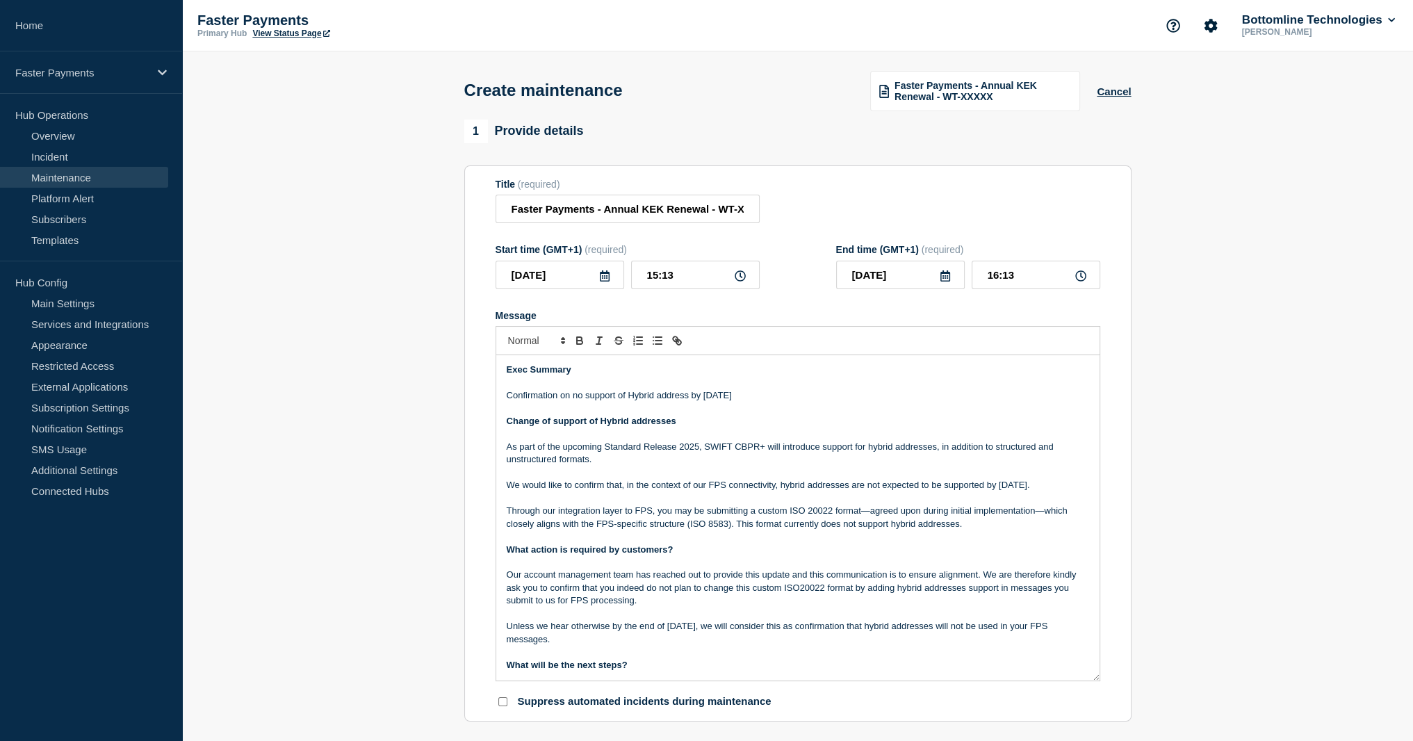
click at [713, 489] on p "We would like to confirm that, in the context of our FPS connectivity, hybrid a…" at bounding box center [798, 485] width 583 height 13
drag, startPoint x: 713, startPoint y: 489, endPoint x: 738, endPoint y: 485, distance: 25.3
click at [738, 485] on p "We would like to confirm that, in the context of our FPS connectivity, hybrid a…" at bounding box center [798, 485] width 583 height 13
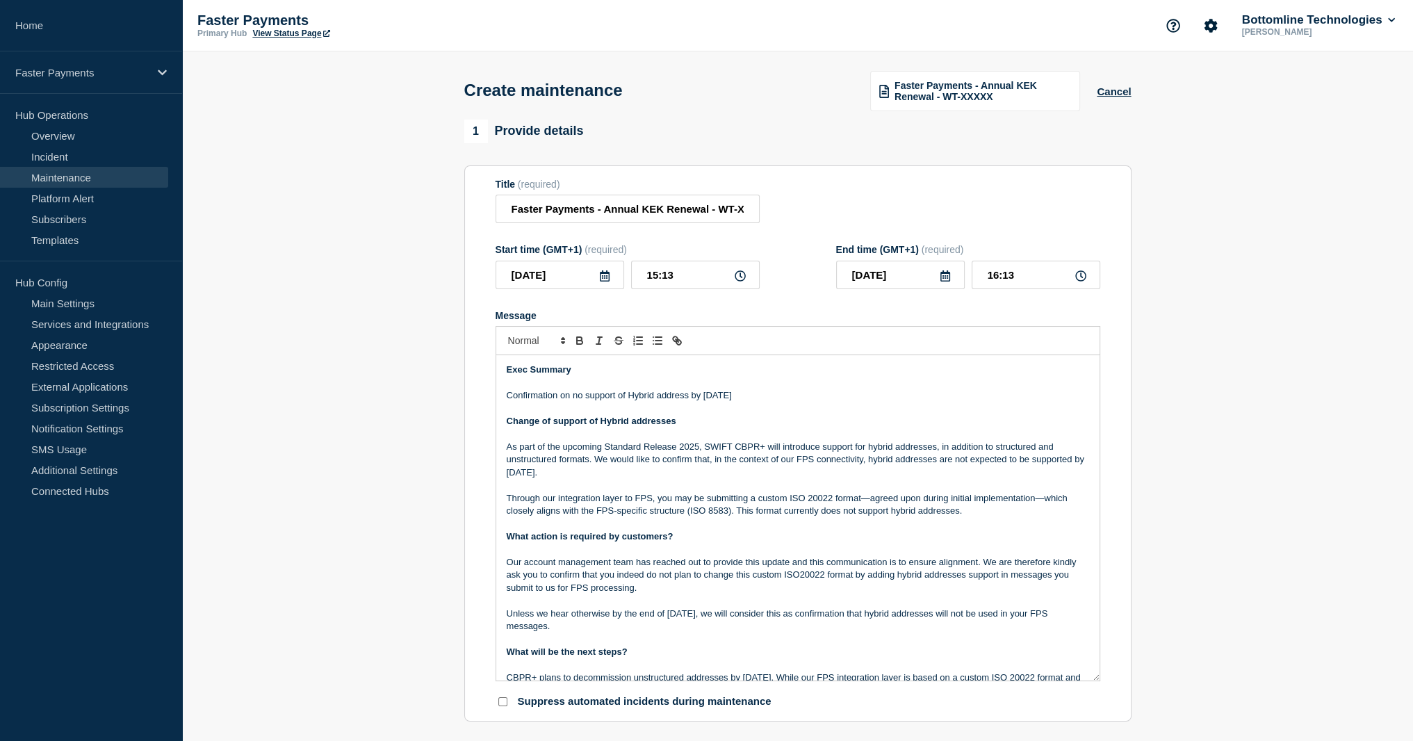
click at [870, 467] on p "As part of the upcoming Standard Release 2025, SWIFT CBPR+ will introduce suppo…" at bounding box center [798, 460] width 583 height 38
drag, startPoint x: 870, startPoint y: 467, endPoint x: 561, endPoint y: 480, distance: 309.7
click at [561, 479] on p "As part of the upcoming Standard Release 2025, SWIFT CBPR+ will introduce suppo…" at bounding box center [798, 460] width 583 height 38
click at [557, 426] on strong "Change of support of Hybrid addresses" at bounding box center [592, 421] width 170 height 10
click at [688, 460] on p "As part of the upcoming Standard Release 2025, SWIFT CBPR+ will introduce suppo…" at bounding box center [798, 460] width 583 height 38
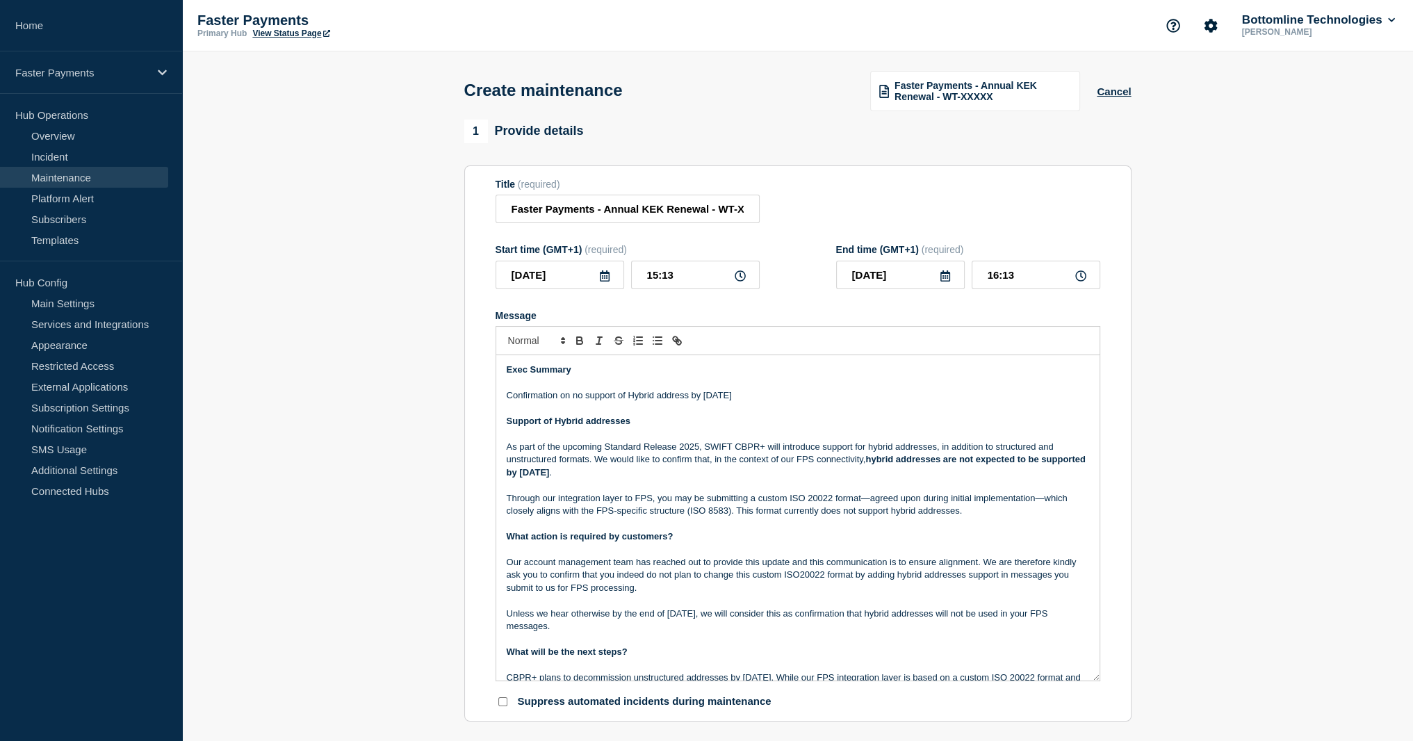
click at [560, 423] on strong "Support of Hybrid addresses" at bounding box center [569, 421] width 124 height 10
click at [496, 428] on div "Exec Summary Confirmation on no support of Hybrid address by [DATE] Support of …" at bounding box center [797, 517] width 603 height 325
copy strong "Non-support of Hybrid addresses"
drag, startPoint x: 592, startPoint y: 635, endPoint x: 494, endPoint y: 563, distance: 121.4
click at [494, 563] on section "Title (required) Faster Payments - Annual KEK Renewal - WT-XXXXX Start time (GM…" at bounding box center [797, 443] width 667 height 557
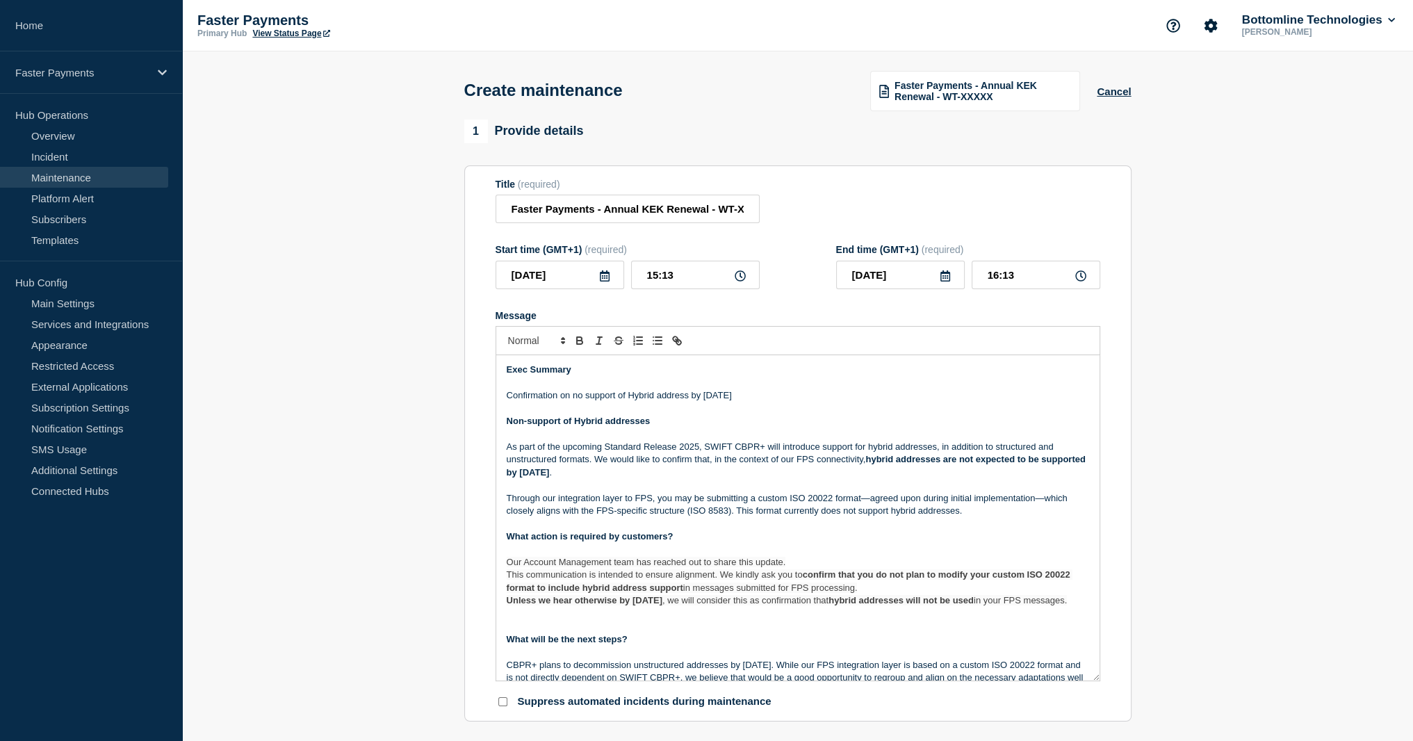
click at [670, 556] on p "Message" at bounding box center [798, 550] width 583 height 13
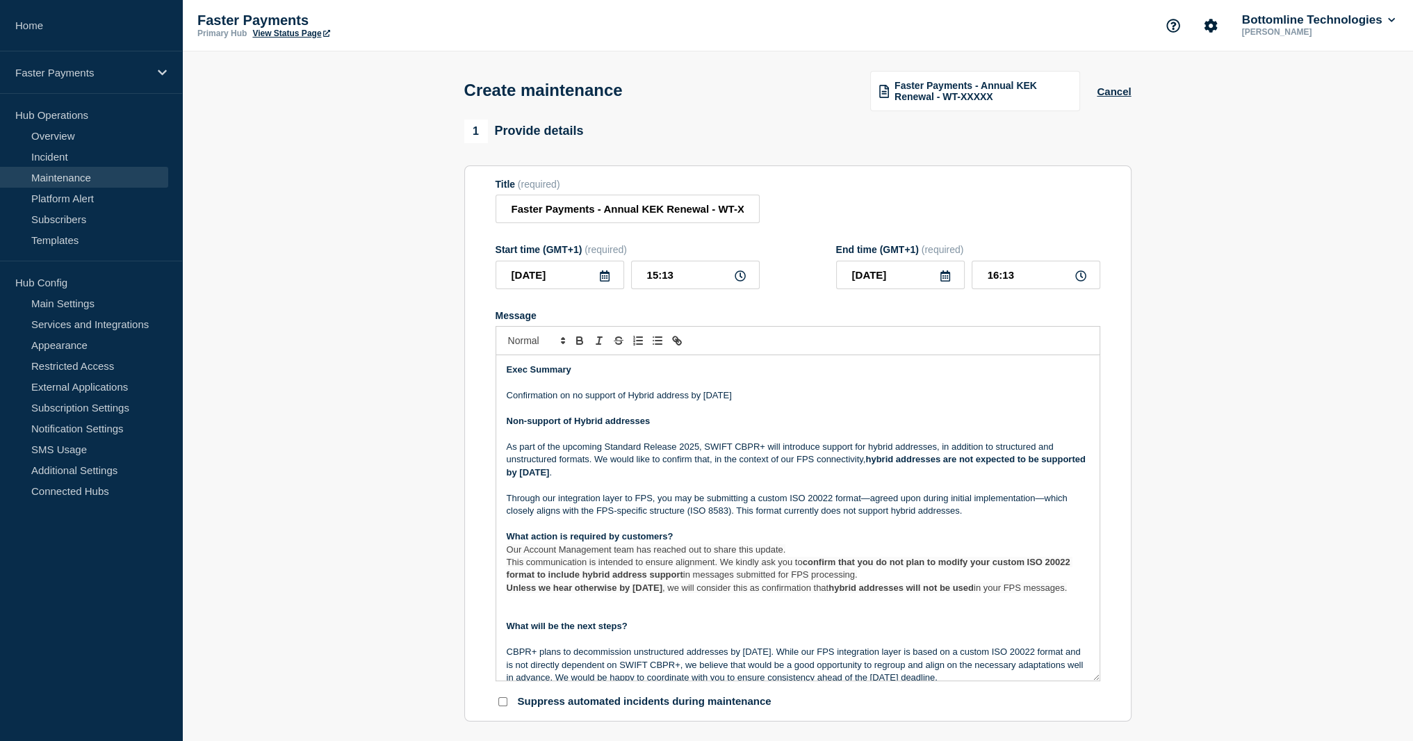
click at [642, 450] on p "As part of the upcoming Standard Release 2025, SWIFT CBPR+ will introduce suppo…" at bounding box center [798, 460] width 583 height 38
click at [642, 439] on p "Message" at bounding box center [798, 434] width 583 height 13
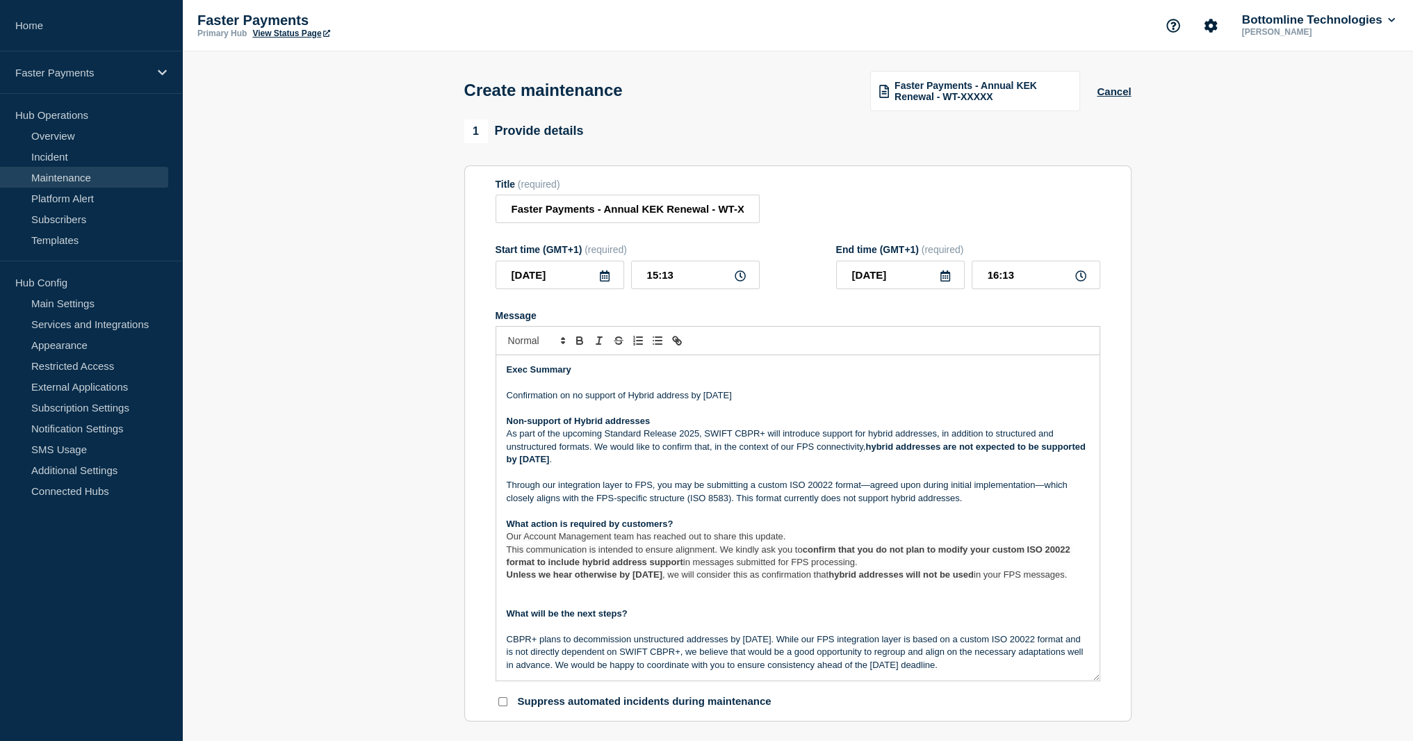
click at [740, 543] on p "Our Account Management team has reached out to share this update." at bounding box center [798, 536] width 583 height 13
click at [813, 543] on p "Our Account Management team has reached out to share this update." at bounding box center [798, 536] width 583 height 13
click at [807, 551] on strong "confirm that you do not plan to modify your custom ISO 20022 format to include …" at bounding box center [790, 555] width 567 height 23
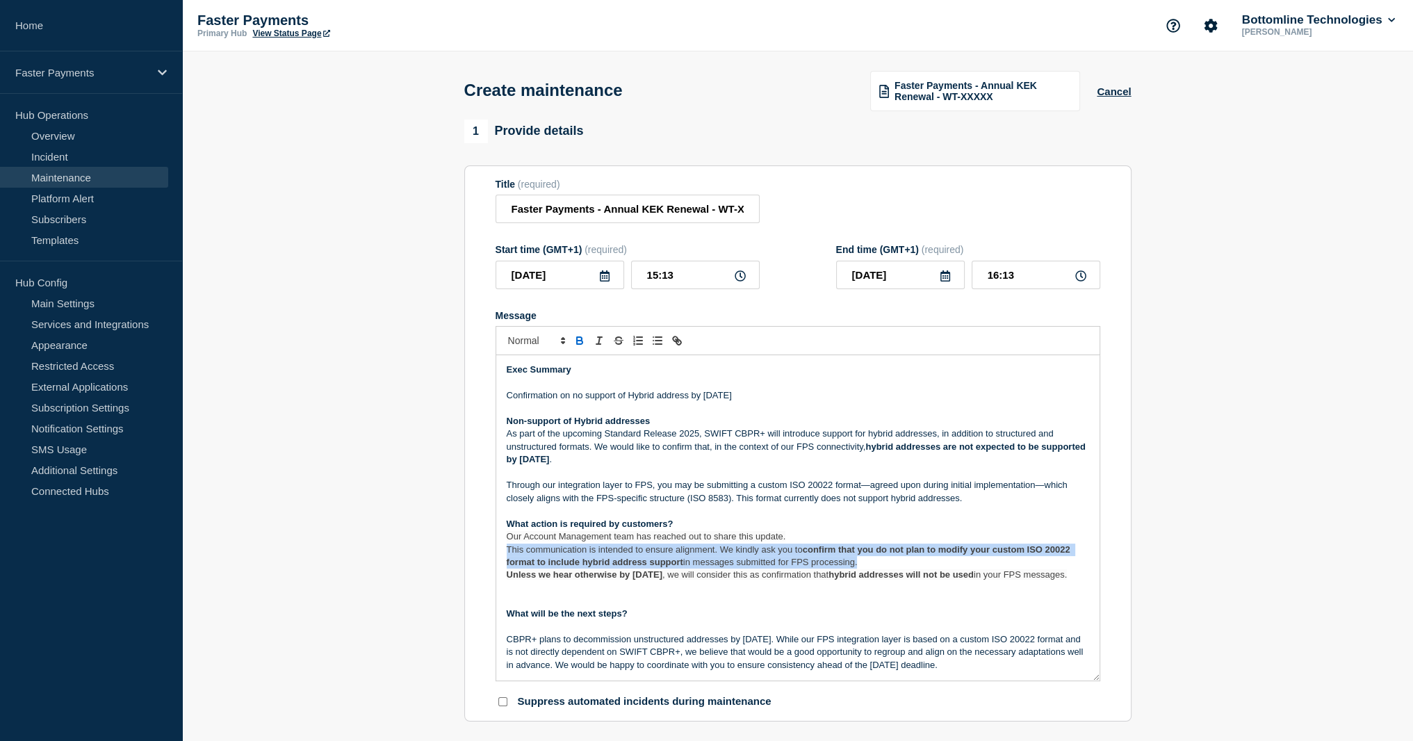
click at [806, 551] on strong "confirm that you do not plan to modify your custom ISO 20022 format to include …" at bounding box center [790, 555] width 567 height 23
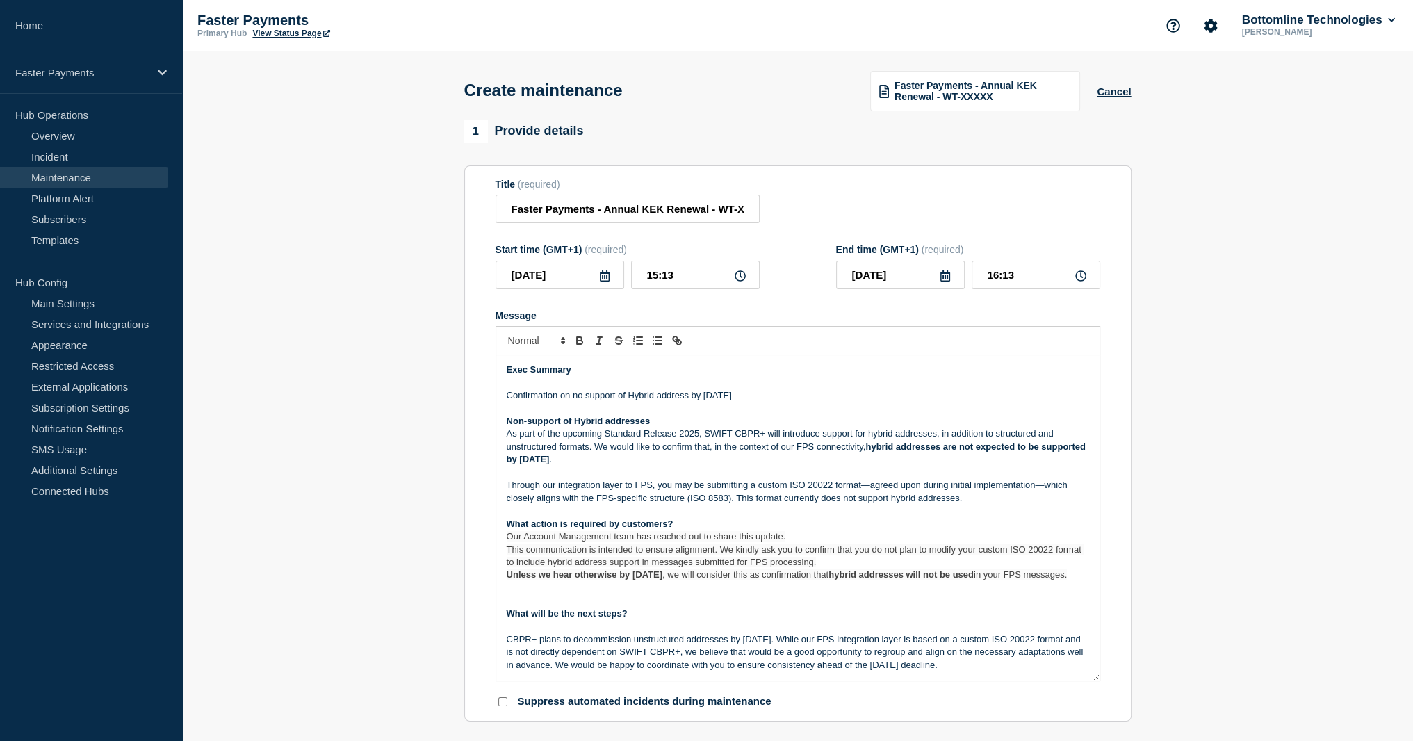
click at [887, 580] on strong "hybrid addresses will not be used" at bounding box center [901, 574] width 145 height 10
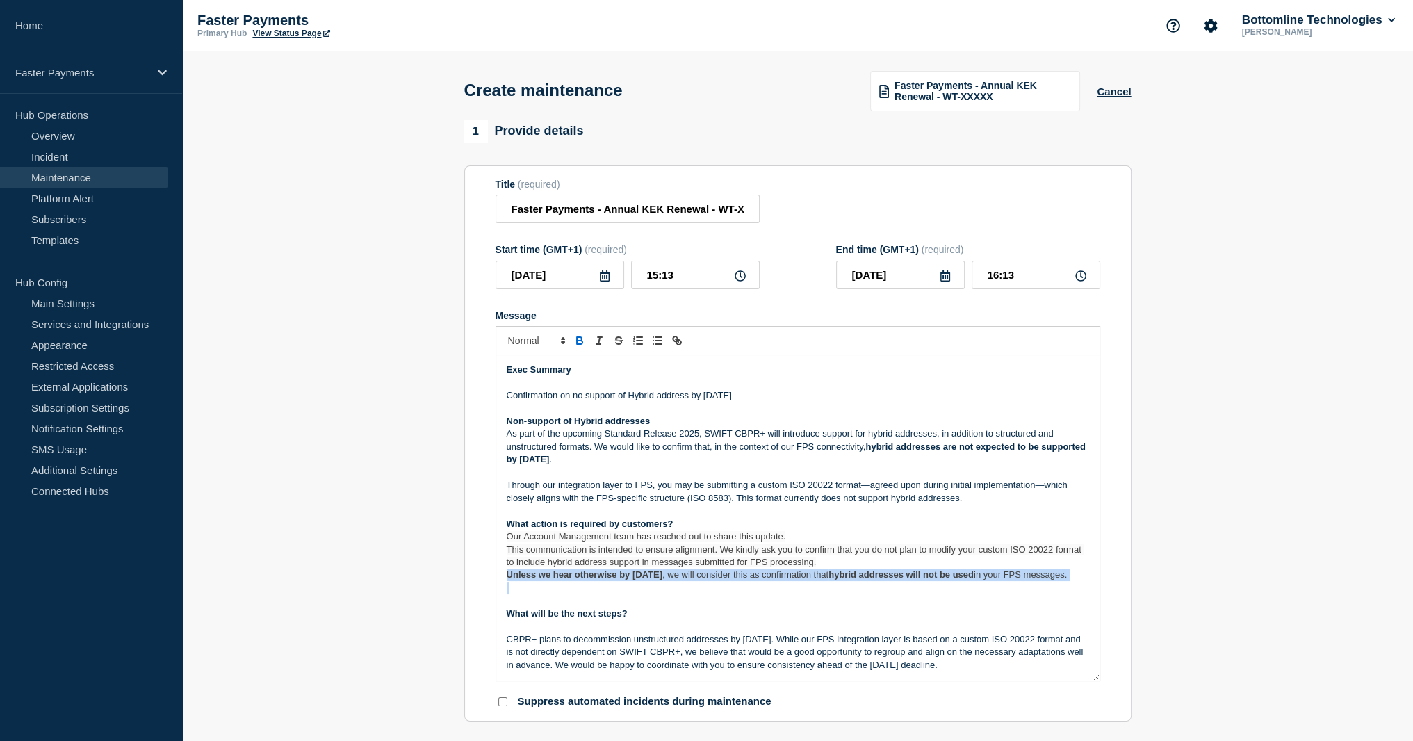
click at [887, 580] on strong "hybrid addresses will not be used" at bounding box center [901, 574] width 145 height 10
click at [829, 580] on span ", we will consider this as confirmation that" at bounding box center [746, 574] width 166 height 10
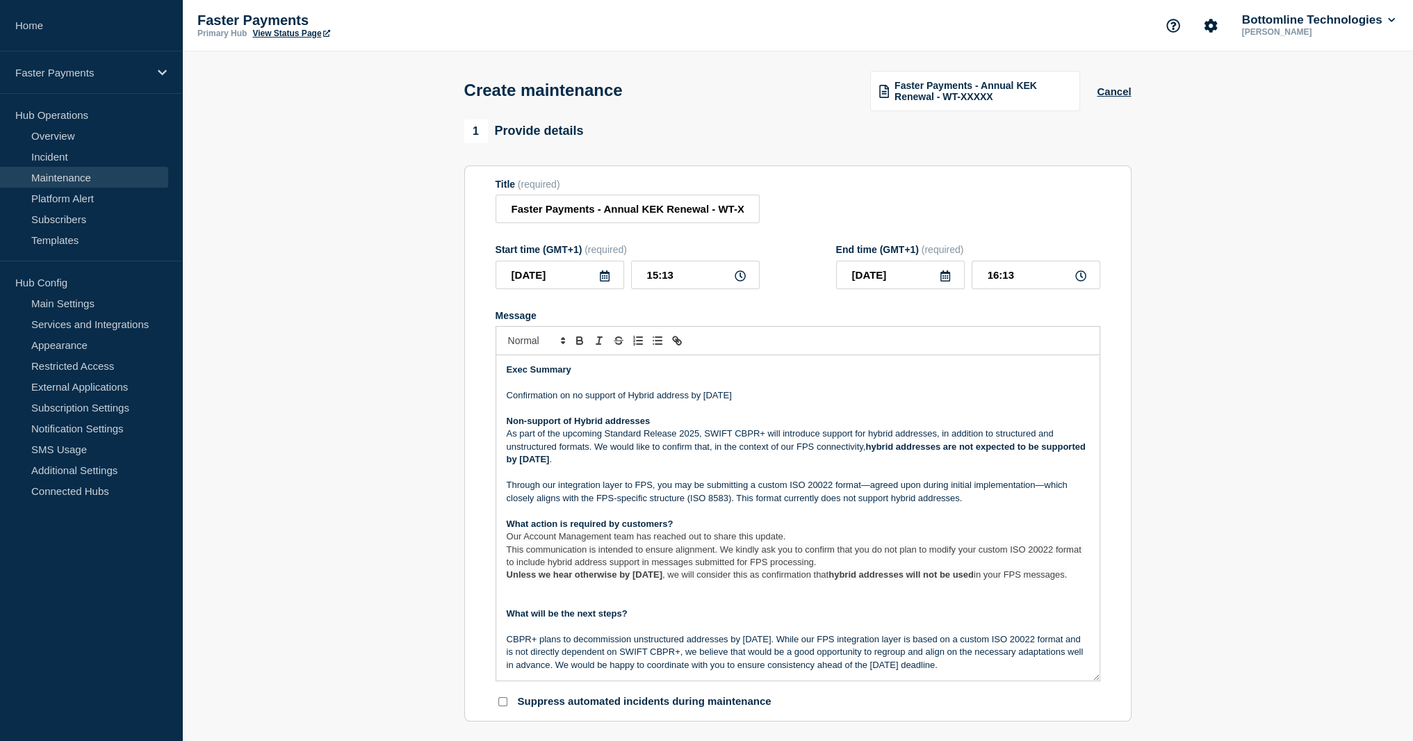
click at [827, 580] on span ", we will consider this as confirmation that" at bounding box center [746, 574] width 166 height 10
click at [816, 594] on p "Message" at bounding box center [798, 588] width 583 height 13
click at [701, 607] on p "Message" at bounding box center [798, 600] width 583 height 13
click at [656, 594] on p "Message" at bounding box center [798, 588] width 583 height 13
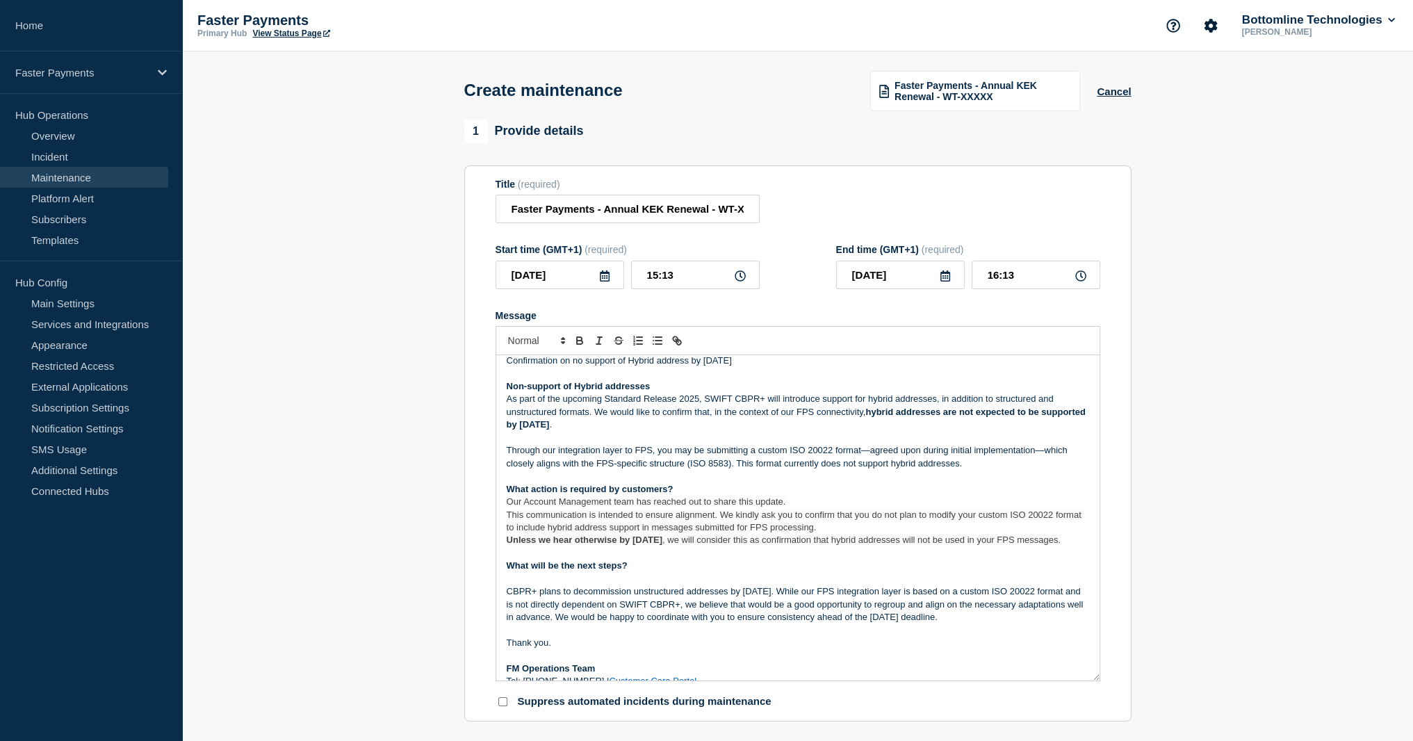
scroll to position [63, 0]
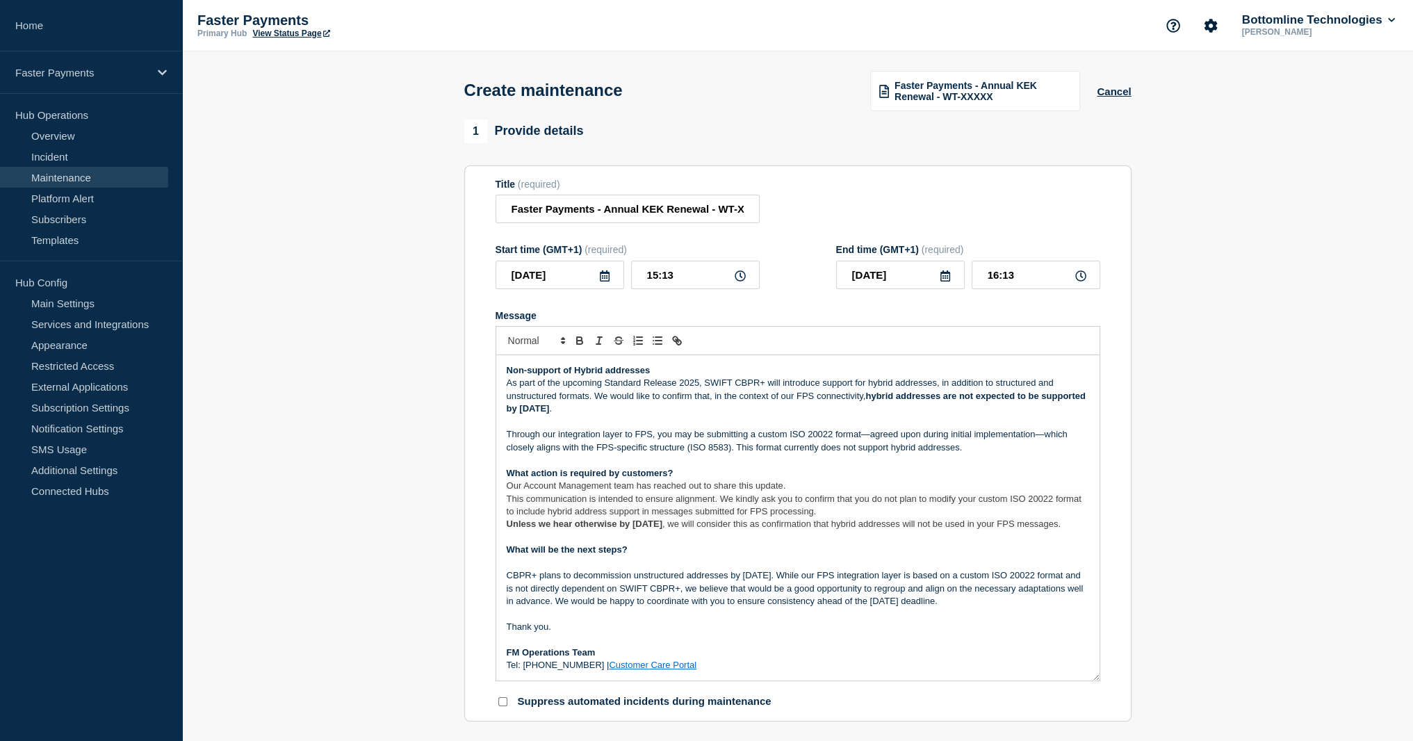
drag, startPoint x: 1048, startPoint y: 608, endPoint x: 437, endPoint y: 565, distance: 612.6
click at [437, 565] on section "1 Provide details Title (required) Faster Payments - Annual KEK Renewal - WT-XX…" at bounding box center [797, 682] width 1231 height 1124
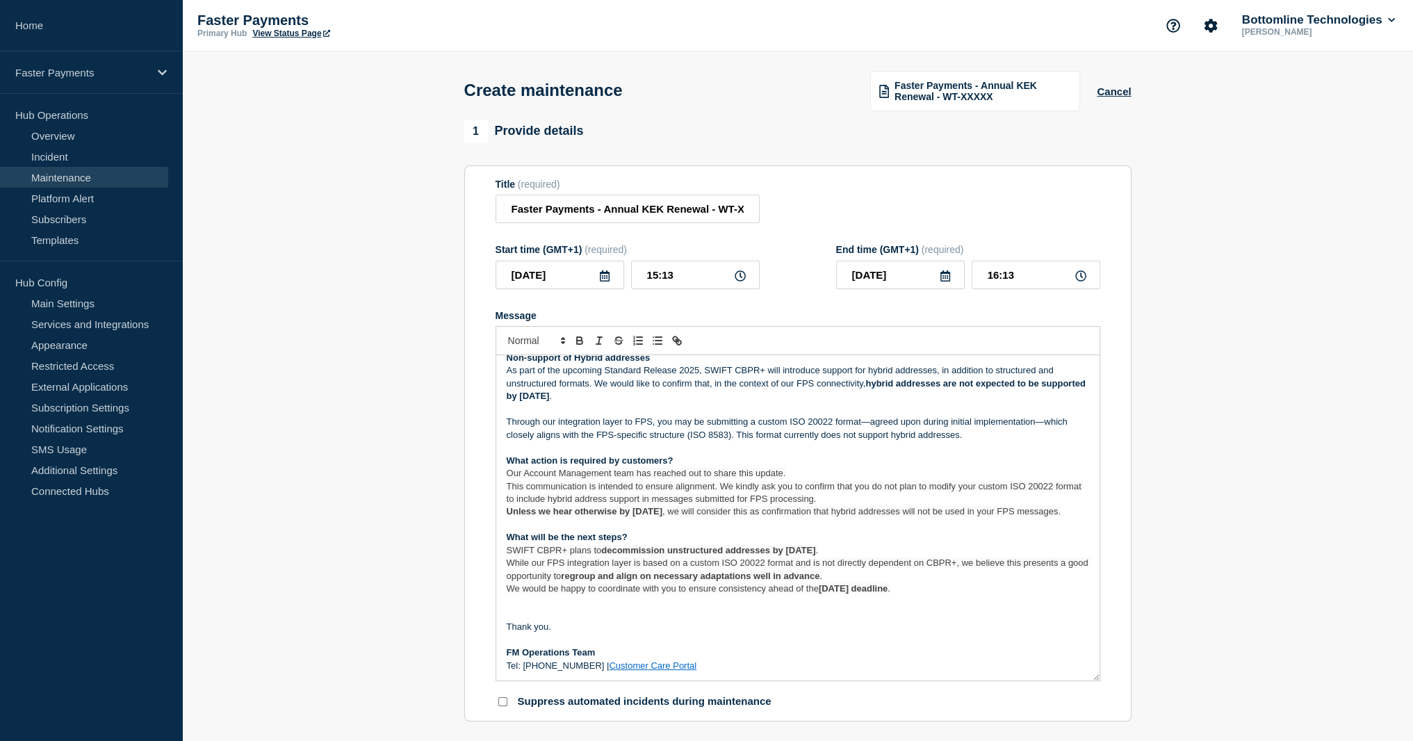
click at [876, 557] on p "SWIFT CBPR+ plans to decommission unstructured addresses by [DATE] ." at bounding box center [798, 550] width 583 height 13
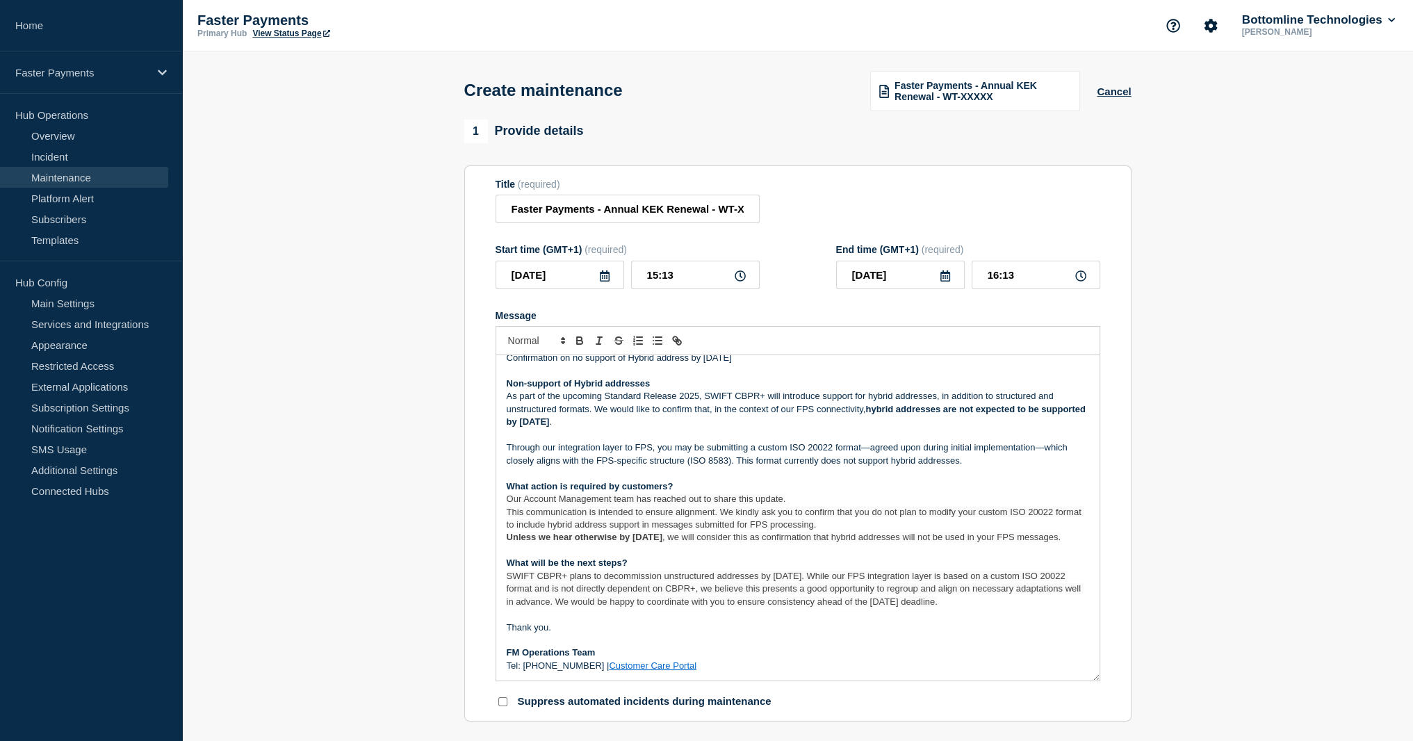
scroll to position [50, 0]
click at [582, 378] on p "Non-support of Hybrid addresses" at bounding box center [798, 384] width 583 height 13
click at [747, 607] on span "SWIFT CBPR+ plans to decommission unstructured addresses by [DATE]. While our F…" at bounding box center [795, 589] width 577 height 36
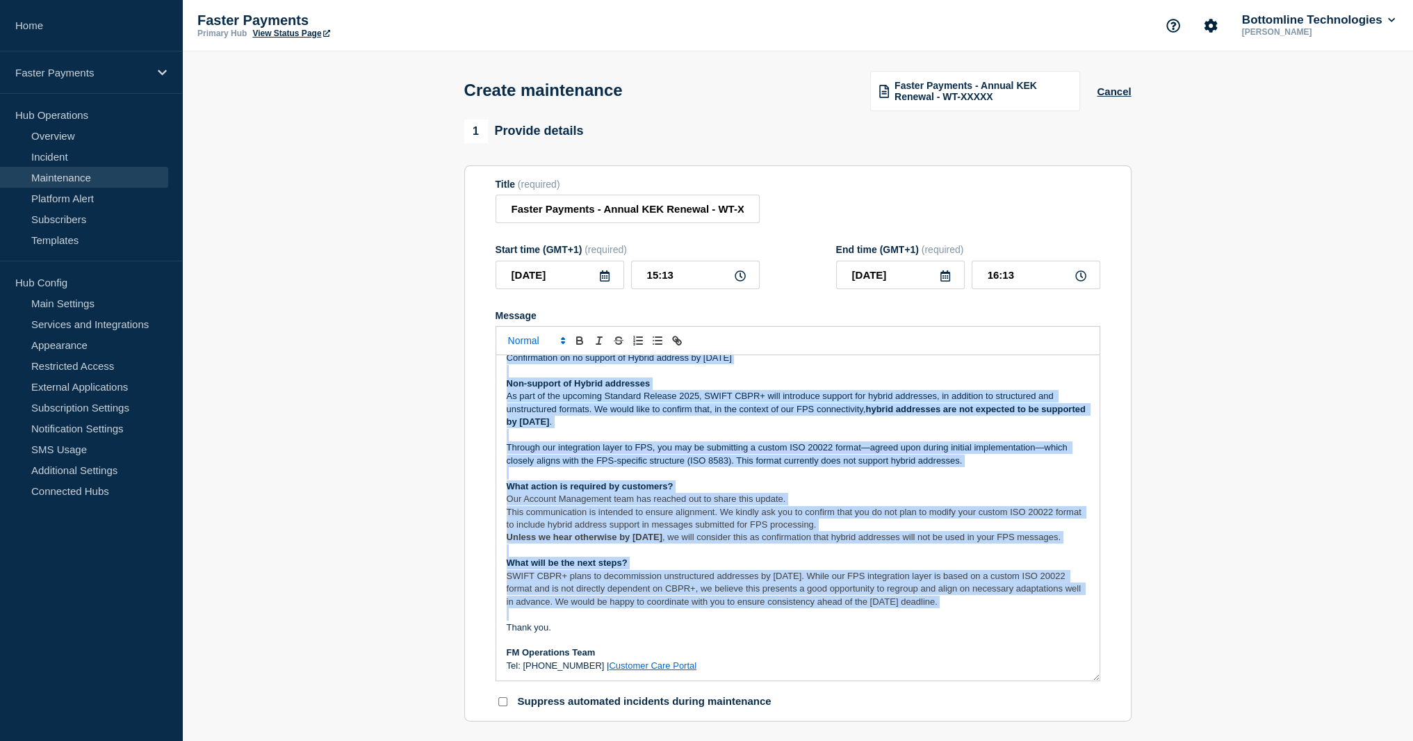
scroll to position [0, 0]
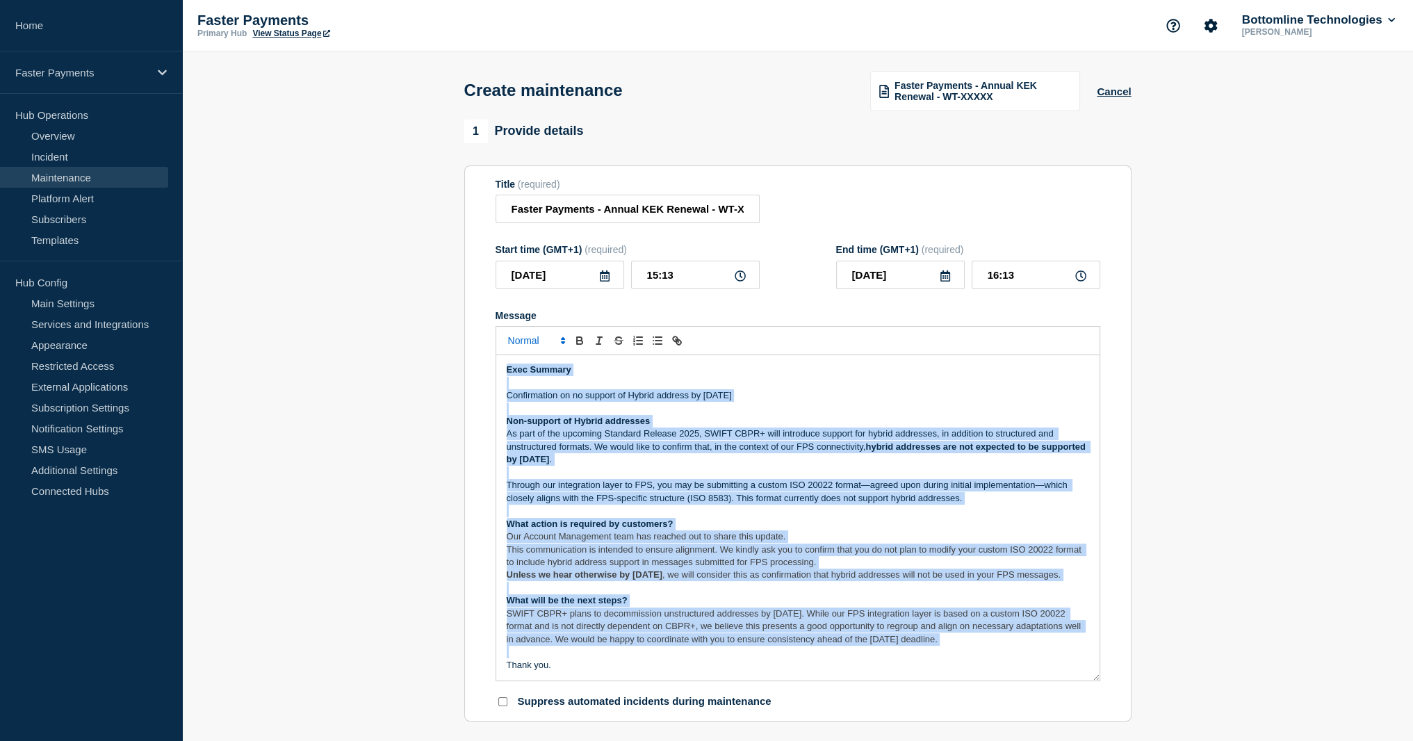
drag, startPoint x: 747, startPoint y: 609, endPoint x: 553, endPoint y: 351, distance: 323.2
click at [553, 351] on div "Exec Summary Confirmation on no support of Hybrid address by [DATE] Non-support…" at bounding box center [798, 503] width 605 height 355
click at [546, 426] on strong "Non-support of Hybrid addresses" at bounding box center [579, 421] width 144 height 10
copy div "Lor-ipsumdo si Ametco adipiscin El sedd ei tem incididu Utlabore Etdolor 0043, …"
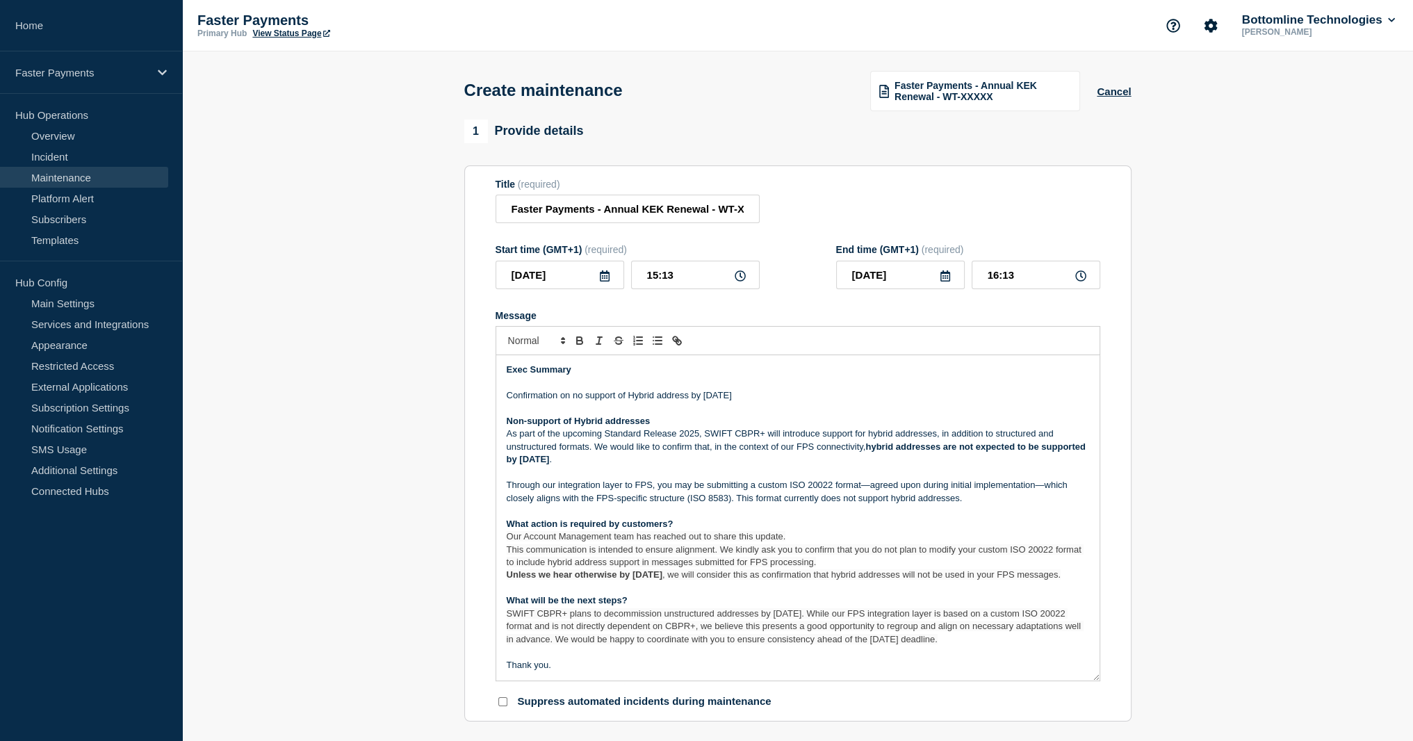
click at [549, 396] on p "Confirmation on no support of Hybrid address by [DATE]" at bounding box center [798, 395] width 583 height 13
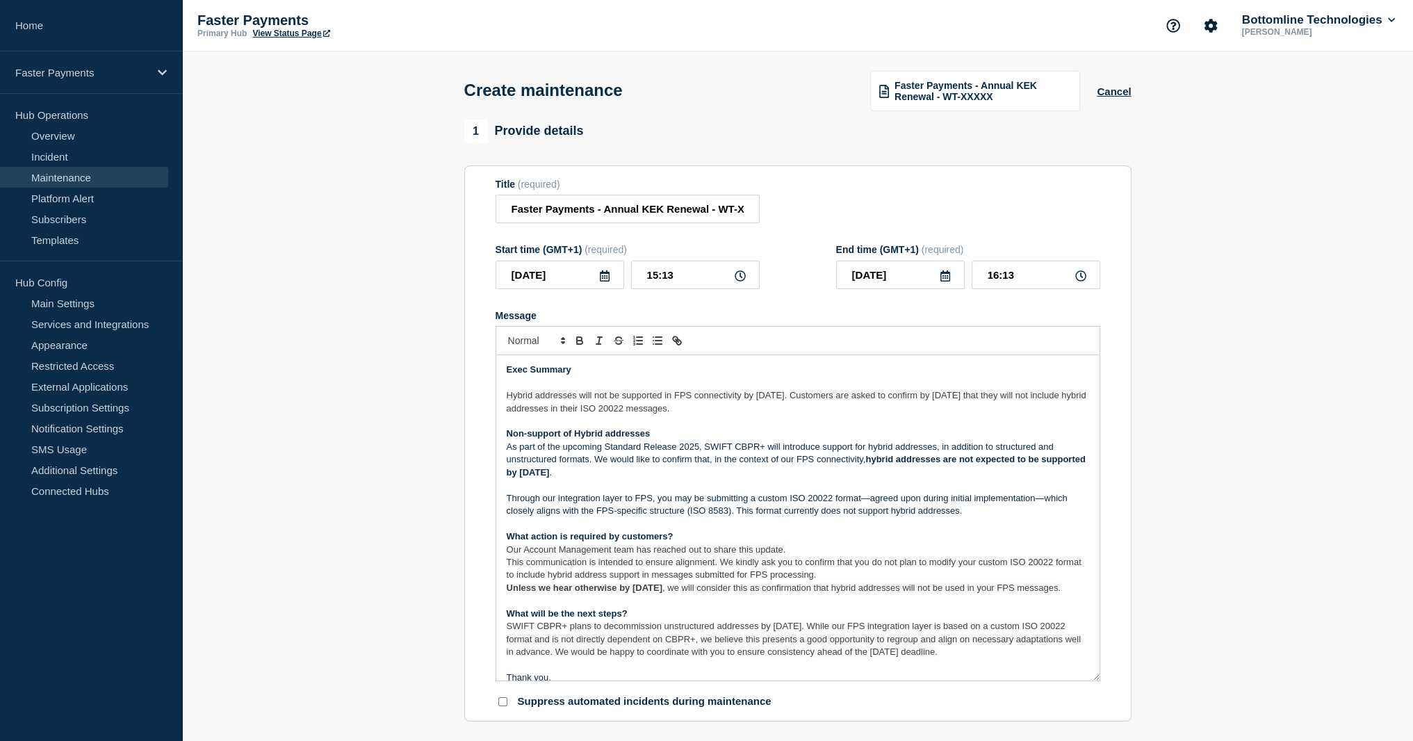
click at [521, 375] on strong "Exec Summary" at bounding box center [539, 369] width 65 height 10
drag, startPoint x: 521, startPoint y: 376, endPoint x: 548, endPoint y: 374, distance: 26.5
click at [548, 374] on strong "Exec Summary" at bounding box center [539, 369] width 65 height 10
click at [666, 215] on input "Faster Payments - Annual KEK Renewal - WT-XXXXX" at bounding box center [628, 209] width 264 height 29
paste input "PS Connectivity – Confirmation on no support of Hybrid address by [DATE]"
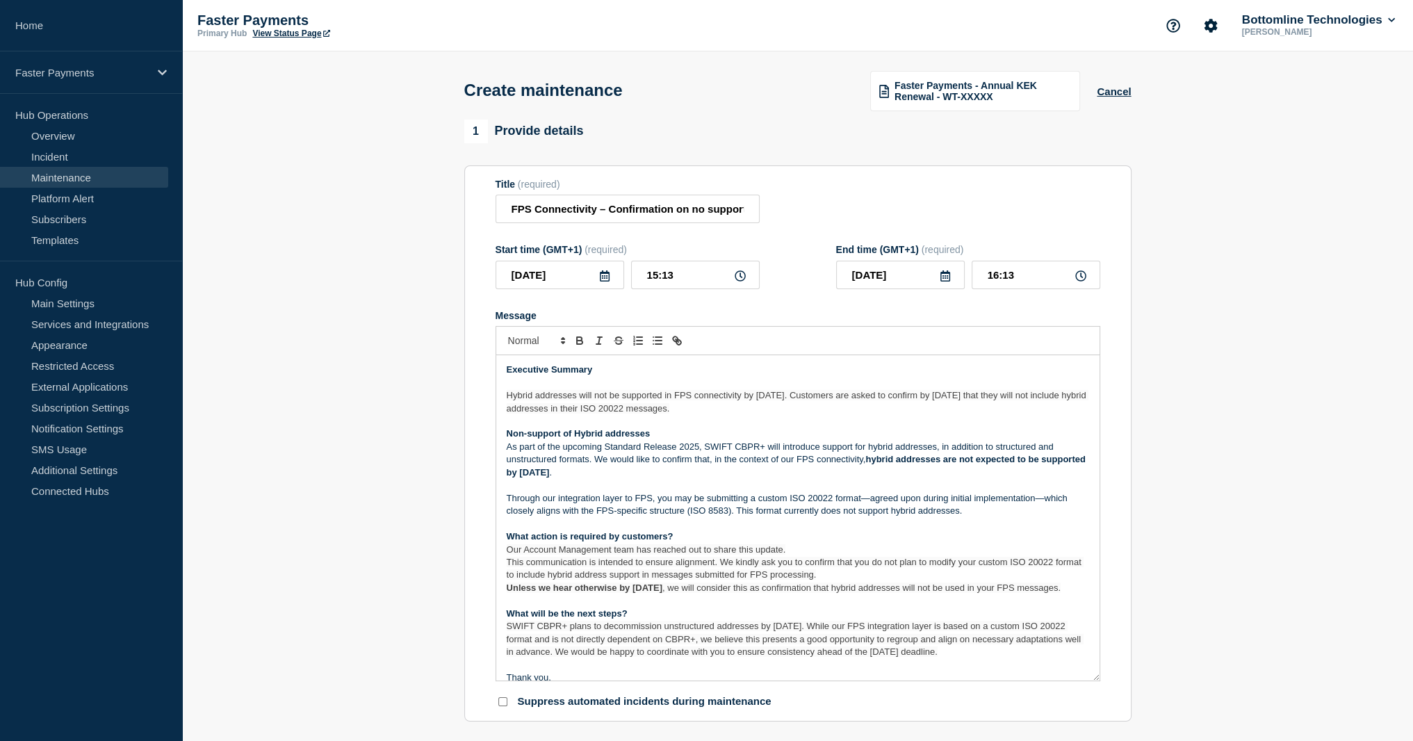
click at [638, 407] on p "Hybrid addresses will not be supported in FPS connectivity by [DATE]. Customers…" at bounding box center [798, 402] width 583 height 26
click at [501, 440] on div "Executive Summary Hybrid addresses will not be supported in FPS connectivity by…" at bounding box center [797, 517] width 603 height 325
click at [512, 439] on strong "Non-support of Hybrid addresses" at bounding box center [579, 433] width 144 height 10
drag, startPoint x: 512, startPoint y: 439, endPoint x: 531, endPoint y: 438, distance: 19.5
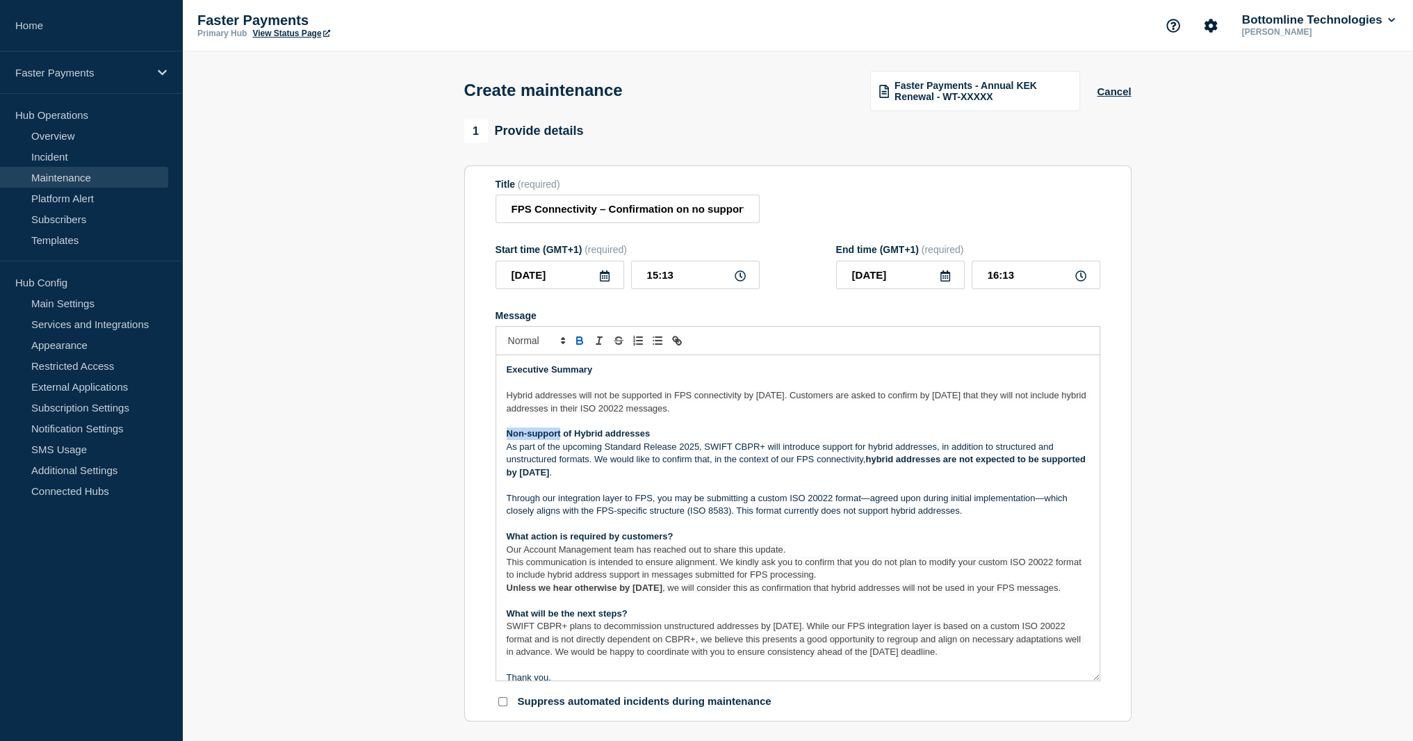
click at [531, 438] on strong "Non-support of Hybrid addresses" at bounding box center [579, 433] width 144 height 10
copy strong "Non-support"
click at [679, 211] on input "FPS Connectivity – Confirmation on no support of Hybrid address by [DATE]" at bounding box center [628, 209] width 264 height 29
click at [674, 213] on input "FPS Connectivity – Confirmation on no support of Hybrid address by [DATE]" at bounding box center [628, 209] width 264 height 29
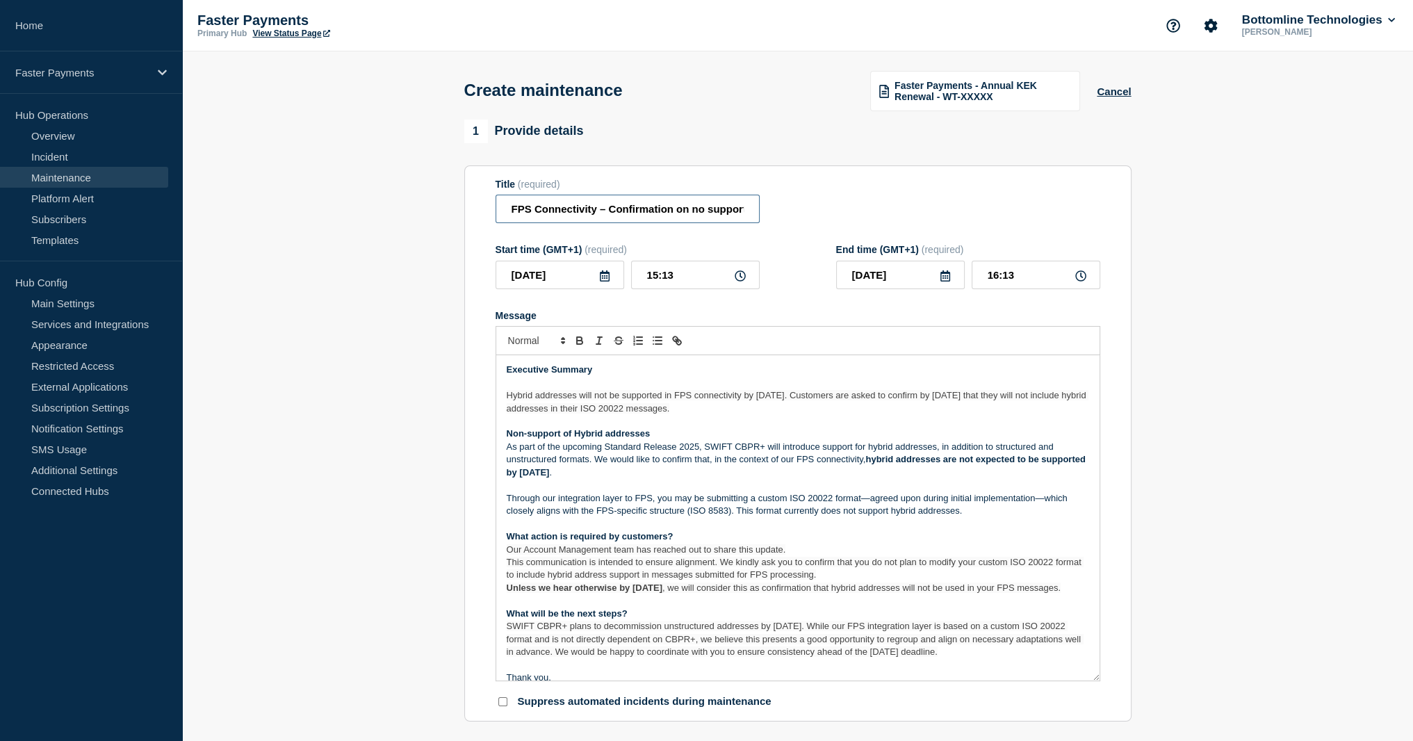
drag, startPoint x: 674, startPoint y: 213, endPoint x: 701, endPoint y: 213, distance: 27.1
click at [701, 213] on input "FPS Connectivity – Confirmation on no support of Hybrid address by [DATE]" at bounding box center [628, 209] width 264 height 29
click at [683, 212] on input "FPS Connectivity – Confirmation on no support of Hybrid address by [DATE]" at bounding box center [628, 209] width 264 height 29
drag, startPoint x: 683, startPoint y: 212, endPoint x: 717, endPoint y: 211, distance: 34.1
click at [717, 211] on input "FPS Connectivity – Confirmation on no support of Hybrid address by [DATE]" at bounding box center [628, 209] width 264 height 29
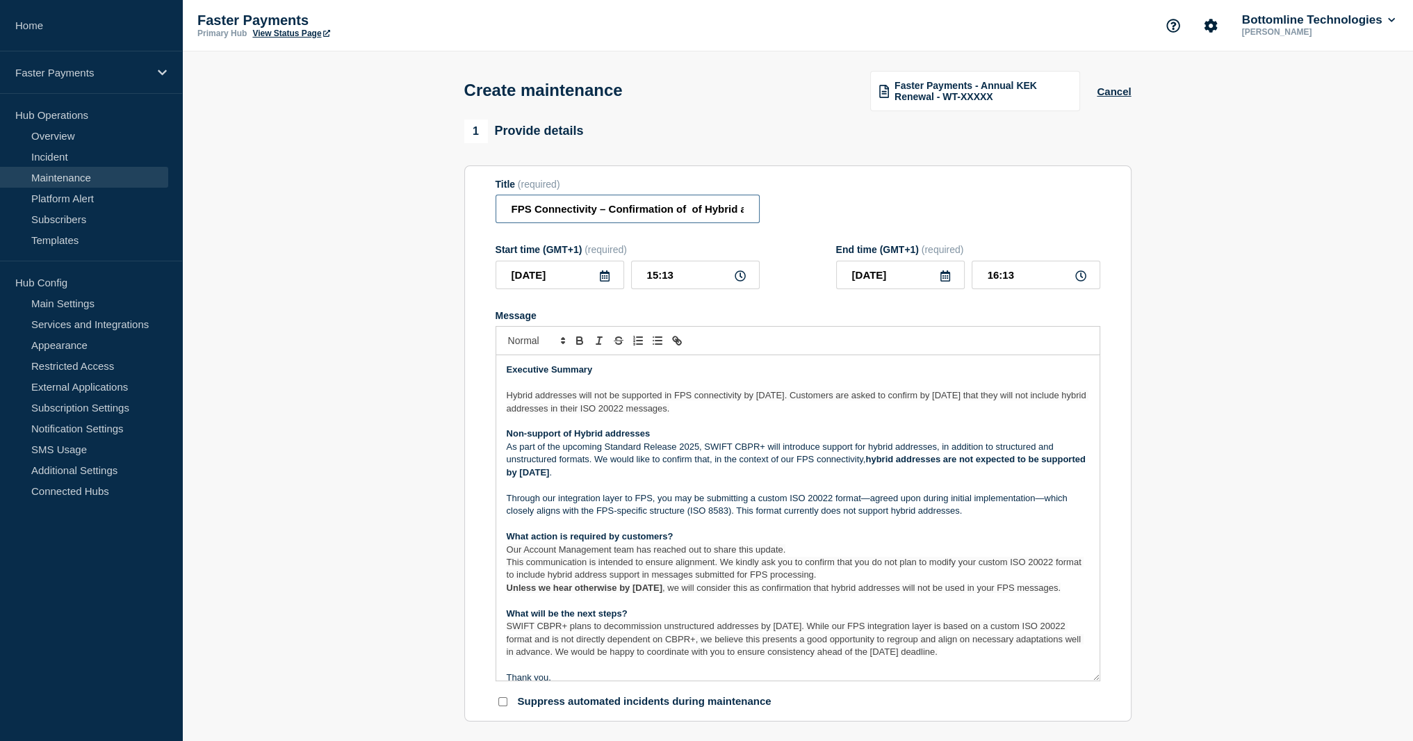
paste input "Non-support"
type input "FPS Connectivity – Confirmation of Non-support of Hybrid address by [DATE]"
click at [602, 282] on icon at bounding box center [604, 275] width 11 height 11
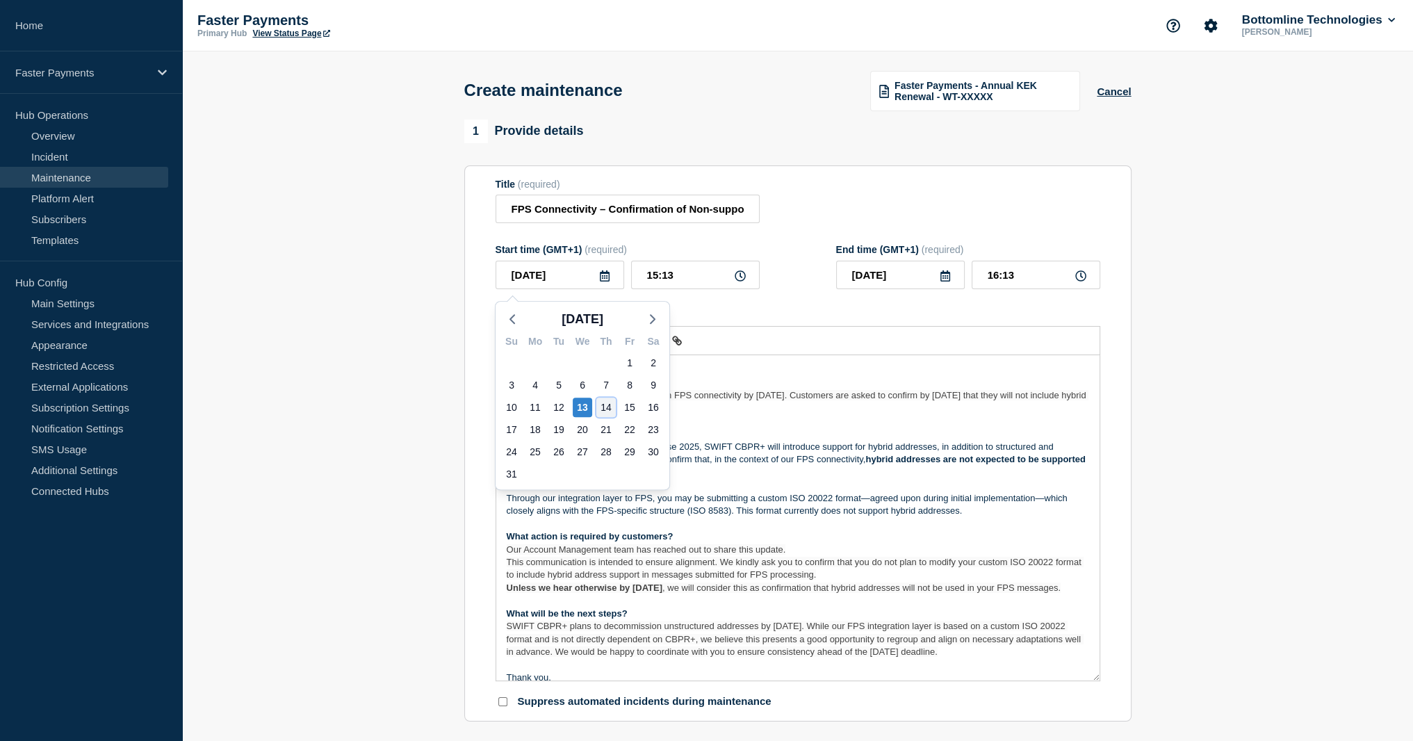
click at [600, 410] on div "14" at bounding box center [606, 407] width 19 height 19
type input "[DATE]"
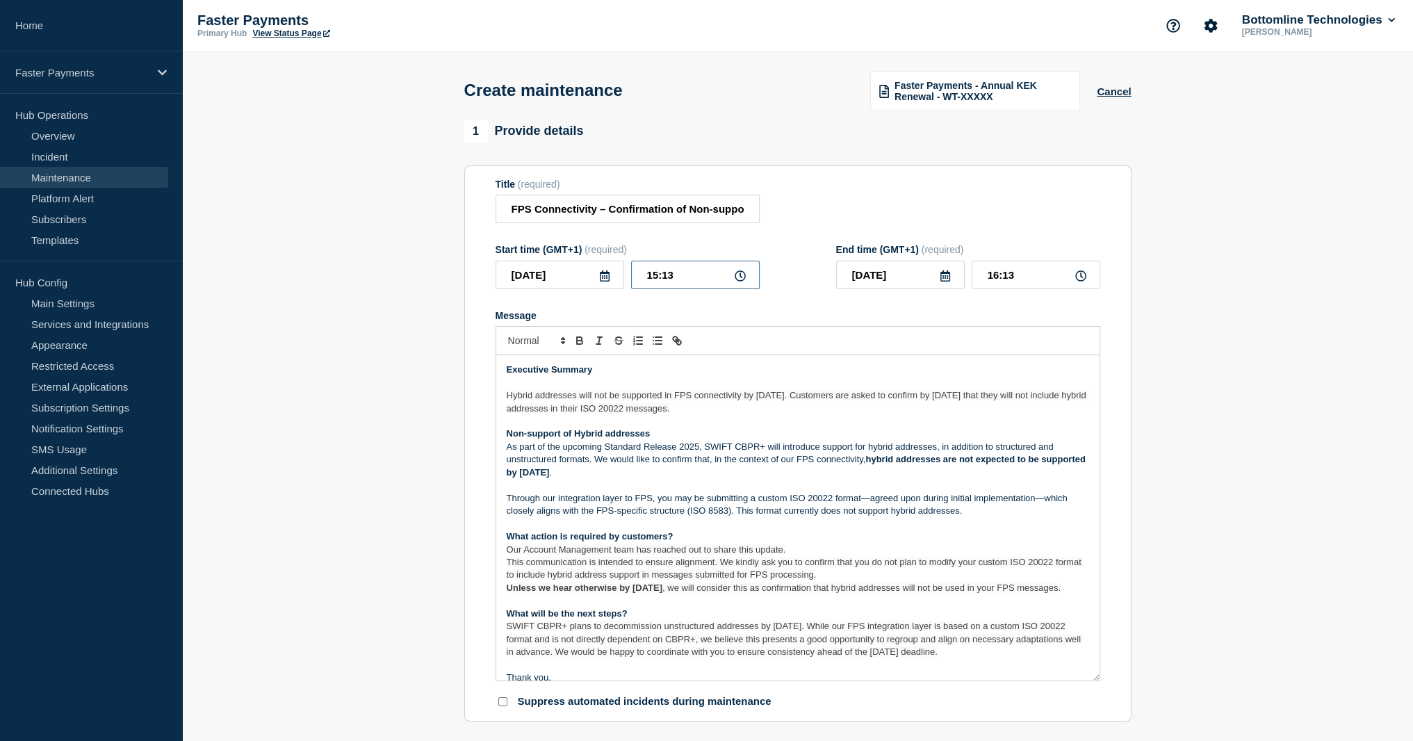
click at [649, 282] on input "15:13" at bounding box center [695, 275] width 129 height 29
type input "05:13"
type input "06:13"
type input "09:13"
type input "10:13"
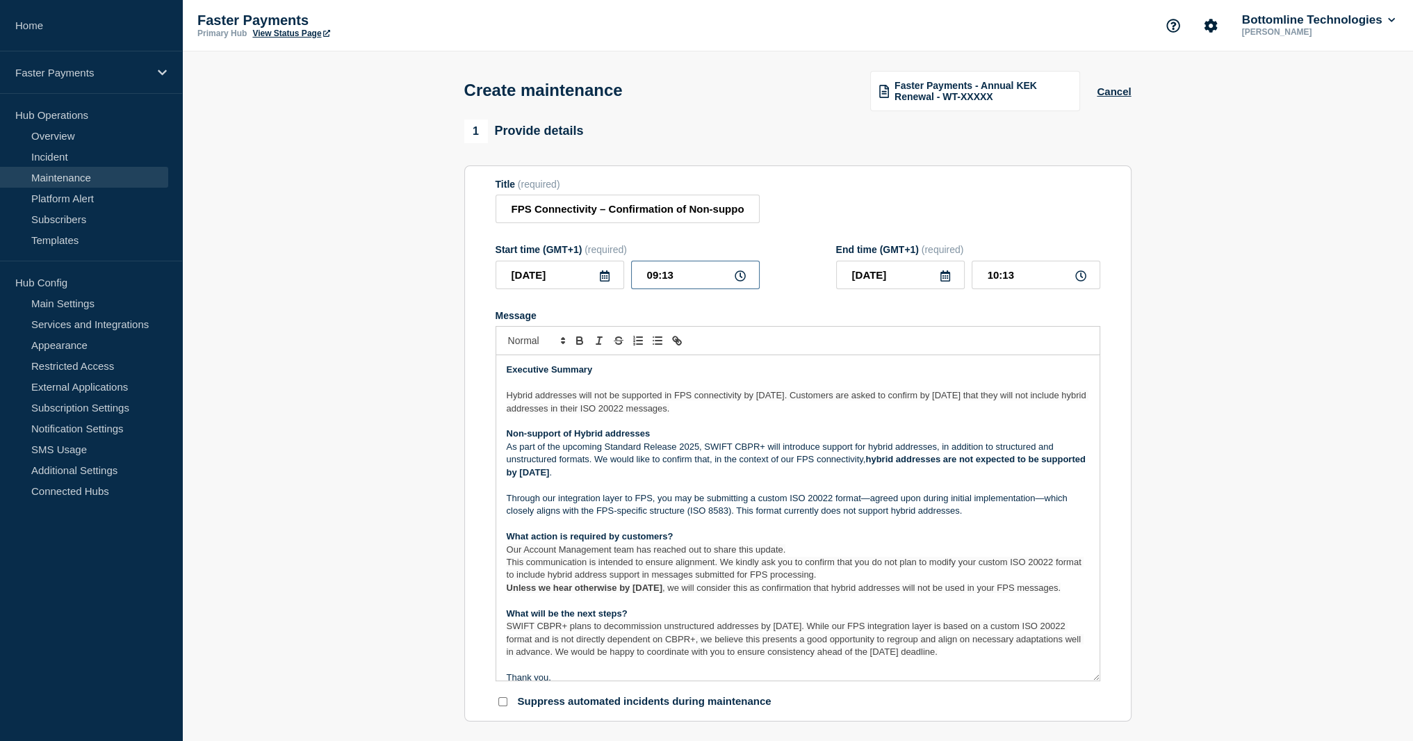
type input "09:03"
type input "10:03"
type input "09:00"
type input "10:00"
type input "08:00"
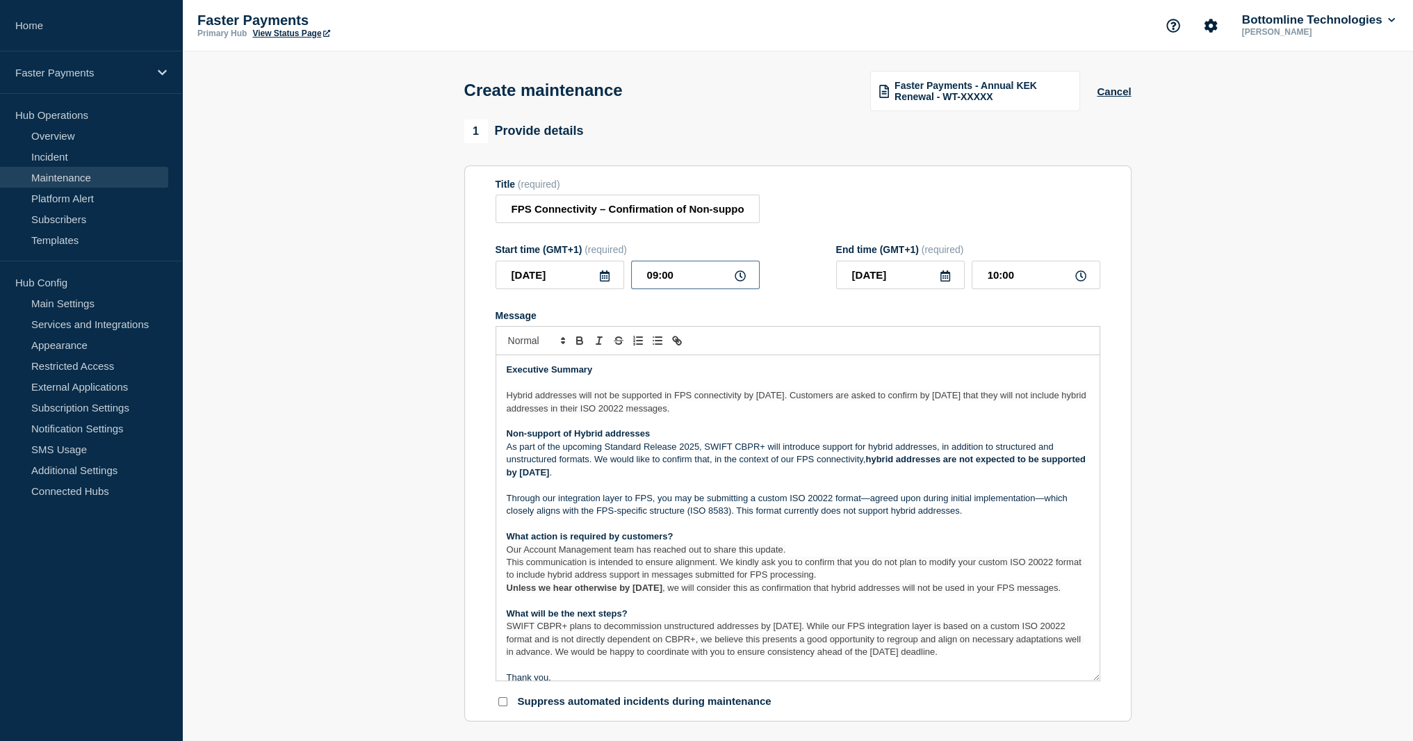
type input "09:00"
click at [681, 278] on input "08:00" at bounding box center [695, 275] width 129 height 29
click at [899, 279] on input "[DATE]" at bounding box center [900, 275] width 129 height 29
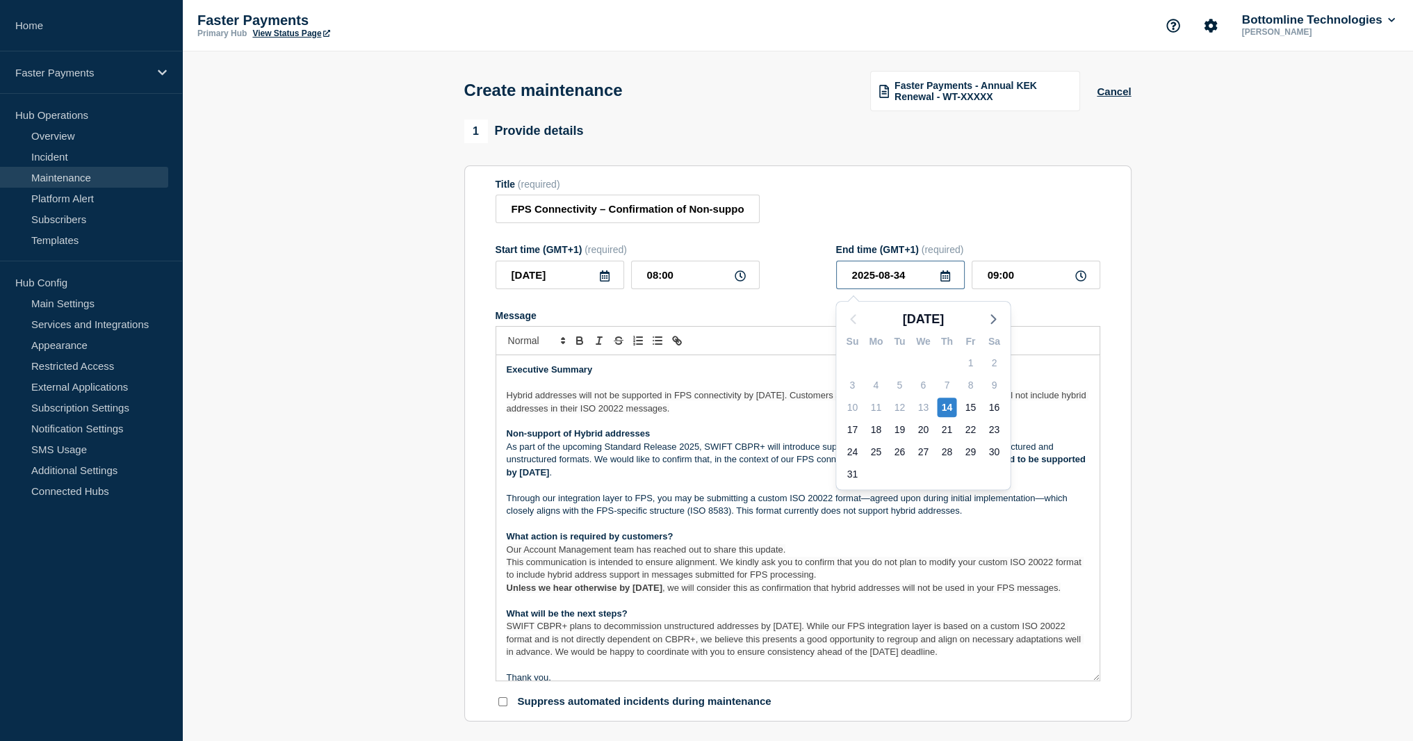
type input "[DATE]"
click at [982, 287] on input "09:00" at bounding box center [1036, 275] width 129 height 29
type input "23:59"
click at [923, 310] on form "Title (required) FPS Connectivity – Confirmation of Non-support of Hybrid addre…" at bounding box center [798, 444] width 605 height 530
click at [1337, 474] on section "1 Provide details Title (required) FPS Connectivity – Confirmation of Non-suppo…" at bounding box center [797, 682] width 1231 height 1124
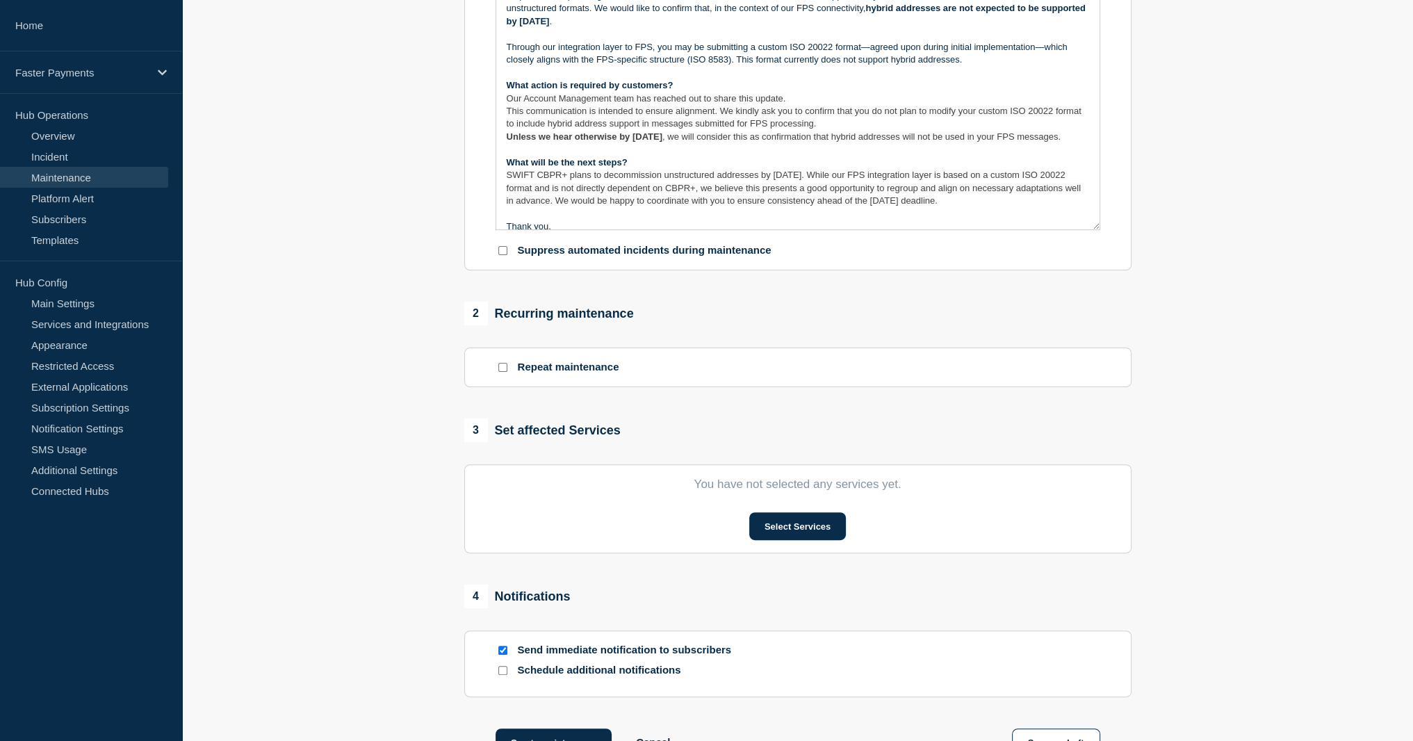
scroll to position [487, 0]
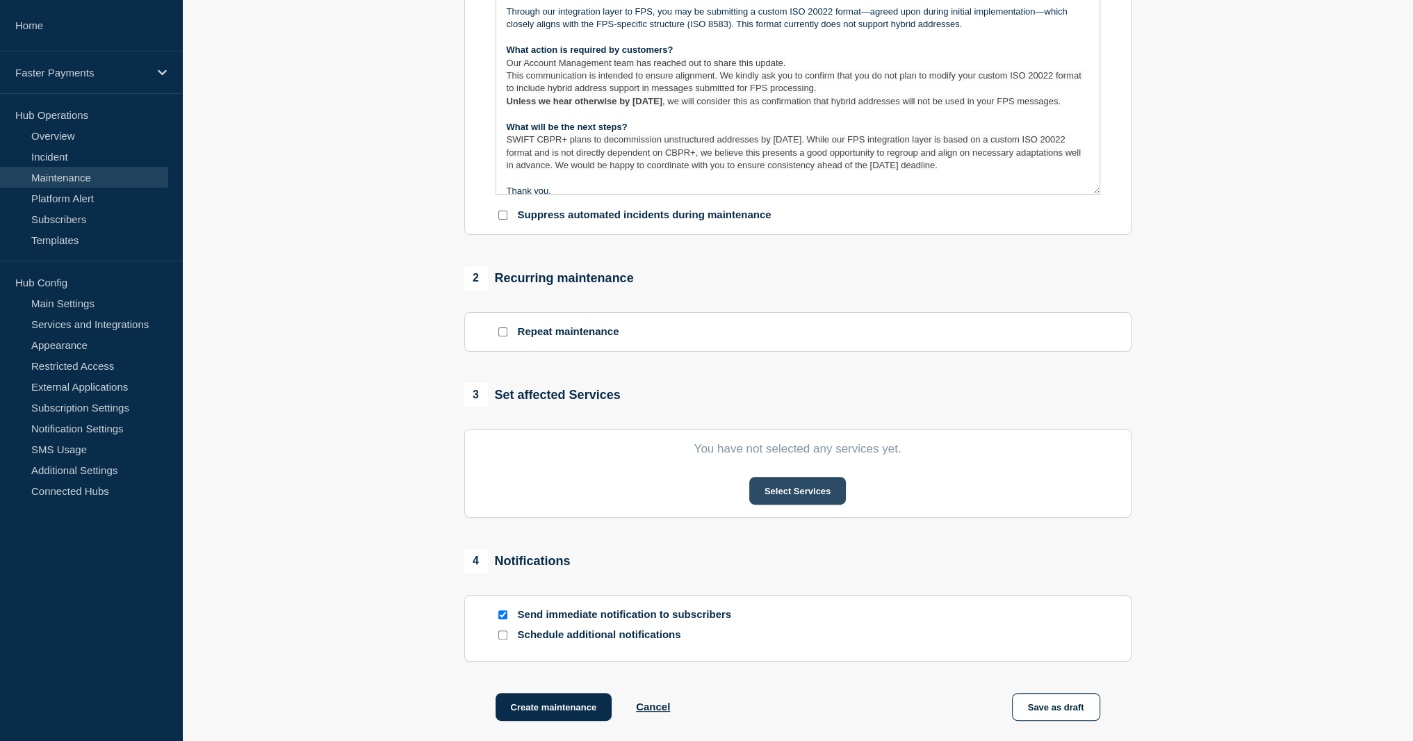
click at [797, 495] on button "Select Services" at bounding box center [797, 491] width 97 height 28
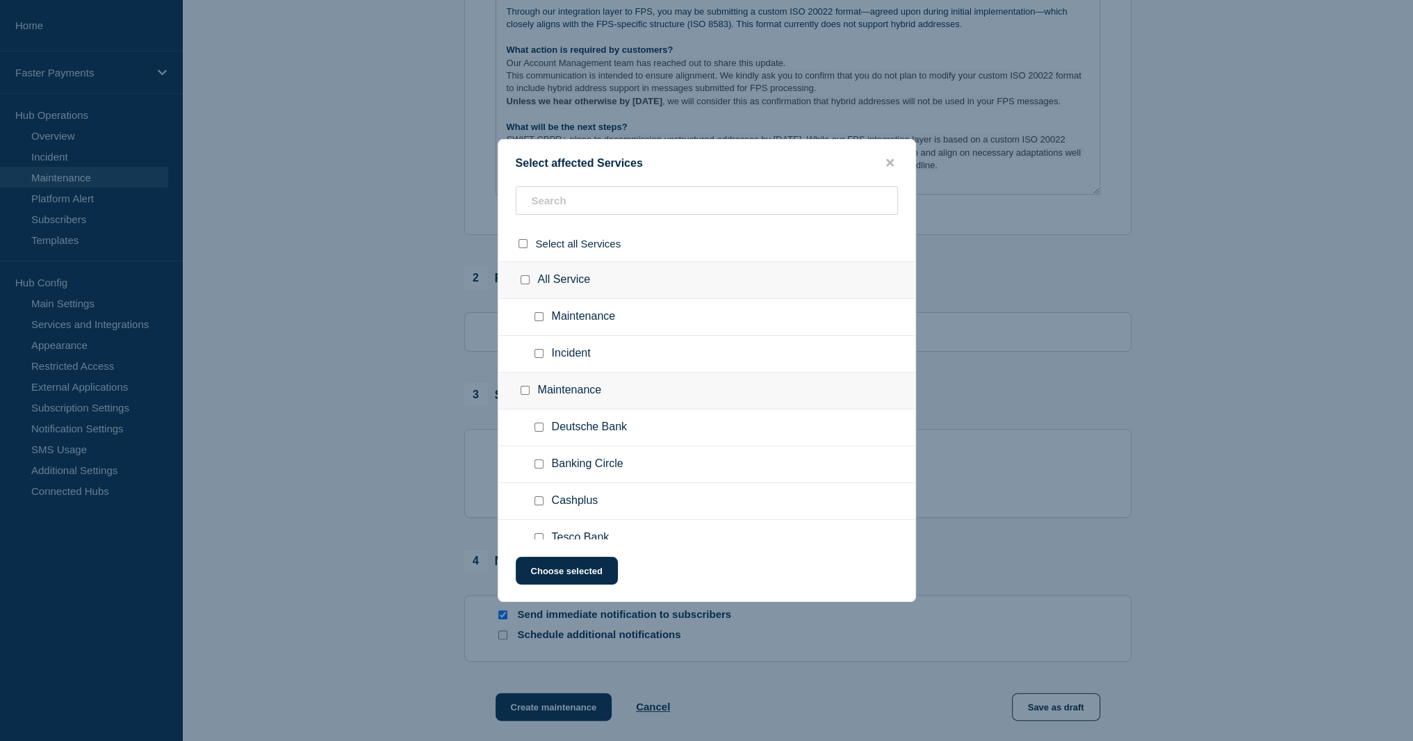
click at [559, 326] on ul "Maintenance" at bounding box center [706, 317] width 417 height 37
click at [530, 323] on ul "Maintenance" at bounding box center [706, 317] width 417 height 37
click at [537, 321] on input "Maintenance checkbox" at bounding box center [539, 316] width 9 height 9
checkbox input "true"
click at [568, 567] on button "Choose selected" at bounding box center [567, 571] width 102 height 28
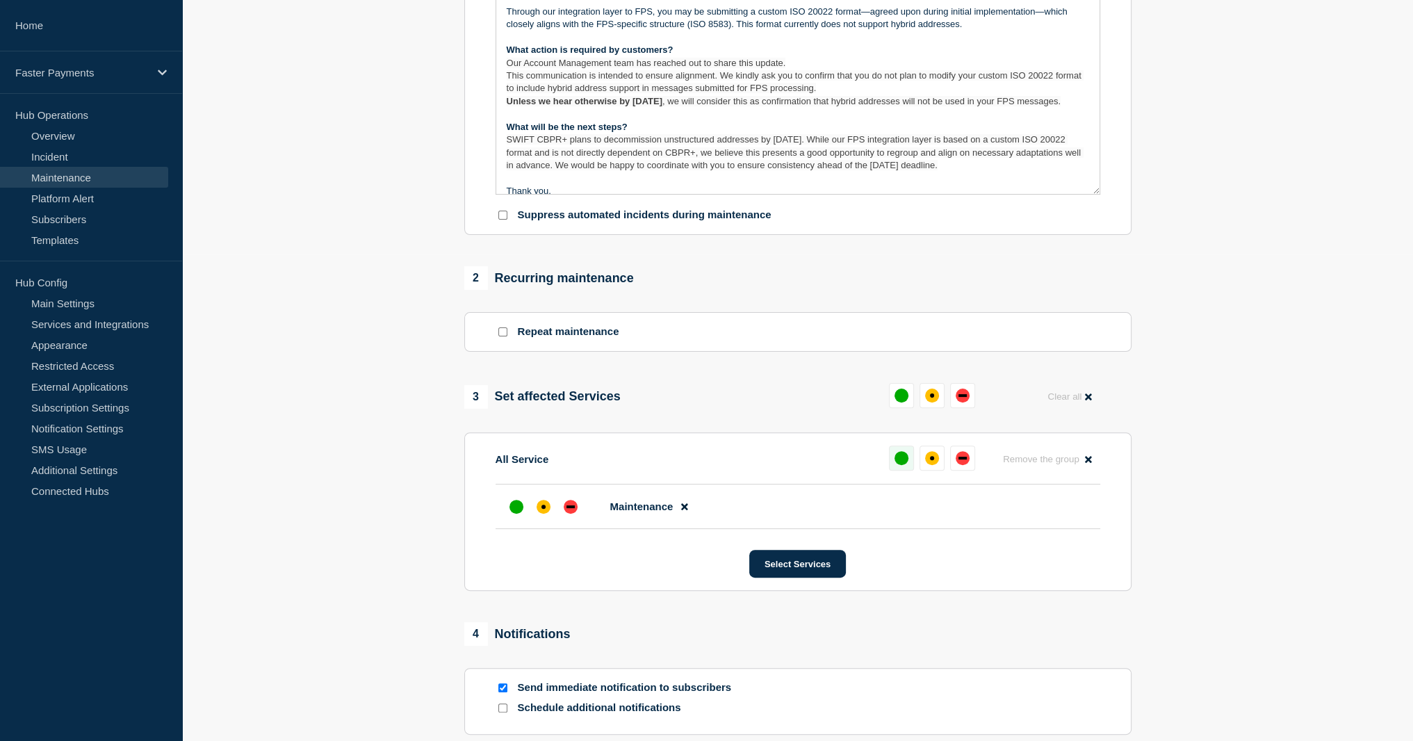
click at [904, 460] on div "up" at bounding box center [902, 458] width 14 height 14
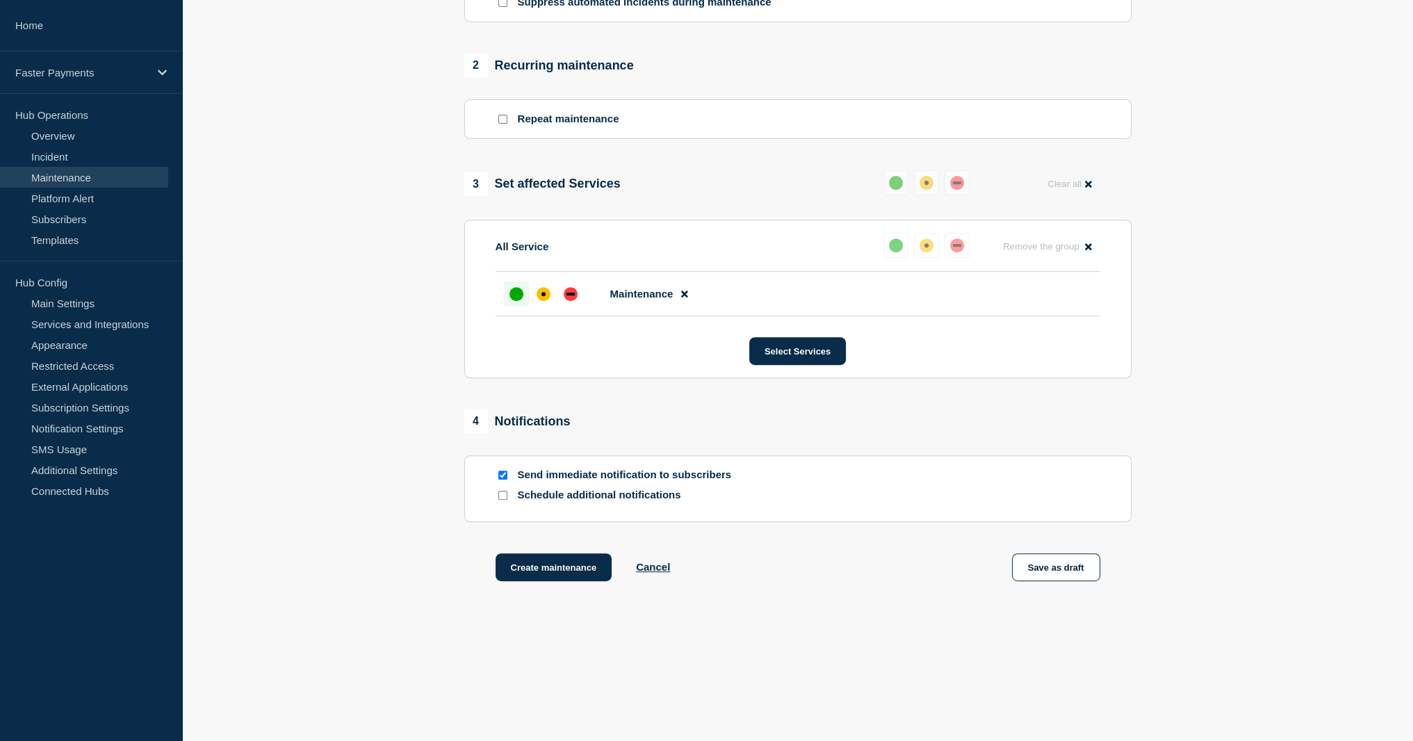
scroll to position [706, 0]
click at [1016, 574] on button "Save as draft" at bounding box center [1056, 567] width 88 height 28
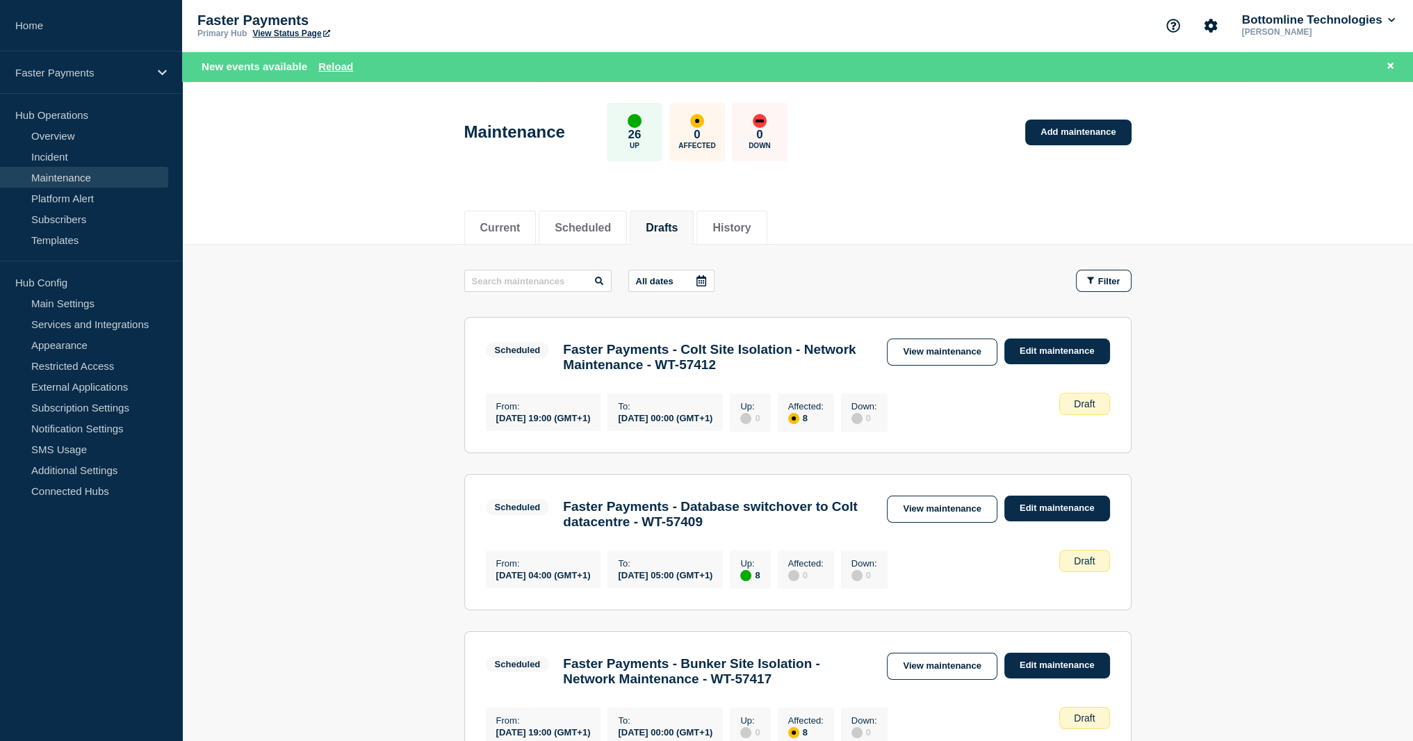
click at [670, 222] on button "Drafts" at bounding box center [662, 228] width 32 height 13
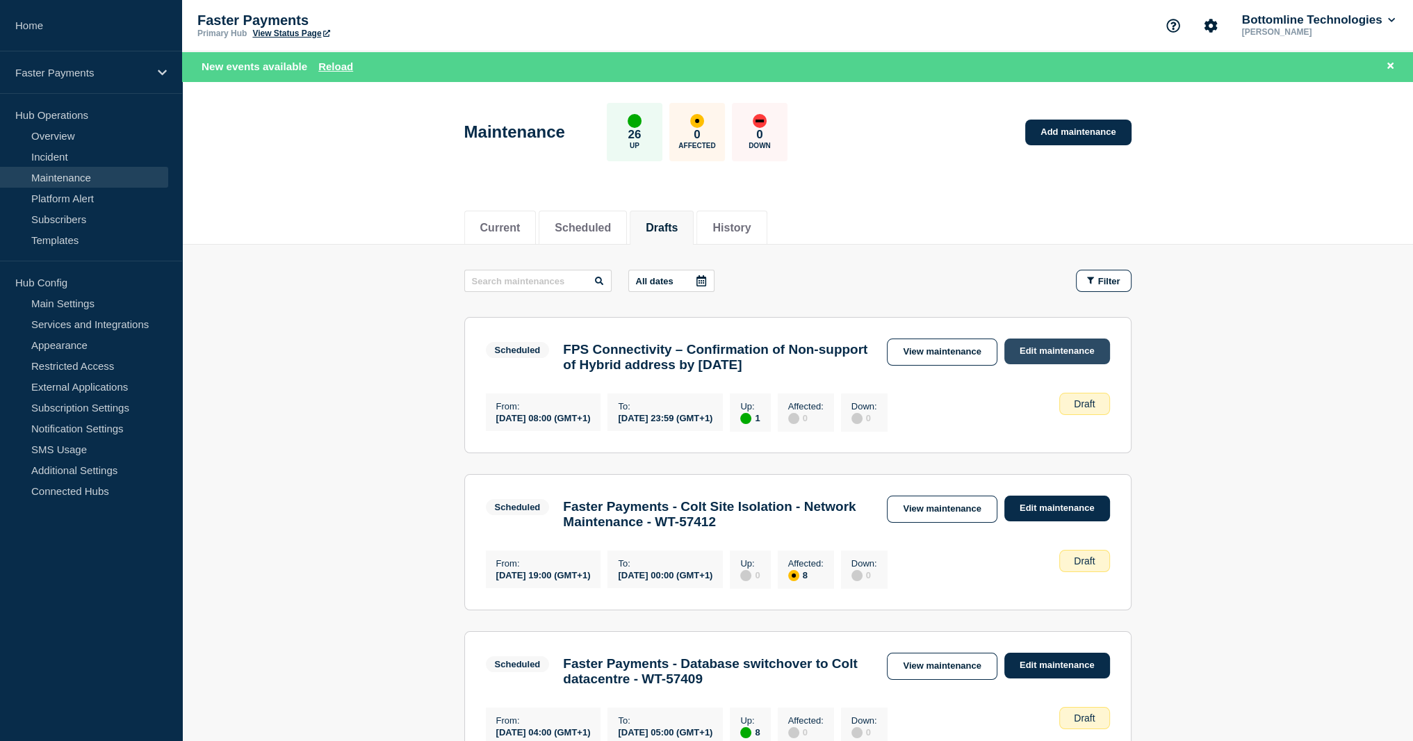
click at [1025, 356] on link "Edit maintenance" at bounding box center [1058, 352] width 106 height 26
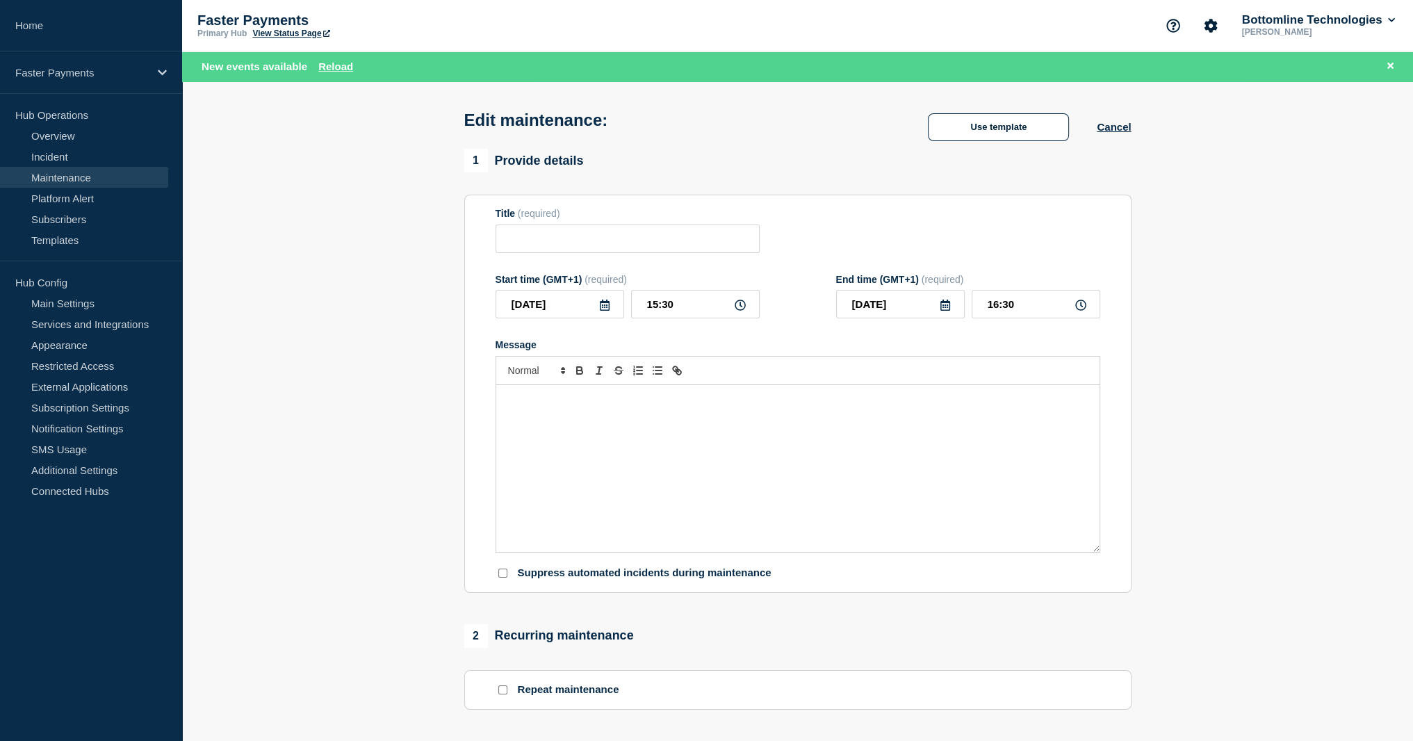
type input "FPS Connectivity – Confirmation of Non-support of Hybrid address by [DATE]"
type input "[DATE]"
type input "08:00"
type input "[DATE]"
type input "23:59"
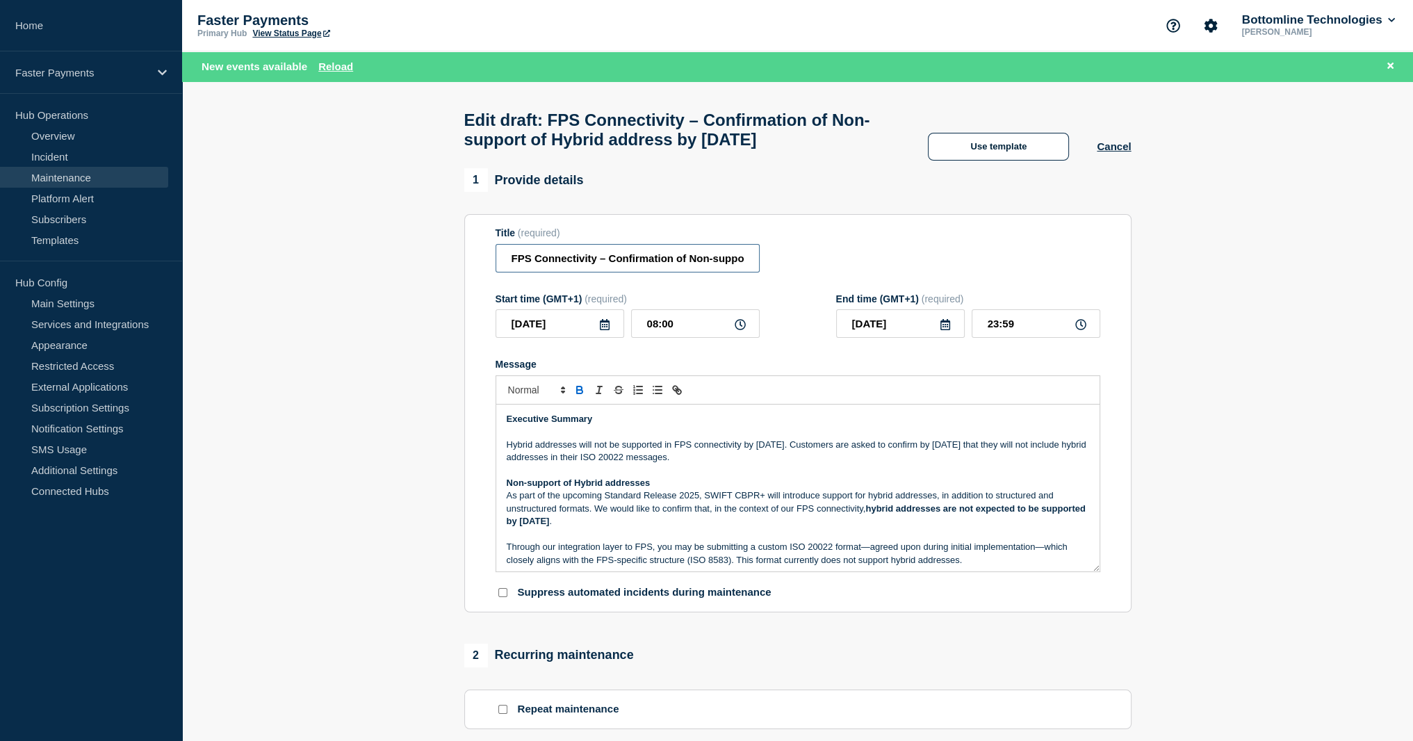
click at [585, 273] on input "FPS Connectivity – Confirmation of Non-support of Hybrid address by [DATE]" at bounding box center [628, 258] width 264 height 29
drag, startPoint x: 585, startPoint y: 287, endPoint x: 455, endPoint y: 291, distance: 130.1
click at [455, 291] on section "1 Provide details Title (required) FPS Connectivity – Confirmation of Non-suppo…" at bounding box center [797, 687] width 1231 height 1038
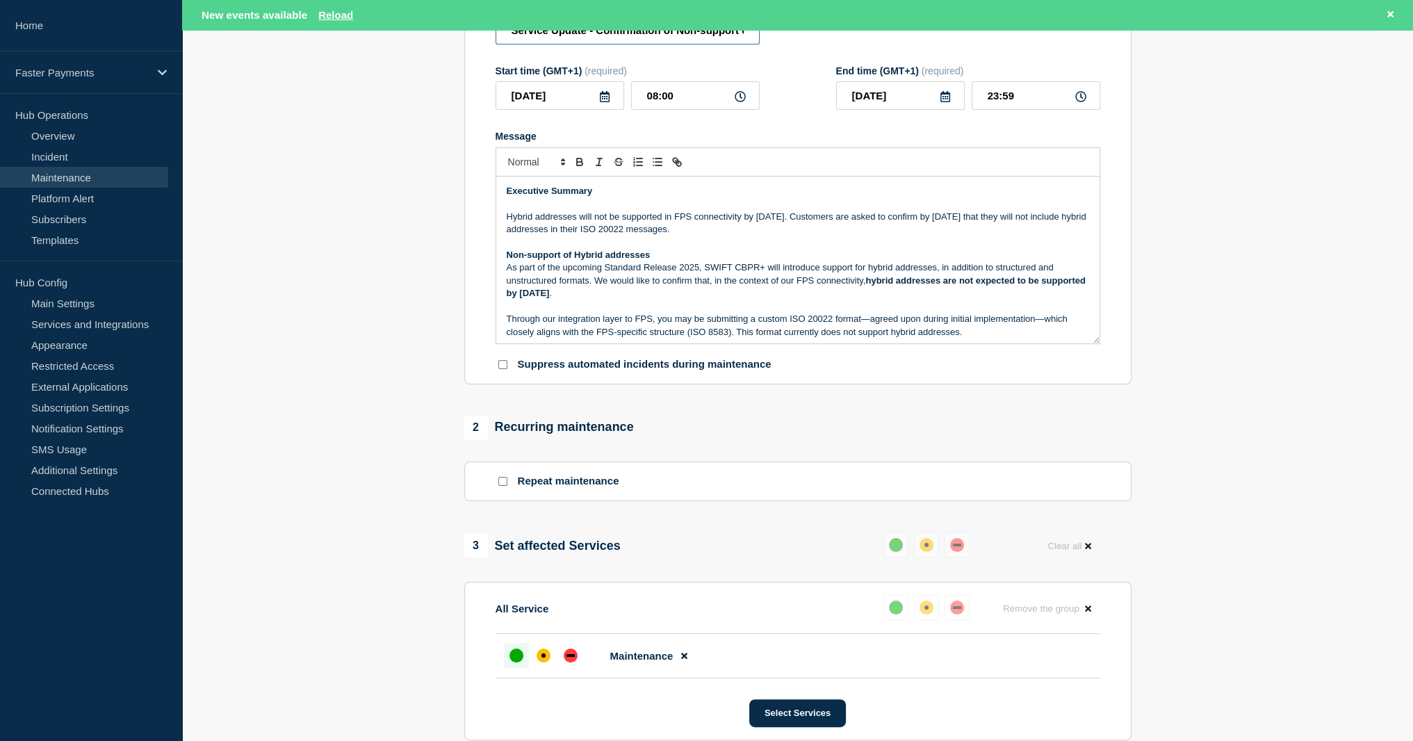
scroll to position [556, 0]
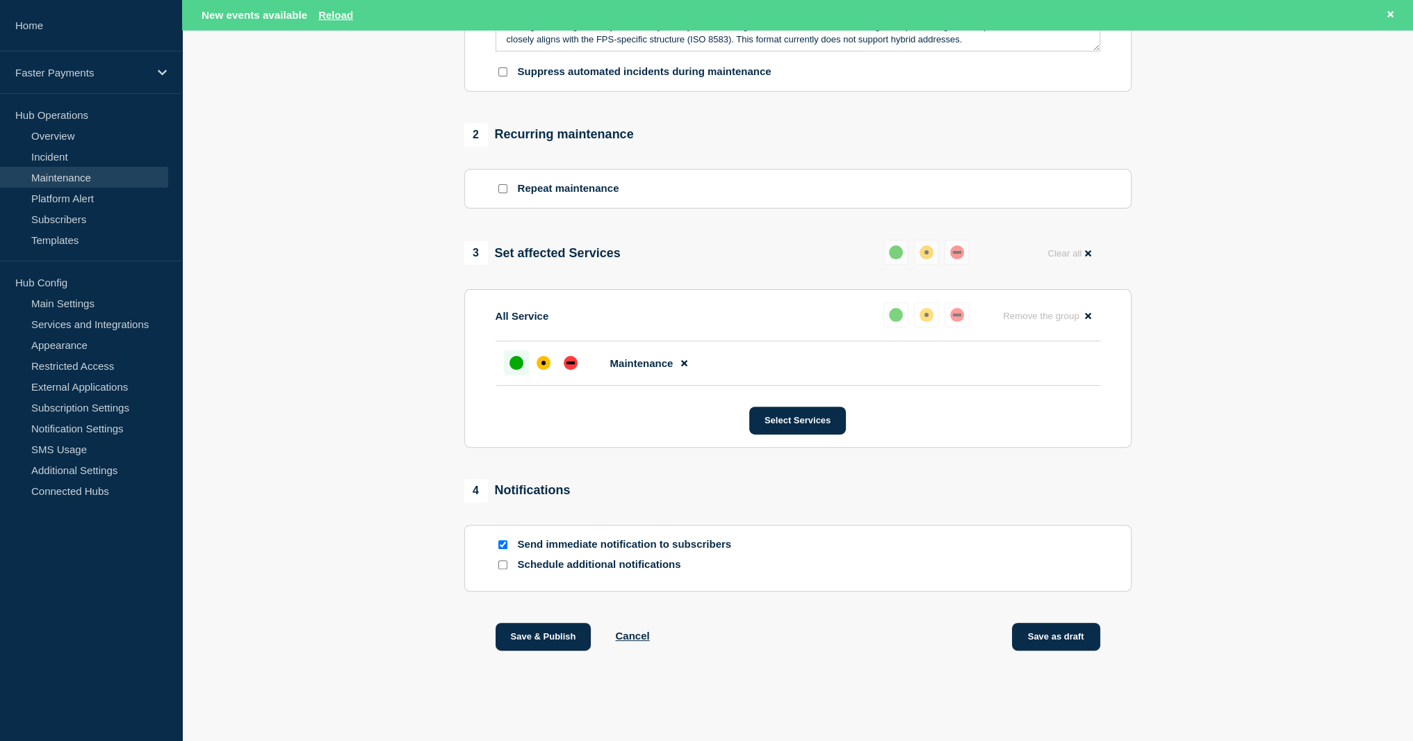
type input "Service Update - Confirmation of Non-support of Hybrid address by [DATE]"
click at [1081, 640] on button "Save as draft" at bounding box center [1056, 637] width 88 height 28
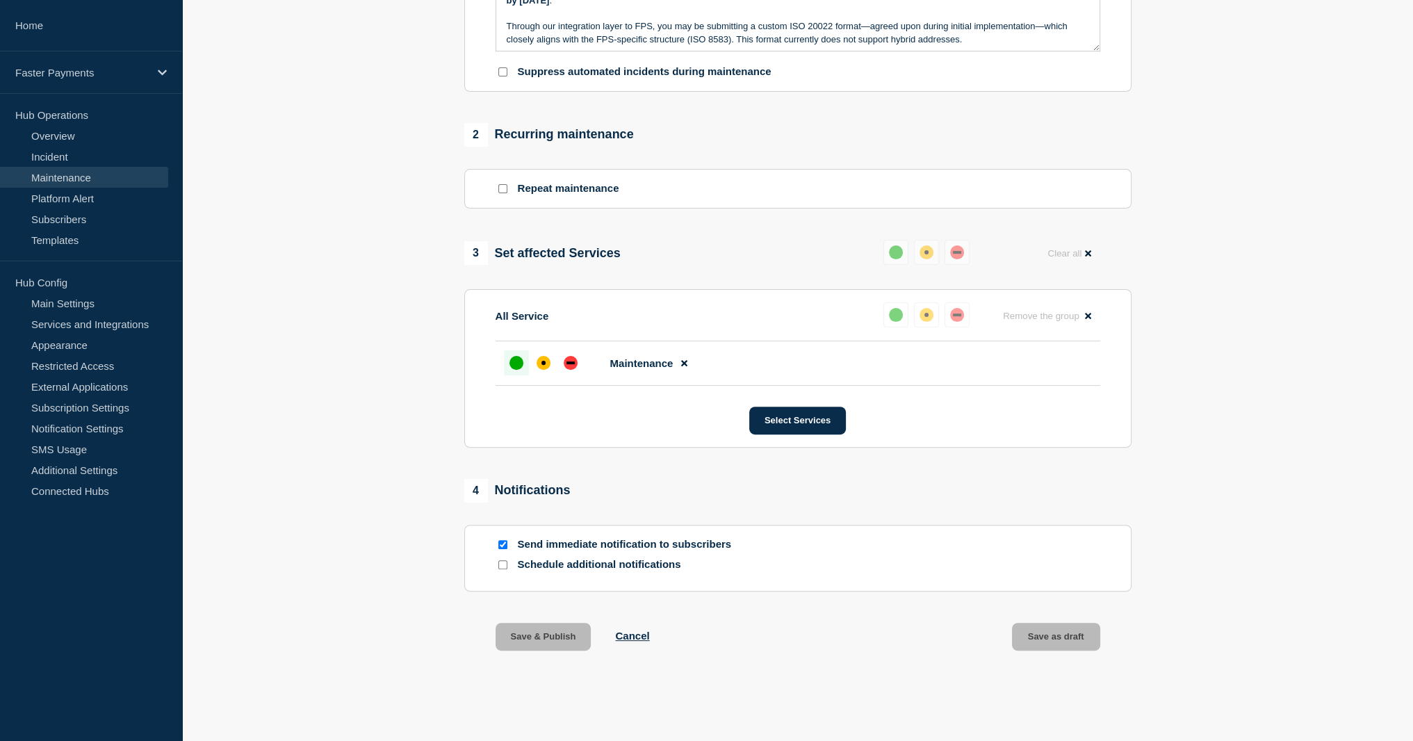
scroll to position [526, 0]
